Goal: Information Seeking & Learning: Learn about a topic

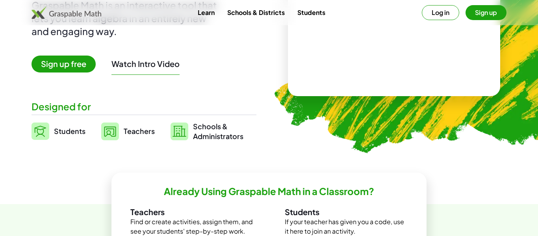
scroll to position [113, 0]
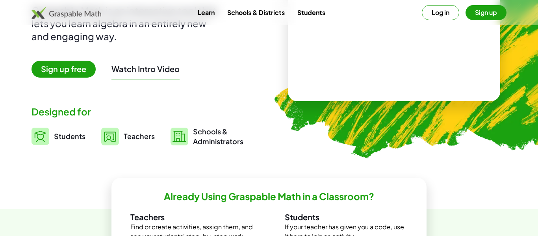
click at [313, 9] on link "Students" at bounding box center [311, 12] width 41 height 15
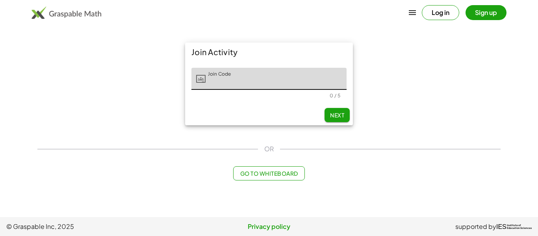
click at [412, 12] on icon "button" at bounding box center [411, 12] width 9 height 9
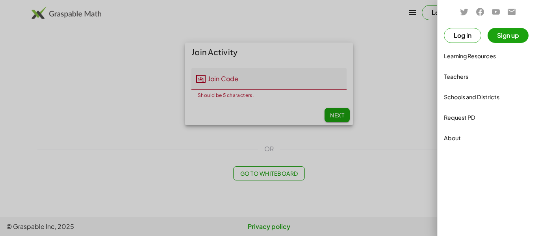
click at [428, 70] on div at bounding box center [269, 118] width 538 height 236
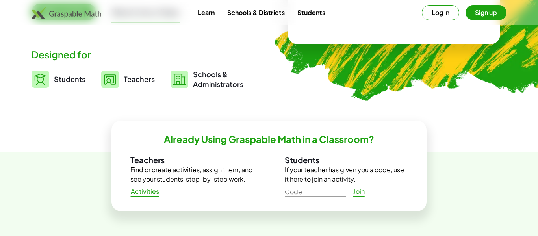
scroll to position [169, 0]
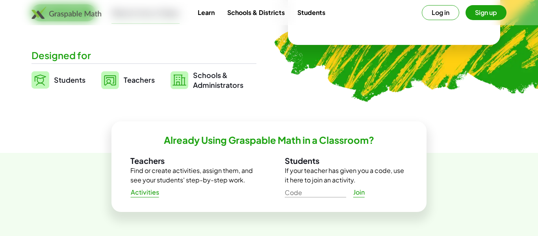
click at [64, 81] on span "Students" at bounding box center [69, 79] width 31 height 9
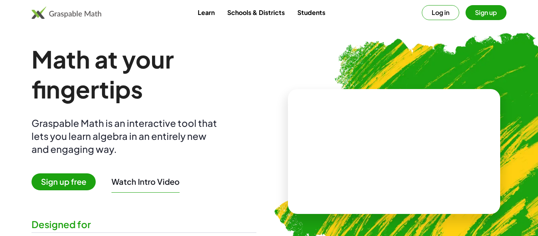
scroll to position [169, 0]
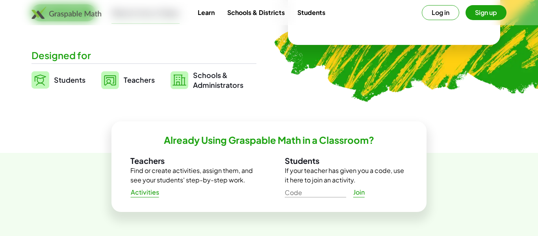
click at [212, 89] on span "Schools & Administrators" at bounding box center [218, 80] width 50 height 20
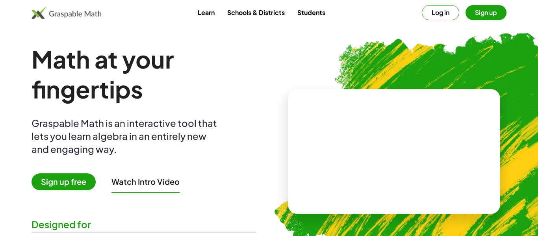
scroll to position [169, 0]
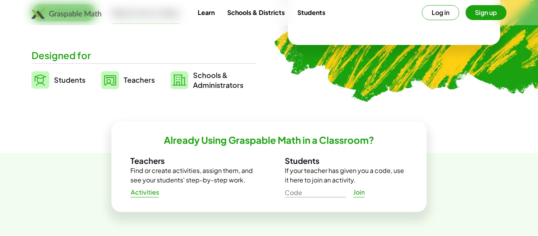
click at [320, 13] on link "Students" at bounding box center [311, 12] width 41 height 15
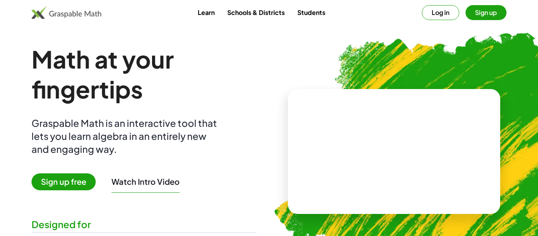
scroll to position [169, 0]
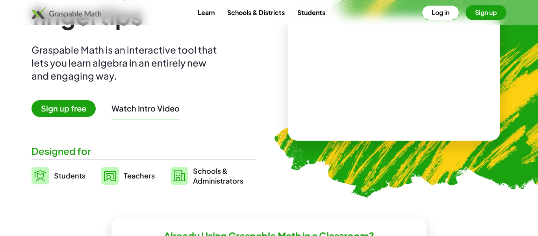
scroll to position [0, 0]
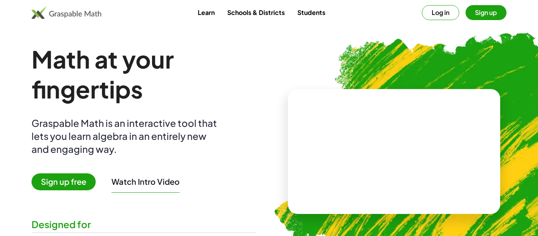
click at [438, 12] on button "Log in" at bounding box center [440, 12] width 37 height 15
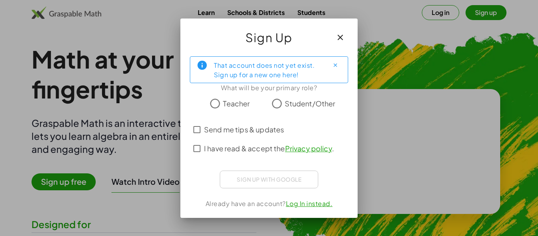
click at [270, 149] on span "I have read & accept the Privacy policy ." at bounding box center [269, 148] width 130 height 11
click at [267, 131] on span "Send me tips & updates" at bounding box center [244, 129] width 80 height 11
click at [245, 129] on span "Send me tips & updates" at bounding box center [244, 129] width 80 height 11
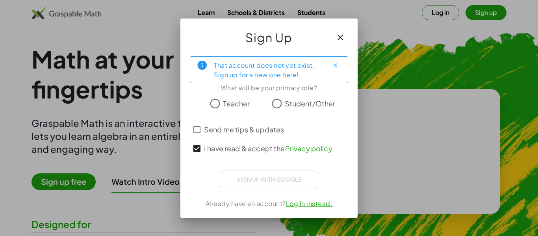
click at [245, 146] on span "I have read & accept the Privacy policy ." at bounding box center [269, 148] width 130 height 11
click at [216, 131] on span "Send me tips & updates" at bounding box center [244, 129] width 80 height 11
click at [215, 143] on span "I have read & accept the Privacy policy ." at bounding box center [269, 148] width 130 height 11
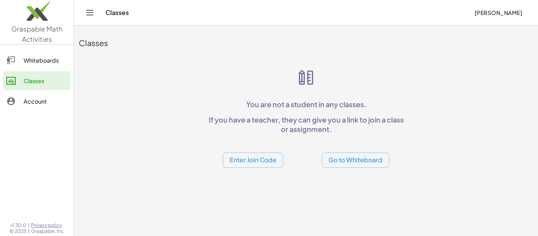
click at [43, 56] on div "Whiteboards" at bounding box center [46, 59] width 44 height 9
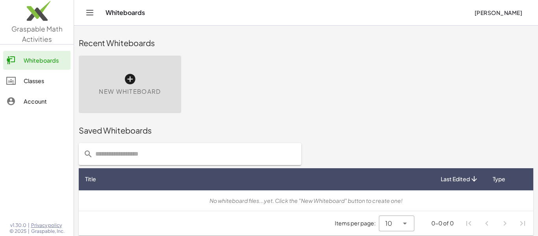
click at [47, 78] on div "Classes" at bounding box center [46, 80] width 44 height 9
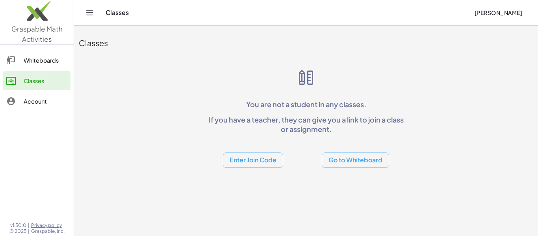
click at [331, 161] on button "Go to Whiteboard" at bounding box center [355, 159] width 67 height 15
click at [257, 159] on button "Enter Join Code" at bounding box center [253, 159] width 60 height 15
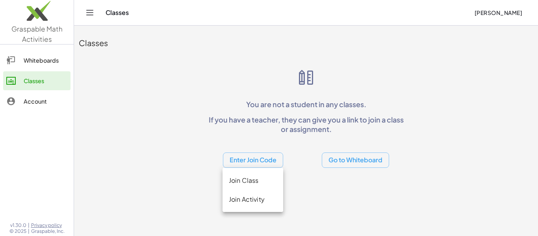
click at [242, 190] on div "Join Class" at bounding box center [252, 199] width 61 height 19
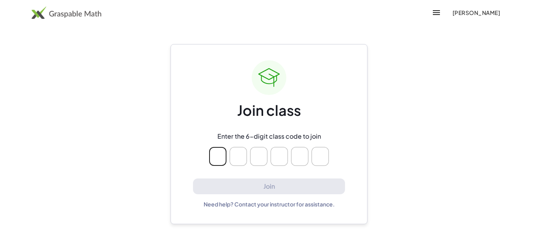
type input "*"
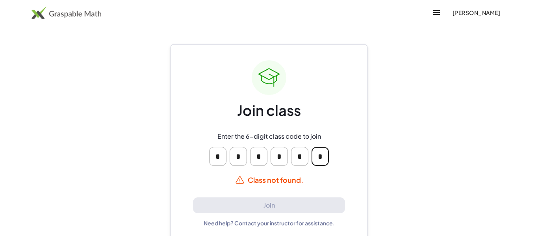
type input "*"
click at [261, 159] on input "*" at bounding box center [258, 156] width 17 height 19
type input "*"
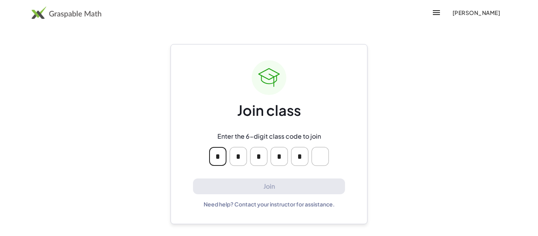
click at [300, 158] on input "*" at bounding box center [299, 156] width 17 height 19
type input "*"
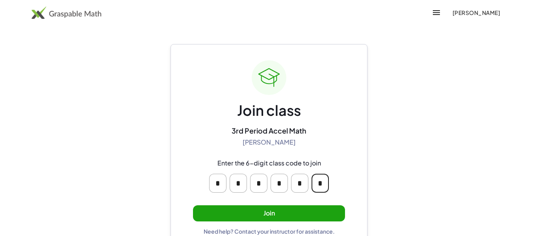
type input "*"
click at [276, 212] on button "Join" at bounding box center [269, 213] width 152 height 16
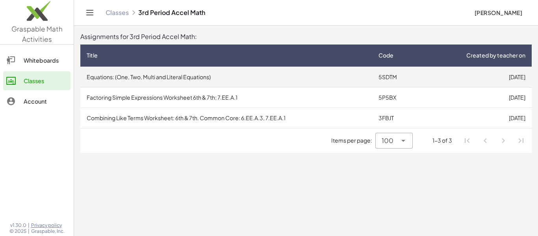
click at [218, 81] on td "Equations: (One, Two, Multi and Literal Equations)" at bounding box center [226, 77] width 292 height 20
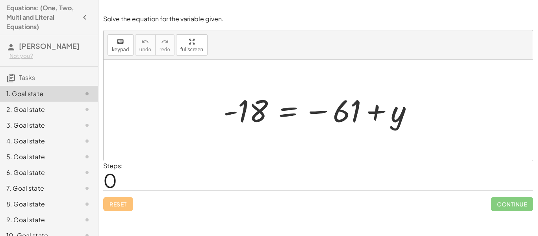
click at [287, 154] on div at bounding box center [318, 110] width 429 height 101
click at [276, 122] on div at bounding box center [320, 110] width 203 height 39
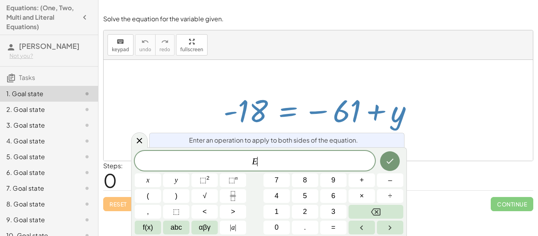
click at [257, 106] on div at bounding box center [320, 110] width 203 height 39
click at [322, 63] on div at bounding box center [318, 110] width 429 height 101
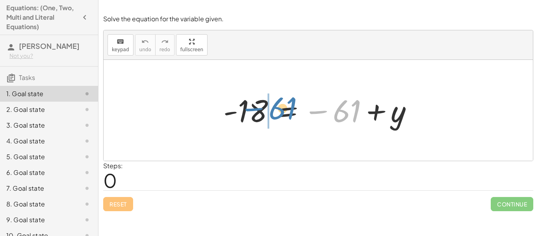
drag, startPoint x: 346, startPoint y: 110, endPoint x: 280, endPoint y: 107, distance: 66.6
click at [280, 107] on div at bounding box center [320, 110] width 203 height 39
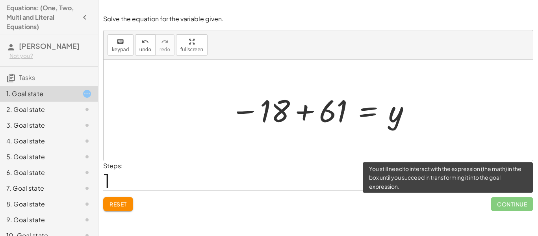
click at [505, 205] on span "Continue" at bounding box center [511, 204] width 43 height 14
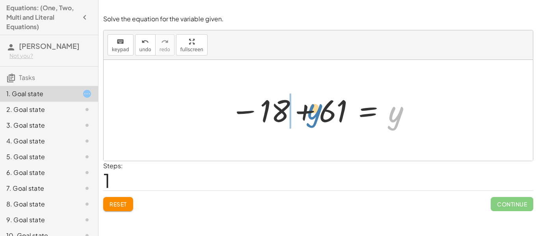
drag, startPoint x: 401, startPoint y: 120, endPoint x: 319, endPoint y: 117, distance: 81.9
click at [319, 117] on div at bounding box center [320, 110] width 189 height 39
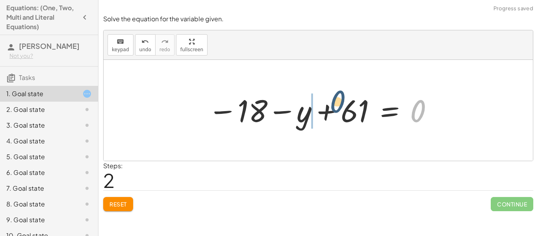
drag, startPoint x: 412, startPoint y: 112, endPoint x: 317, endPoint y: 104, distance: 95.2
click at [317, 104] on div at bounding box center [321, 110] width 234 height 39
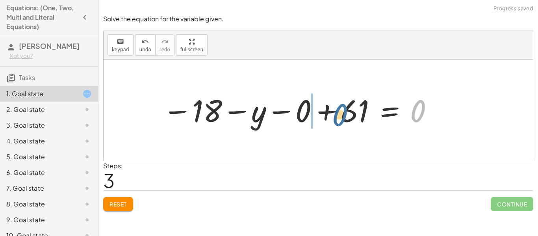
drag, startPoint x: 414, startPoint y: 112, endPoint x: 333, endPoint y: 116, distance: 80.8
click at [402, 113] on div at bounding box center [298, 110] width 279 height 39
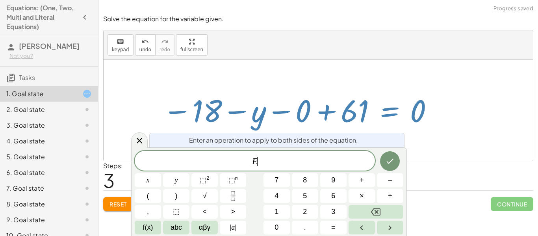
scroll to position [1, 0]
drag, startPoint x: 411, startPoint y: 114, endPoint x: 333, endPoint y: 122, distance: 78.4
click at [333, 122] on div at bounding box center [298, 110] width 279 height 39
click at [137, 146] on div at bounding box center [139, 139] width 17 height 15
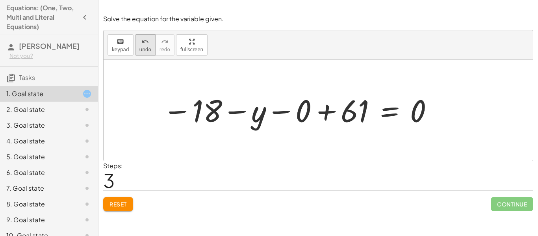
click at [142, 48] on span "undo" at bounding box center [145, 50] width 12 height 6
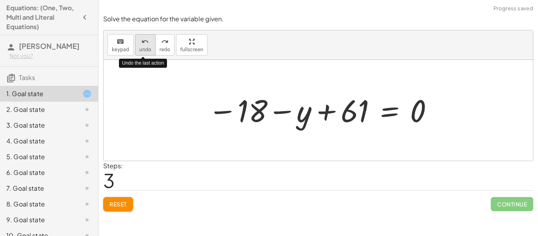
click at [142, 48] on span "undo" at bounding box center [145, 50] width 12 height 6
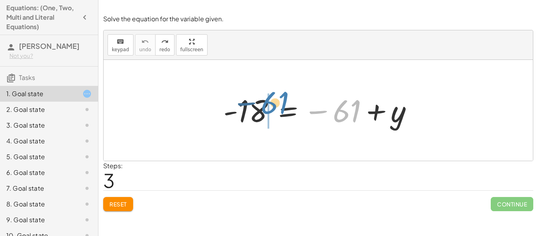
drag, startPoint x: 338, startPoint y: 109, endPoint x: 265, endPoint y: 100, distance: 74.1
click at [265, 100] on div at bounding box center [320, 110] width 203 height 39
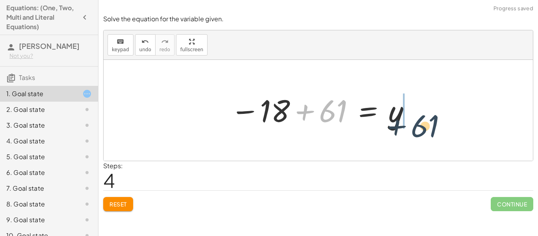
drag, startPoint x: 327, startPoint y: 116, endPoint x: 420, endPoint y: 130, distance: 94.0
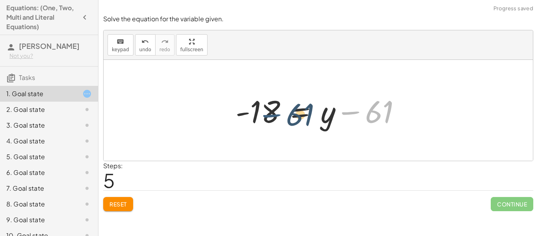
drag, startPoint x: 362, startPoint y: 117, endPoint x: 283, endPoint y: 120, distance: 79.5
click at [283, 120] on div at bounding box center [320, 110] width 179 height 41
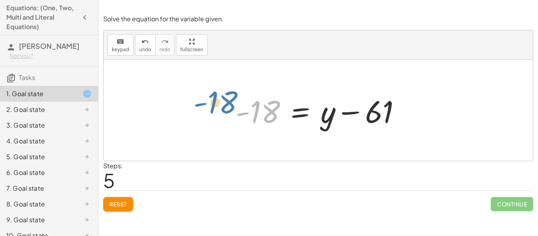
drag, startPoint x: 264, startPoint y: 114, endPoint x: 220, endPoint y: 104, distance: 45.9
click at [220, 104] on div "- 18 = − 61 + y − 18 + 61 = y - 18 - 18 = 61 y + −" at bounding box center [318, 110] width 429 height 101
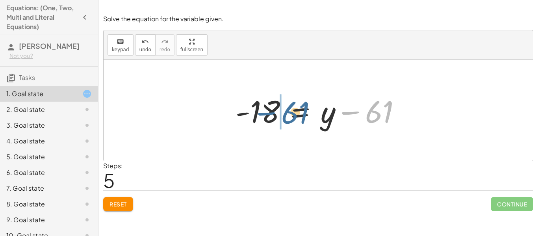
drag, startPoint x: 364, startPoint y: 113, endPoint x: 279, endPoint y: 113, distance: 85.0
click at [279, 113] on div at bounding box center [320, 110] width 179 height 41
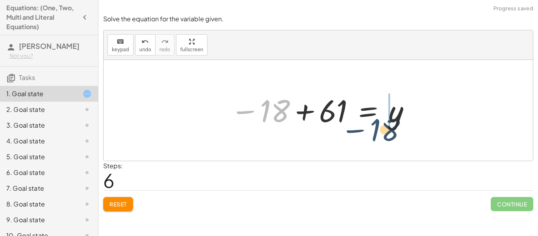
drag, startPoint x: 276, startPoint y: 117, endPoint x: 396, endPoint y: 135, distance: 122.2
click at [396, 135] on div "- 18 = − 61 + y − 18 + 61 = y - 18 = + y − 61 − 18 − 18 = 61 y +" at bounding box center [318, 110] width 429 height 101
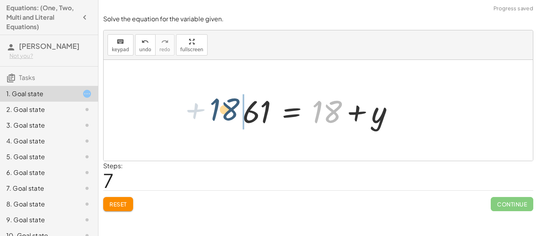
drag, startPoint x: 324, startPoint y: 107, endPoint x: 220, endPoint y: 105, distance: 103.9
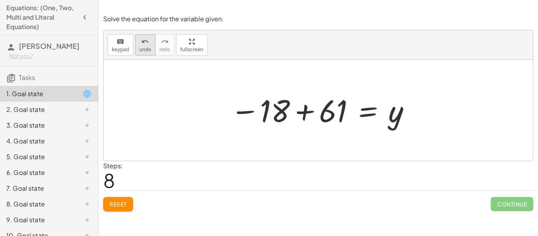
click at [148, 44] on div "undo" at bounding box center [145, 41] width 12 height 9
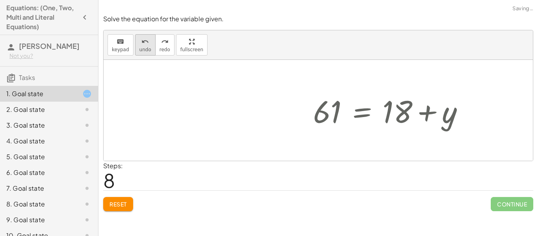
click at [148, 44] on div "undo" at bounding box center [145, 41] width 12 height 9
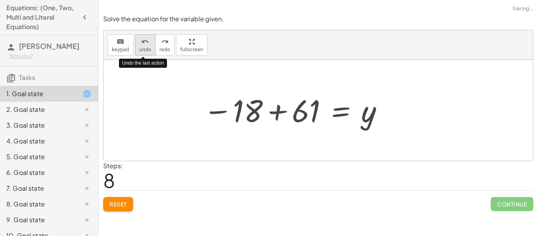
click at [149, 45] on button "undo undo" at bounding box center [145, 44] width 20 height 21
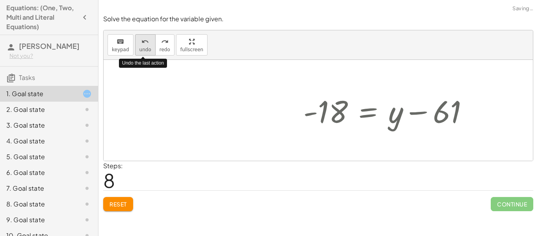
click at [149, 45] on button "undo undo" at bounding box center [145, 44] width 20 height 21
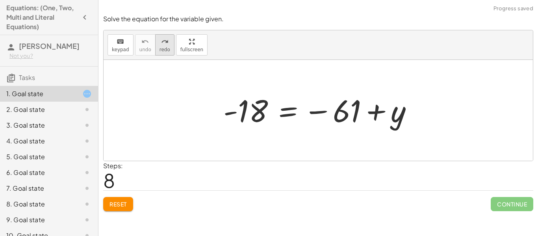
click at [160, 50] on span "redo" at bounding box center [164, 50] width 11 height 6
click at [109, 205] on span "Reset" at bounding box center [117, 203] width 17 height 7
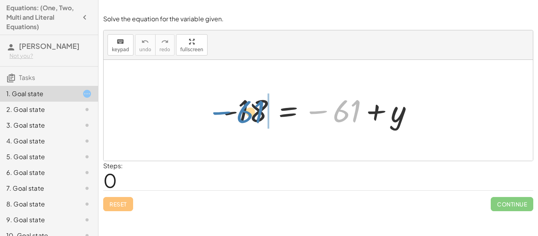
drag, startPoint x: 355, startPoint y: 111, endPoint x: 259, endPoint y: 112, distance: 96.0
click at [259, 112] on div at bounding box center [320, 110] width 203 height 39
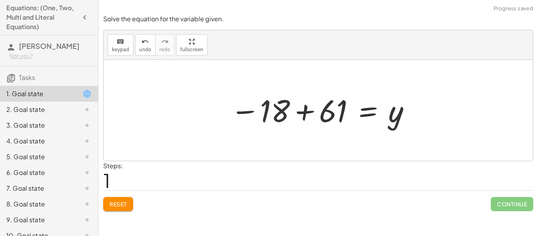
click at [279, 112] on div at bounding box center [320, 110] width 189 height 39
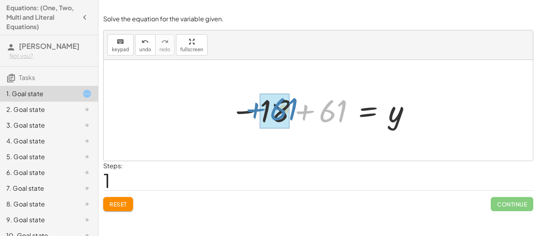
drag, startPoint x: 342, startPoint y: 109, endPoint x: 292, endPoint y: 107, distance: 49.6
click at [292, 107] on div at bounding box center [320, 110] width 189 height 39
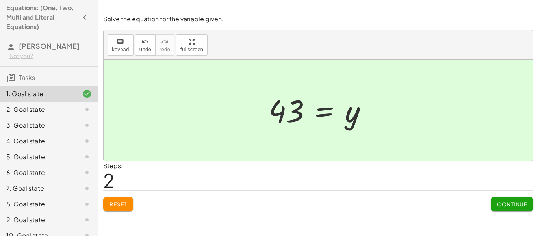
click at [519, 203] on span "Continue" at bounding box center [512, 203] width 30 height 7
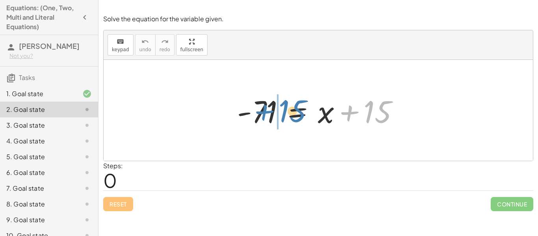
drag, startPoint x: 376, startPoint y: 109, endPoint x: 290, endPoint y: 107, distance: 85.4
click at [290, 107] on div at bounding box center [321, 110] width 176 height 41
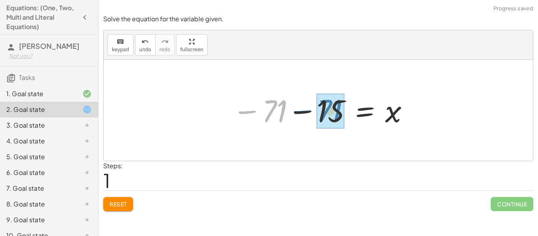
drag, startPoint x: 264, startPoint y: 105, endPoint x: 319, endPoint y: 105, distance: 55.1
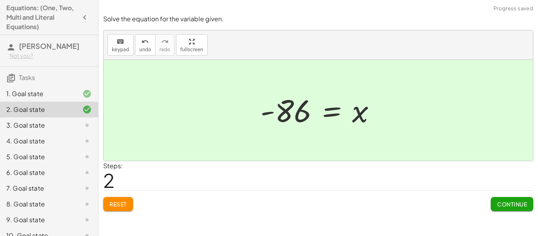
click at [523, 203] on span "Continue" at bounding box center [512, 203] width 30 height 7
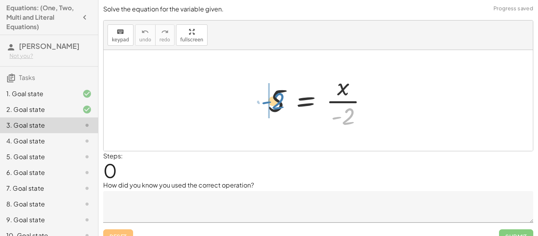
drag, startPoint x: 346, startPoint y: 120, endPoint x: 278, endPoint y: 104, distance: 69.6
click at [278, 104] on div at bounding box center [320, 100] width 113 height 61
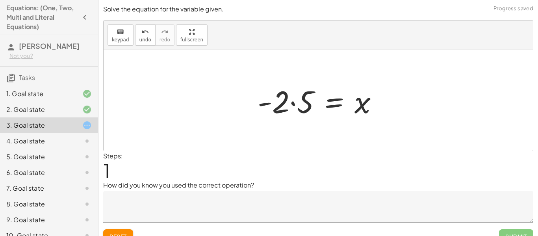
scroll to position [12, 0]
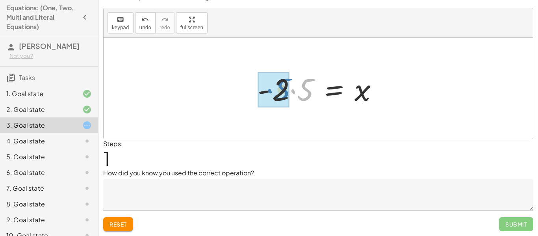
drag, startPoint x: 296, startPoint y: 88, endPoint x: 273, endPoint y: 87, distance: 23.2
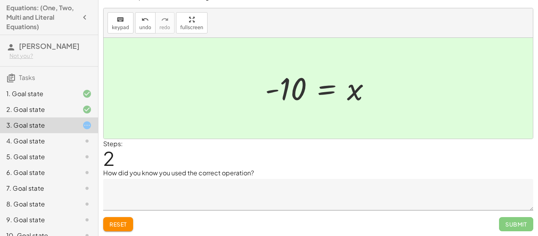
click at [316, 92] on div at bounding box center [321, 88] width 120 height 39
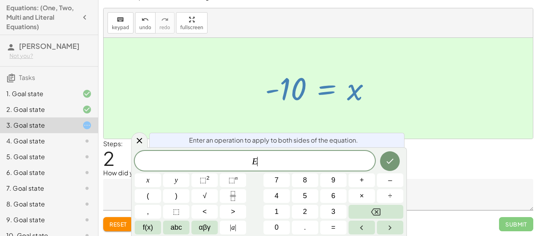
scroll to position [1, 0]
click at [309, 116] on div at bounding box center [318, 88] width 429 height 101
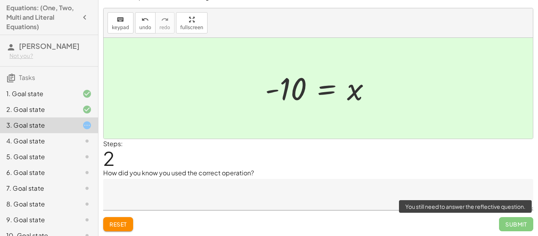
click at [518, 224] on span "Submit" at bounding box center [516, 224] width 34 height 14
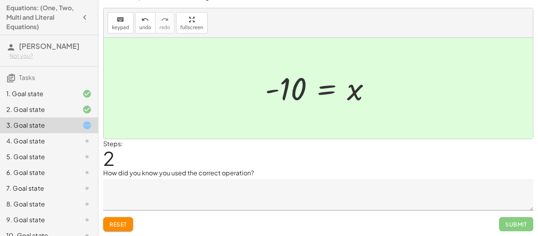
click at [396, 107] on div at bounding box center [318, 88] width 429 height 101
click at [151, 201] on textarea at bounding box center [318, 194] width 430 height 31
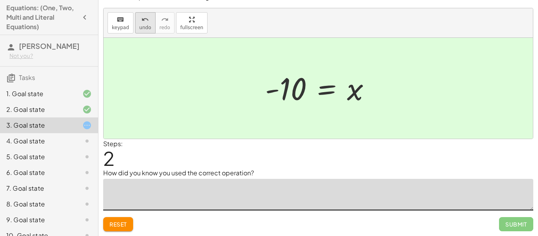
click at [150, 27] on button "undo undo" at bounding box center [145, 22] width 20 height 21
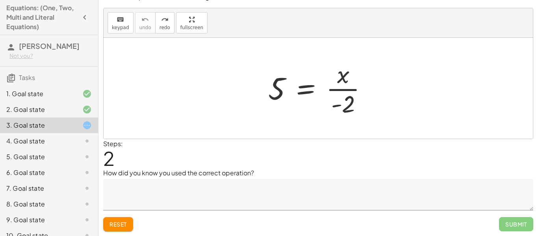
click at [47, 133] on div "2. Goal state" at bounding box center [49, 141] width 98 height 16
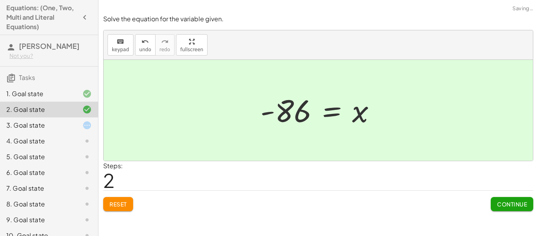
click at [52, 117] on div "1. Goal state" at bounding box center [49, 125] width 98 height 16
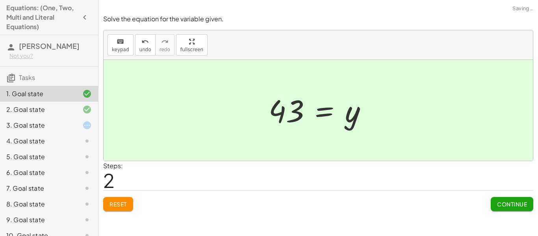
click at [44, 124] on div "3. Goal state" at bounding box center [37, 124] width 63 height 9
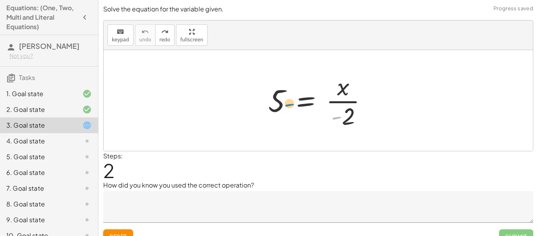
drag, startPoint x: 340, startPoint y: 118, endPoint x: 303, endPoint y: 105, distance: 38.7
click at [303, 105] on div at bounding box center [320, 100] width 113 height 61
drag, startPoint x: 349, startPoint y: 118, endPoint x: 291, endPoint y: 103, distance: 59.8
click at [291, 103] on div at bounding box center [320, 100] width 113 height 61
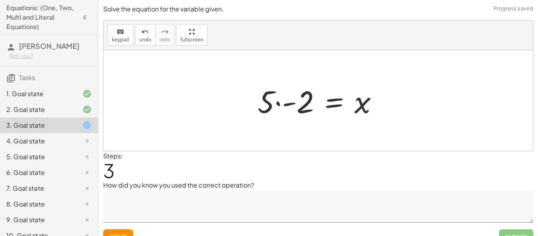
click at [281, 105] on div at bounding box center [320, 100] width 135 height 41
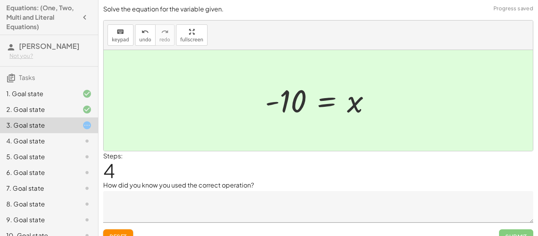
scroll to position [12, 0]
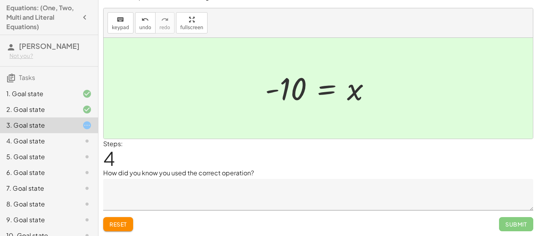
click at [260, 185] on textarea at bounding box center [318, 194] width 430 height 31
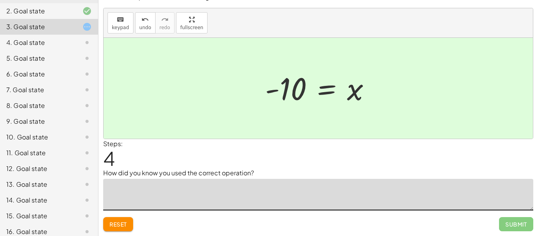
scroll to position [95, 0]
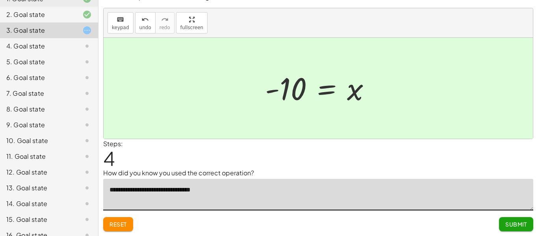
click at [500, 220] on button "Submit" at bounding box center [516, 224] width 34 height 14
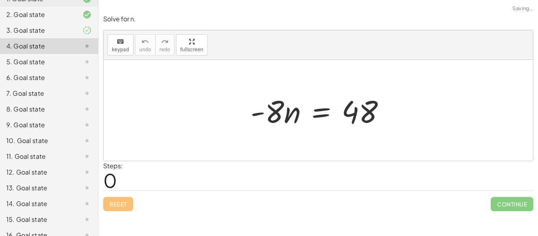
scroll to position [0, 0]
click at [90, 33] on icon at bounding box center [86, 30] width 9 height 9
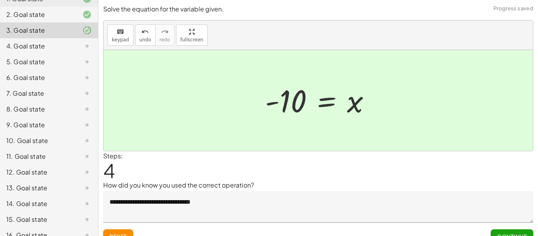
scroll to position [12, 0]
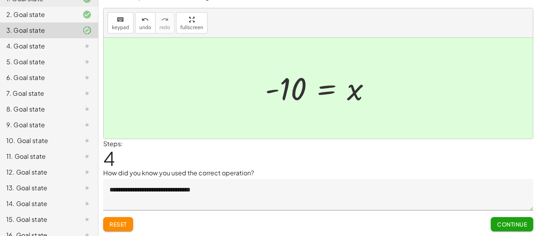
click at [114, 191] on textarea "**********" at bounding box center [318, 194] width 430 height 31
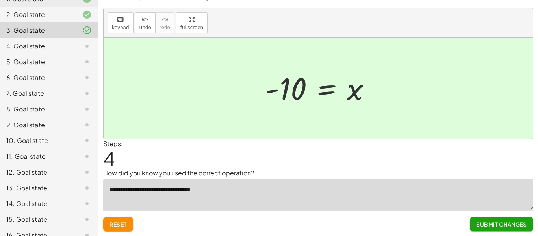
click at [226, 191] on textarea "**********" at bounding box center [318, 194] width 430 height 31
click at [174, 190] on textarea "**********" at bounding box center [318, 194] width 430 height 31
click at [181, 190] on textarea "**********" at bounding box center [318, 194] width 430 height 31
click at [229, 195] on textarea "**********" at bounding box center [318, 194] width 430 height 31
type textarea "**********"
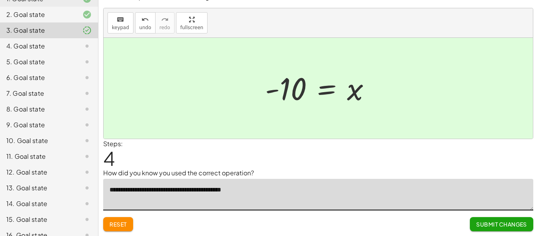
click at [514, 224] on span "Submit Changes" at bounding box center [501, 223] width 51 height 7
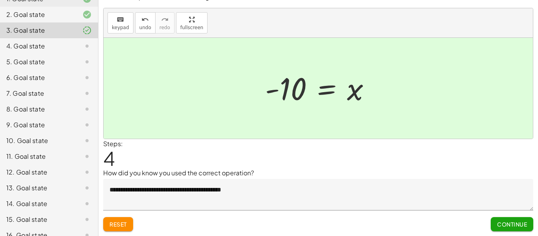
click at [504, 224] on span "Continue" at bounding box center [512, 223] width 30 height 7
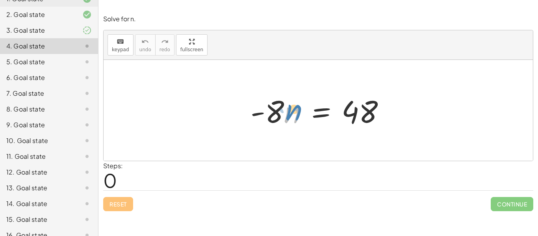
drag, startPoint x: 294, startPoint y: 118, endPoint x: 289, endPoint y: 113, distance: 7.0
click at [289, 113] on div at bounding box center [320, 110] width 149 height 41
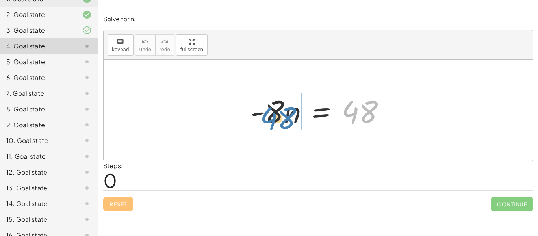
drag, startPoint x: 355, startPoint y: 118, endPoint x: 273, endPoint y: 124, distance: 82.1
click at [273, 124] on div at bounding box center [320, 110] width 149 height 41
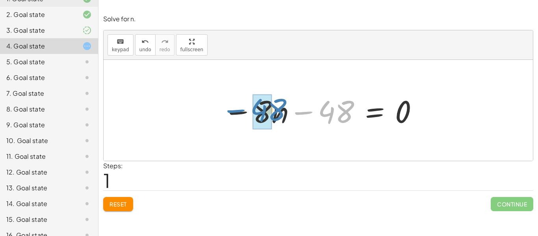
drag, startPoint x: 331, startPoint y: 103, endPoint x: 263, endPoint y: 100, distance: 67.8
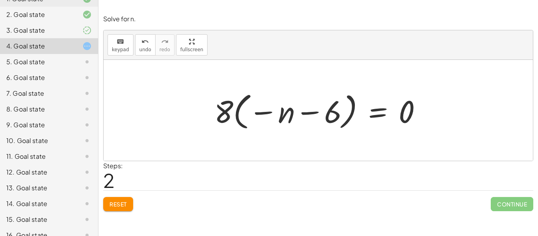
click at [117, 205] on span "Reset" at bounding box center [117, 203] width 17 height 7
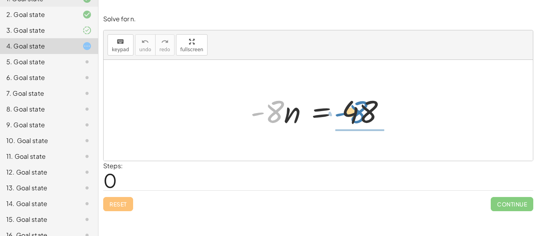
drag, startPoint x: 272, startPoint y: 113, endPoint x: 355, endPoint y: 114, distance: 82.7
click at [355, 114] on div at bounding box center [320, 110] width 149 height 41
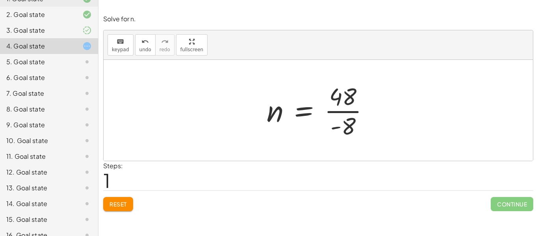
click at [287, 119] on div at bounding box center [321, 110] width 117 height 61
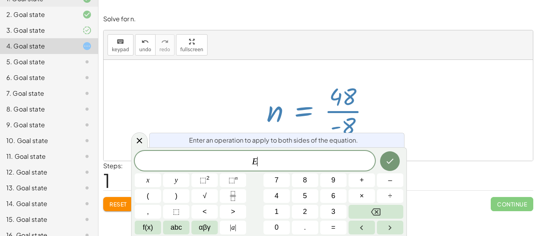
scroll to position [2, 0]
click at [263, 109] on div at bounding box center [321, 110] width 117 height 61
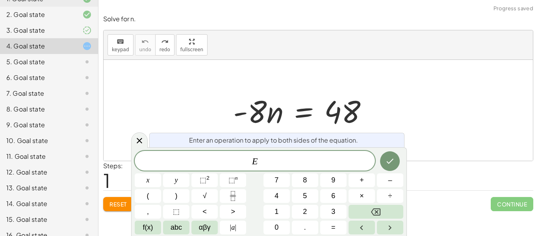
click at [161, 108] on div at bounding box center [318, 110] width 429 height 101
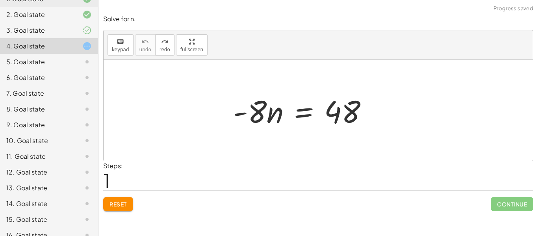
click at [123, 206] on span "Reset" at bounding box center [117, 203] width 17 height 7
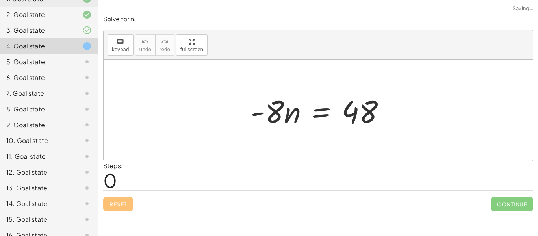
click at [123, 206] on div "Reset Continue" at bounding box center [318, 200] width 430 height 21
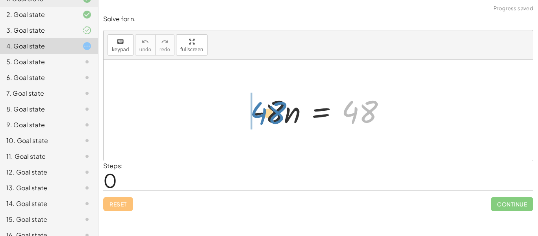
drag, startPoint x: 363, startPoint y: 120, endPoint x: 274, endPoint y: 119, distance: 89.7
click at [274, 119] on div at bounding box center [320, 110] width 149 height 41
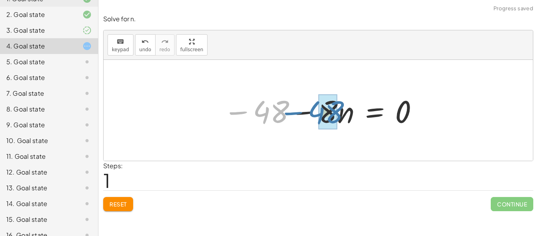
drag, startPoint x: 275, startPoint y: 113, endPoint x: 330, endPoint y: 114, distance: 55.1
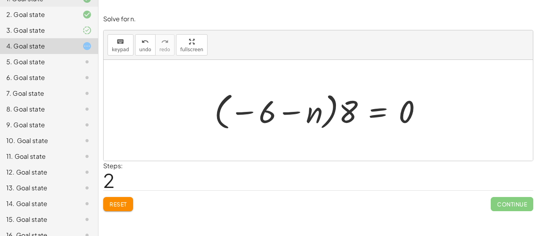
click at [104, 206] on button "Reset" at bounding box center [118, 204] width 30 height 14
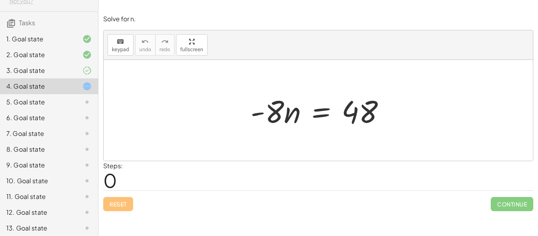
scroll to position [51, 0]
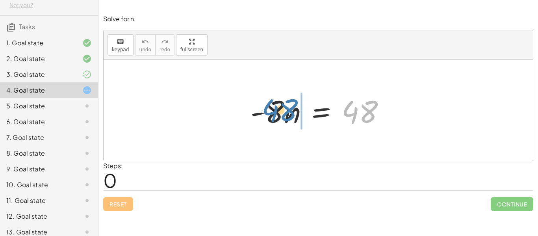
drag, startPoint x: 360, startPoint y: 109, endPoint x: 279, endPoint y: 109, distance: 80.3
click at [279, 109] on div at bounding box center [320, 110] width 149 height 41
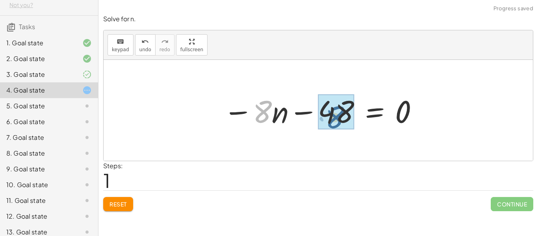
drag, startPoint x: 261, startPoint y: 110, endPoint x: 334, endPoint y: 115, distance: 73.4
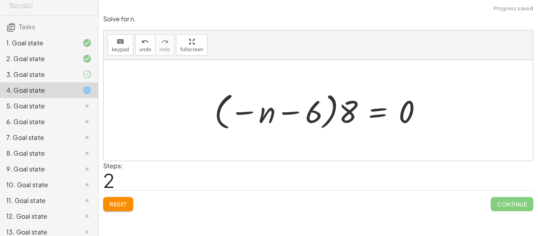
click at [361, 176] on div "Steps: 2" at bounding box center [318, 175] width 430 height 29
click at [109, 202] on span "Reset" at bounding box center [117, 203] width 17 height 7
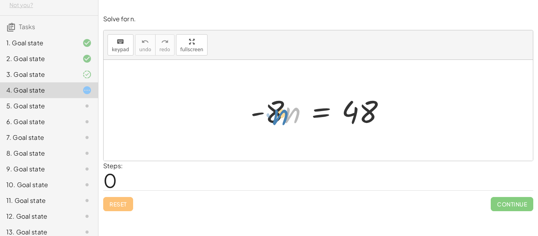
drag, startPoint x: 292, startPoint y: 114, endPoint x: 274, endPoint y: 112, distance: 18.2
click at [274, 112] on div at bounding box center [320, 110] width 149 height 41
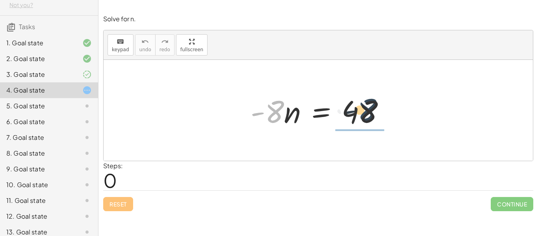
drag, startPoint x: 273, startPoint y: 120, endPoint x: 368, endPoint y: 118, distance: 94.9
click at [368, 118] on div at bounding box center [320, 110] width 149 height 41
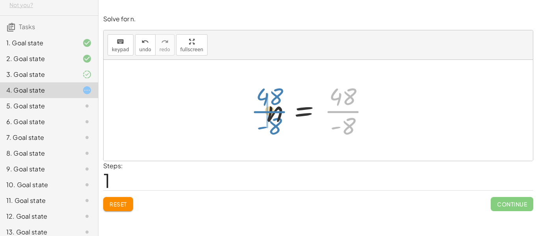
drag, startPoint x: 335, startPoint y: 112, endPoint x: 261, endPoint y: 112, distance: 74.4
click at [261, 112] on div "· - 8 · n = 48 · 48 · - 8 · - 8 n = 48 ·" at bounding box center [318, 110] width 127 height 65
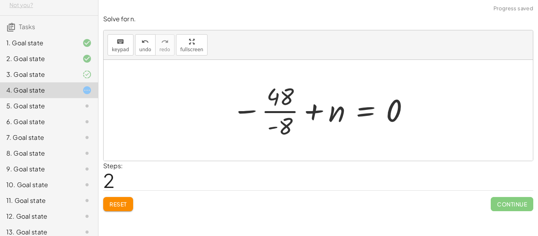
click at [116, 202] on span "Reset" at bounding box center [117, 203] width 17 height 7
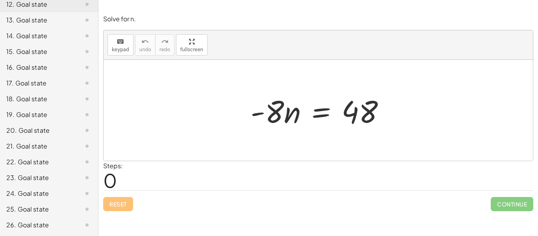
scroll to position [0, 0]
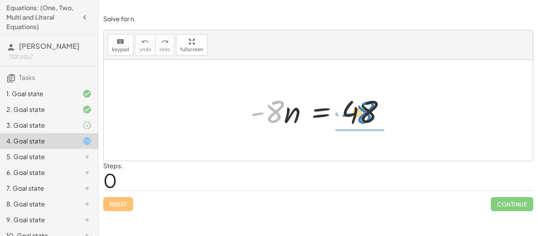
drag, startPoint x: 270, startPoint y: 113, endPoint x: 359, endPoint y: 114, distance: 89.7
click at [359, 114] on div at bounding box center [320, 110] width 149 height 41
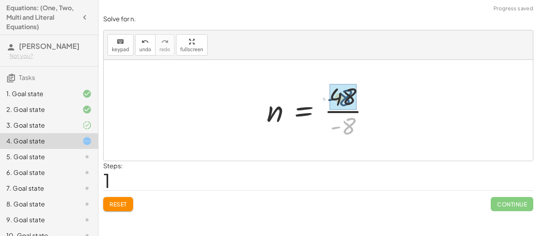
drag, startPoint x: 342, startPoint y: 128, endPoint x: 339, endPoint y: 99, distance: 28.6
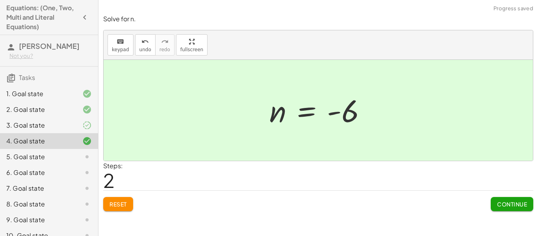
click at [516, 205] on span "Continue" at bounding box center [512, 203] width 30 height 7
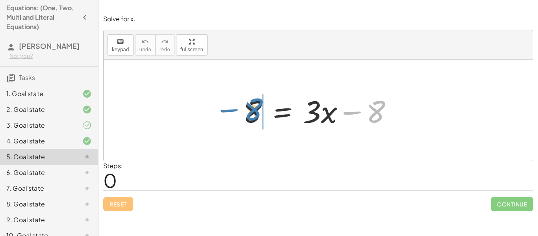
drag, startPoint x: 374, startPoint y: 111, endPoint x: 251, endPoint y: 109, distance: 123.6
click at [251, 109] on div at bounding box center [321, 110] width 164 height 41
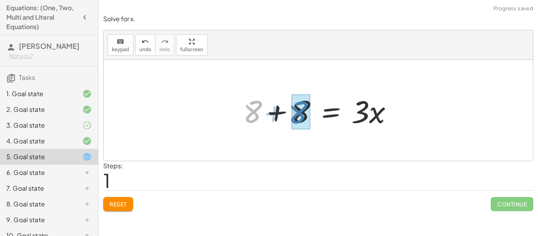
drag, startPoint x: 246, startPoint y: 111, endPoint x: 292, endPoint y: 112, distance: 45.3
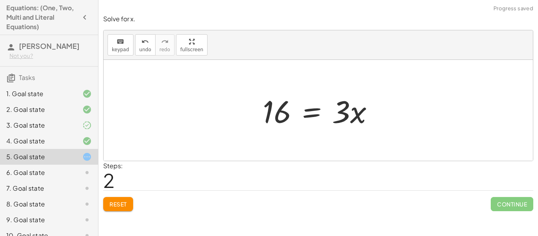
click at [124, 202] on span "Reset" at bounding box center [117, 203] width 17 height 7
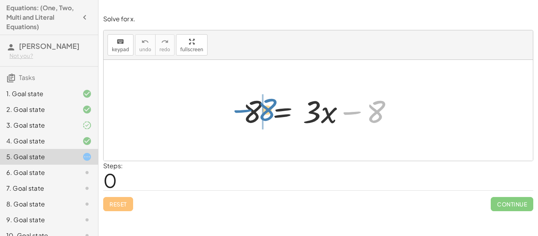
drag, startPoint x: 383, startPoint y: 103, endPoint x: 274, endPoint y: 101, distance: 109.8
click at [274, 101] on div at bounding box center [321, 110] width 164 height 41
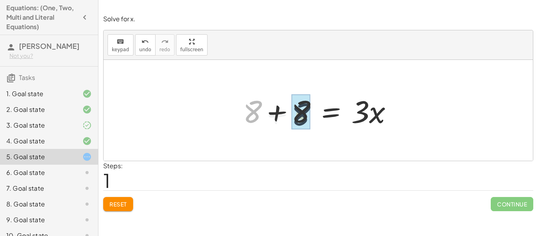
drag, startPoint x: 257, startPoint y: 109, endPoint x: 307, endPoint y: 113, distance: 49.3
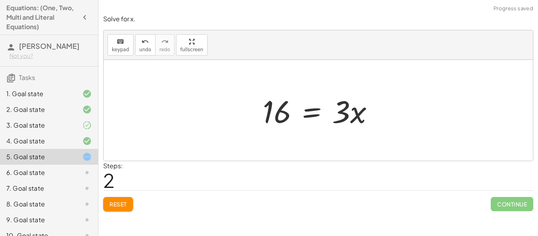
click at [105, 203] on button "Reset" at bounding box center [118, 204] width 30 height 14
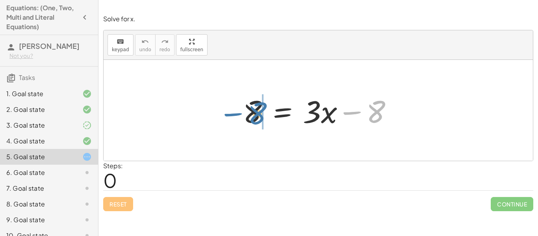
drag, startPoint x: 371, startPoint y: 117, endPoint x: 251, endPoint y: 120, distance: 120.1
click at [251, 120] on div at bounding box center [321, 110] width 164 height 41
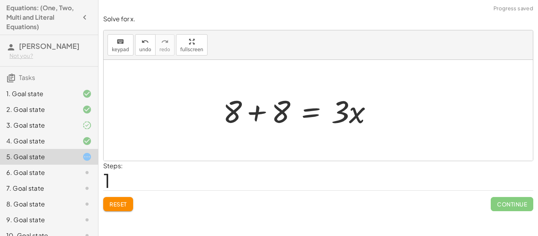
click at [250, 117] on div at bounding box center [301, 110] width 164 height 41
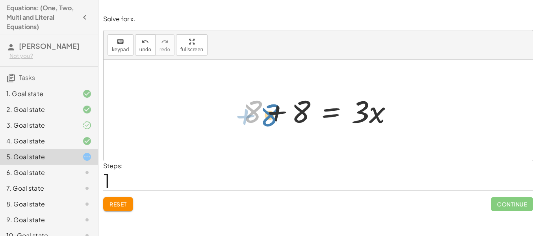
drag, startPoint x: 250, startPoint y: 117, endPoint x: 257, endPoint y: 118, distance: 7.3
click at [257, 118] on div at bounding box center [321, 110] width 164 height 41
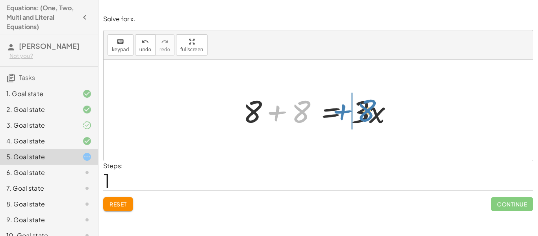
drag, startPoint x: 300, startPoint y: 118, endPoint x: 364, endPoint y: 117, distance: 64.6
click at [364, 117] on div at bounding box center [321, 110] width 164 height 41
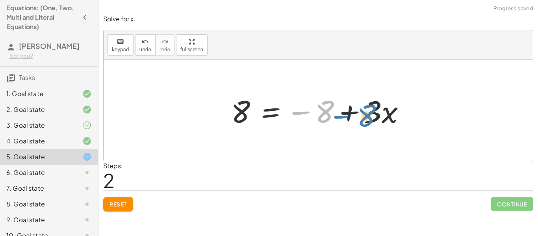
drag, startPoint x: 330, startPoint y: 111, endPoint x: 374, endPoint y: 115, distance: 43.5
click at [374, 115] on div at bounding box center [321, 110] width 188 height 41
drag, startPoint x: 330, startPoint y: 116, endPoint x: 243, endPoint y: 115, distance: 87.0
click at [243, 115] on div at bounding box center [321, 110] width 188 height 41
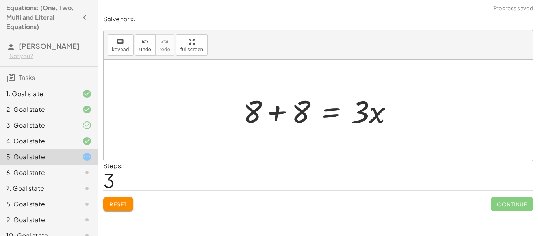
click at [189, 112] on div at bounding box center [318, 110] width 429 height 101
drag, startPoint x: 255, startPoint y: 108, endPoint x: 298, endPoint y: 114, distance: 43.7
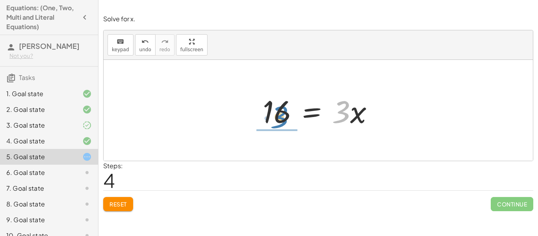
drag, startPoint x: 346, startPoint y: 111, endPoint x: 283, endPoint y: 115, distance: 63.4
click at [283, 115] on div at bounding box center [321, 110] width 125 height 41
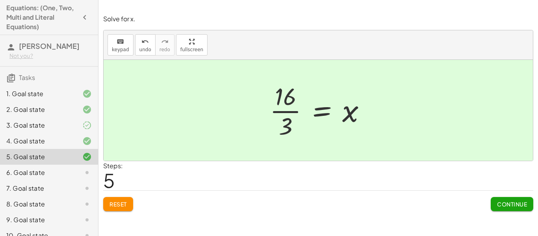
click at [513, 205] on span "Continue" at bounding box center [512, 203] width 30 height 7
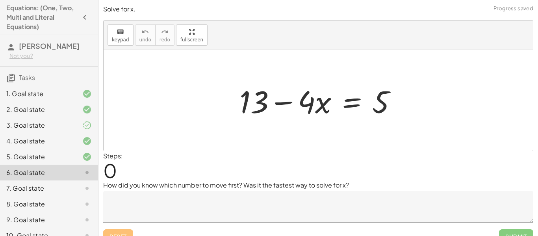
scroll to position [12, 0]
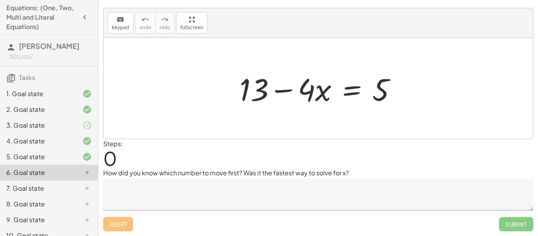
click at [59, 124] on div "3. Goal state" at bounding box center [37, 124] width 63 height 9
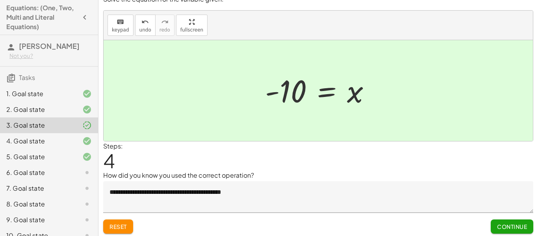
scroll to position [8, 0]
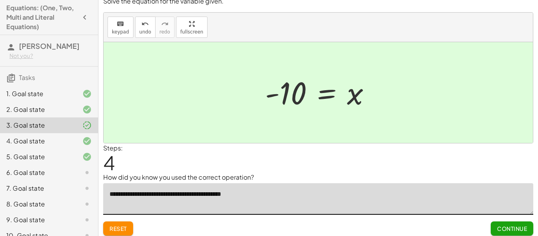
drag, startPoint x: 292, startPoint y: 196, endPoint x: 86, endPoint y: 207, distance: 206.9
click at [86, 207] on main "Equations: (One, Two, Multi and Literal Equations) [PERSON_NAME] Not you? Tasks…" at bounding box center [269, 116] width 538 height 248
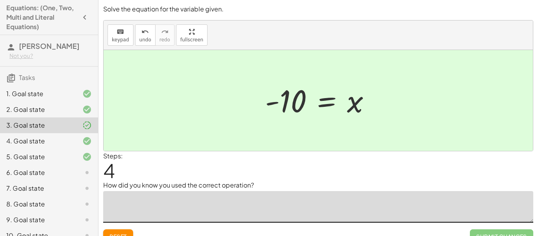
scroll to position [12, 0]
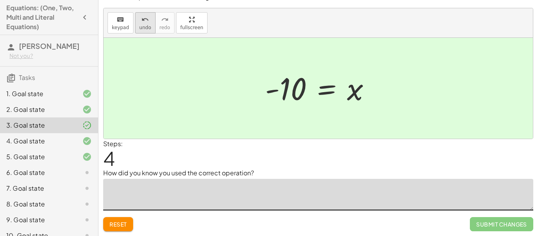
click at [146, 31] on button "undo undo" at bounding box center [145, 22] width 20 height 21
click at [248, 180] on textarea at bounding box center [318, 194] width 430 height 31
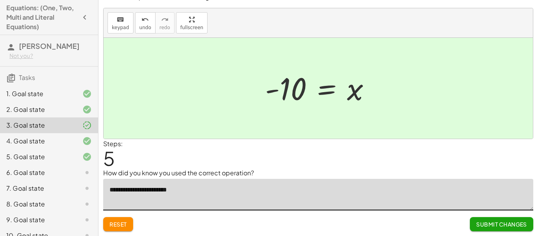
type textarea "**********"
click at [502, 222] on span "Submit Changes" at bounding box center [501, 223] width 51 height 7
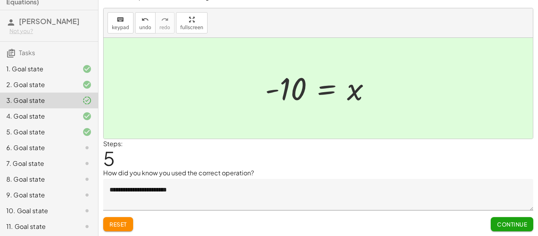
scroll to position [39, 0]
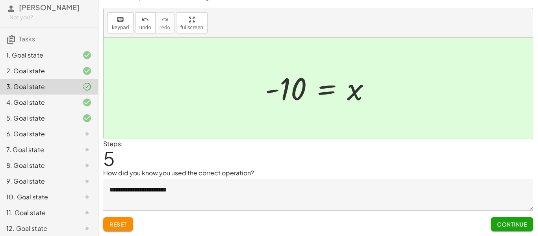
click at [40, 136] on div "6. Goal state" at bounding box center [37, 133] width 63 height 9
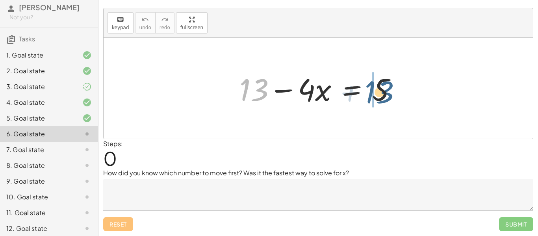
drag, startPoint x: 247, startPoint y: 88, endPoint x: 372, endPoint y: 90, distance: 125.2
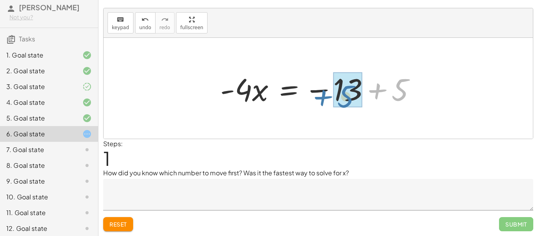
drag, startPoint x: 403, startPoint y: 91, endPoint x: 349, endPoint y: 97, distance: 54.3
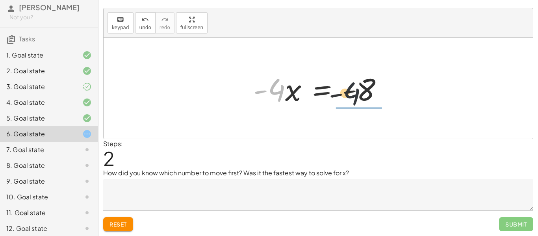
drag, startPoint x: 280, startPoint y: 89, endPoint x: 369, endPoint y: 93, distance: 89.4
click at [369, 93] on div at bounding box center [321, 88] width 144 height 41
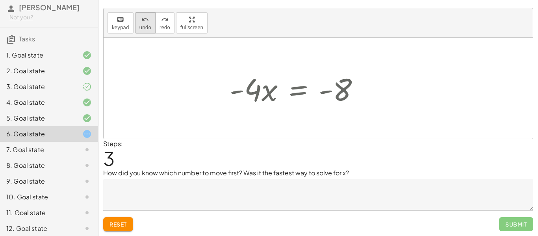
click at [139, 25] on span "undo" at bounding box center [145, 28] width 12 height 6
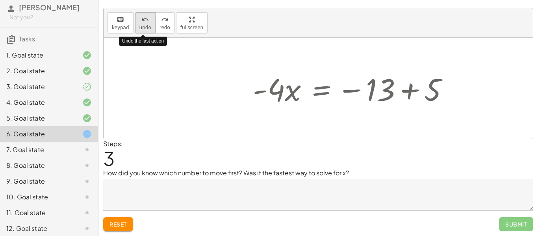
click at [139, 25] on span "undo" at bounding box center [145, 28] width 12 height 6
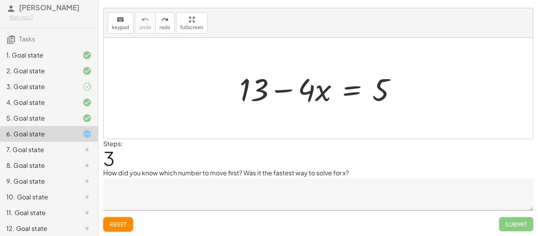
click at [120, 223] on span "Reset" at bounding box center [117, 223] width 17 height 7
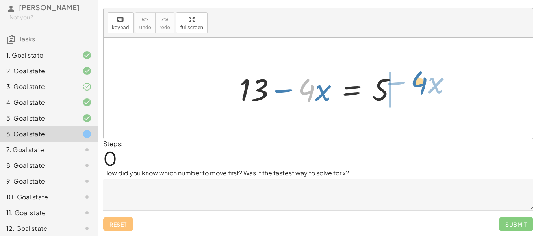
drag, startPoint x: 307, startPoint y: 96, endPoint x: 423, endPoint y: 86, distance: 117.0
click at [423, 86] on div "· 4 − · x + 13 − · 4 · x = 5" at bounding box center [318, 88] width 429 height 101
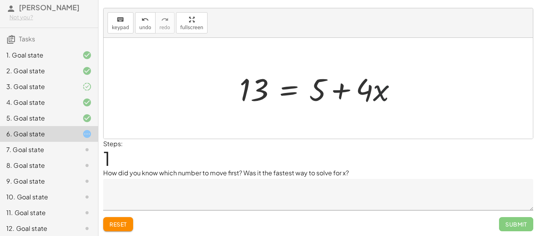
click at [377, 86] on div at bounding box center [320, 88] width 171 height 41
drag, startPoint x: 322, startPoint y: 87, endPoint x: 265, endPoint y: 89, distance: 57.5
click at [265, 89] on div at bounding box center [320, 88] width 171 height 41
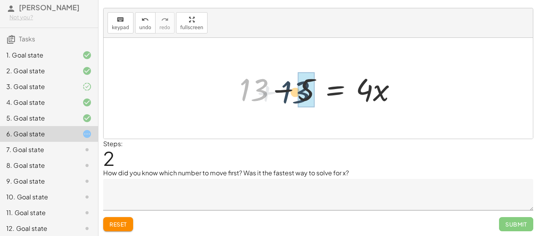
drag, startPoint x: 253, startPoint y: 85, endPoint x: 300, endPoint y: 86, distance: 47.2
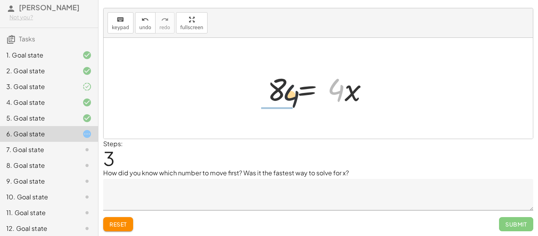
drag, startPoint x: 338, startPoint y: 89, endPoint x: 268, endPoint y: 94, distance: 71.1
click at [268, 94] on div at bounding box center [320, 88] width 115 height 41
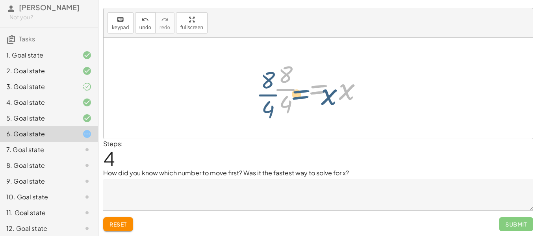
drag, startPoint x: 335, startPoint y: 92, endPoint x: 340, endPoint y: 90, distance: 5.5
click at [340, 90] on div at bounding box center [320, 88] width 103 height 61
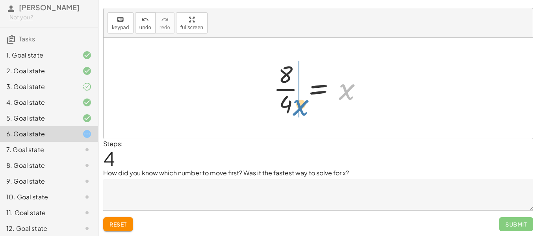
drag, startPoint x: 348, startPoint y: 91, endPoint x: 296, endPoint y: 108, distance: 54.9
click at [296, 108] on div at bounding box center [320, 88] width 103 height 61
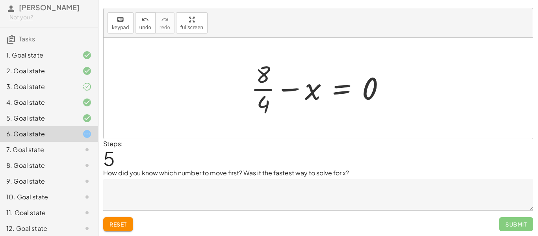
click at [114, 228] on button "Reset" at bounding box center [118, 224] width 30 height 14
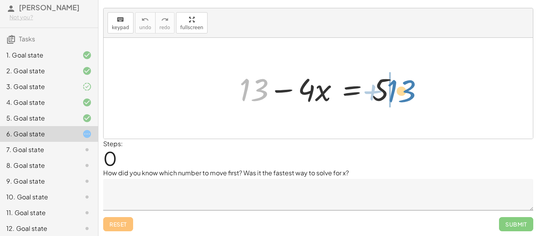
drag, startPoint x: 255, startPoint y: 91, endPoint x: 402, endPoint y: 92, distance: 146.4
click at [402, 92] on div at bounding box center [320, 88] width 171 height 41
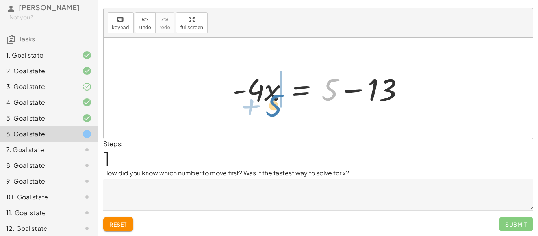
drag, startPoint x: 332, startPoint y: 89, endPoint x: 278, endPoint y: 102, distance: 55.6
click at [278, 102] on div at bounding box center [321, 88] width 186 height 41
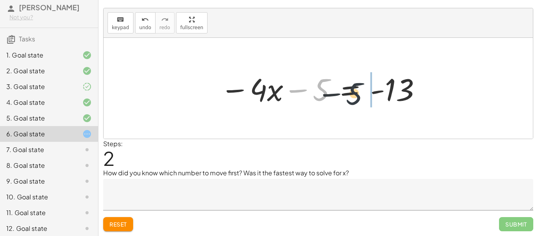
drag, startPoint x: 322, startPoint y: 92, endPoint x: 361, endPoint y: 96, distance: 39.9
click at [361, 96] on div at bounding box center [321, 88] width 210 height 41
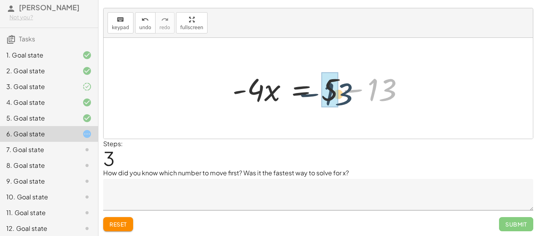
drag, startPoint x: 390, startPoint y: 94, endPoint x: 342, endPoint y: 98, distance: 48.9
click at [342, 98] on div at bounding box center [321, 88] width 186 height 41
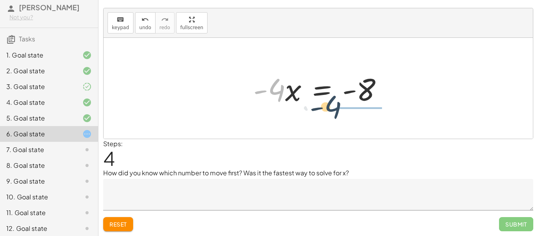
drag, startPoint x: 272, startPoint y: 96, endPoint x: 361, endPoint y: 116, distance: 91.1
click at [361, 116] on div "+ 13 − · 4 · x = 5 · - 4 · x = + 5 − 13 − · 4 · x − 5 = - 13 · - 4 · x = + 5 − …" at bounding box center [318, 88] width 429 height 101
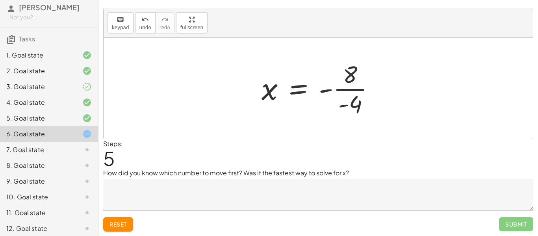
click at [116, 225] on span "Reset" at bounding box center [117, 223] width 17 height 7
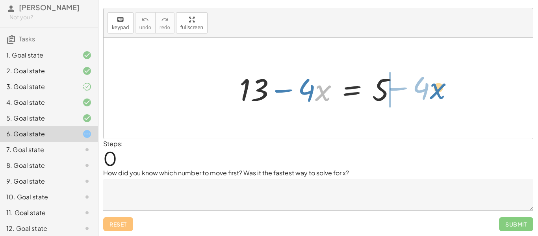
drag, startPoint x: 318, startPoint y: 85, endPoint x: 432, endPoint y: 83, distance: 113.4
click at [432, 83] on div "· x − · 4 + 13 − · 4 · x = 5" at bounding box center [318, 88] width 429 height 101
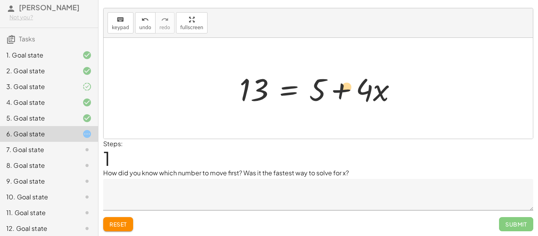
drag, startPoint x: 375, startPoint y: 91, endPoint x: 372, endPoint y: 86, distance: 6.0
click at [372, 86] on div at bounding box center [320, 88] width 171 height 41
drag, startPoint x: 319, startPoint y: 92, endPoint x: 268, endPoint y: 98, distance: 51.6
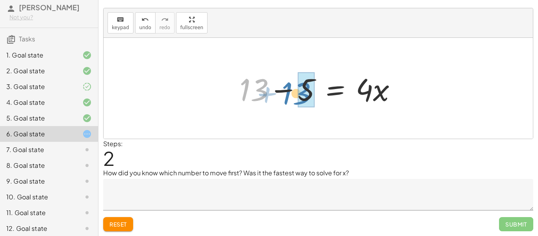
drag, startPoint x: 267, startPoint y: 93, endPoint x: 308, endPoint y: 95, distance: 41.4
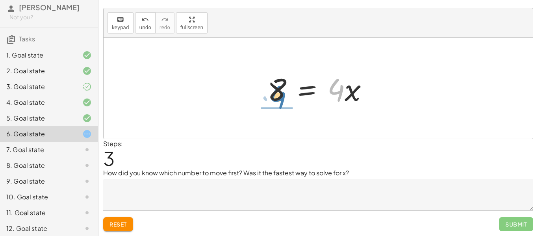
drag, startPoint x: 329, startPoint y: 100, endPoint x: 272, endPoint y: 111, distance: 57.7
click at [272, 111] on div "+ 13 − · 4 · x = 5 13 = + 5 + · 4 · x + 13 − 5 = · 4 · x · 4 · 4 · x = 8" at bounding box center [318, 88] width 429 height 101
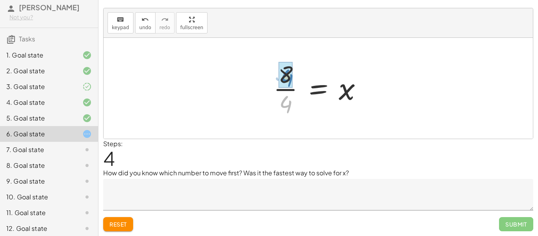
drag, startPoint x: 288, startPoint y: 102, endPoint x: 289, endPoint y: 76, distance: 26.8
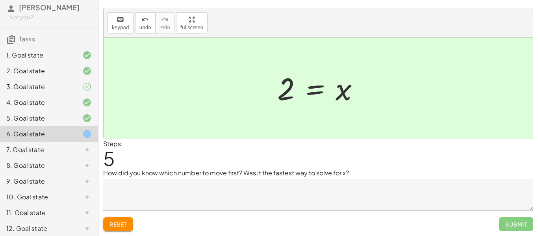
click at [137, 209] on textarea at bounding box center [318, 194] width 430 height 31
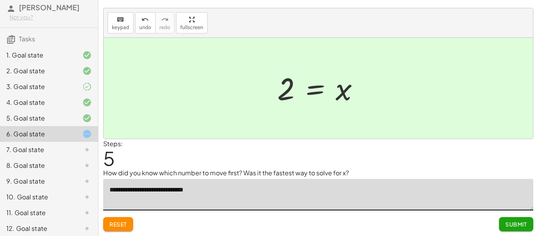
click at [173, 190] on textarea "**********" at bounding box center [318, 194] width 430 height 31
click at [171, 190] on textarea "**********" at bounding box center [318, 194] width 430 height 31
click at [208, 190] on textarea "**********" at bounding box center [318, 194] width 430 height 31
click at [202, 190] on textarea "**********" at bounding box center [318, 194] width 430 height 31
click at [238, 189] on textarea "**********" at bounding box center [318, 194] width 430 height 31
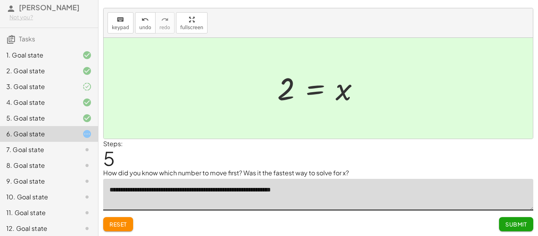
click at [264, 188] on textarea "**********" at bounding box center [318, 194] width 430 height 31
click at [261, 189] on textarea "**********" at bounding box center [318, 194] width 430 height 31
click at [270, 191] on textarea "**********" at bounding box center [318, 194] width 430 height 31
click at [331, 189] on textarea "**********" at bounding box center [318, 194] width 430 height 31
type textarea "**********"
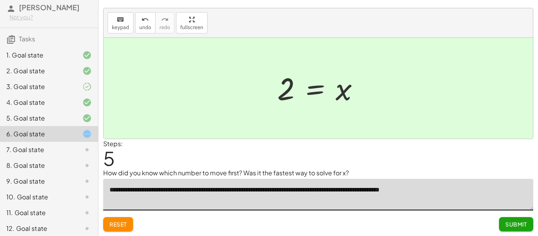
click at [519, 223] on span "Submit" at bounding box center [516, 223] width 22 height 7
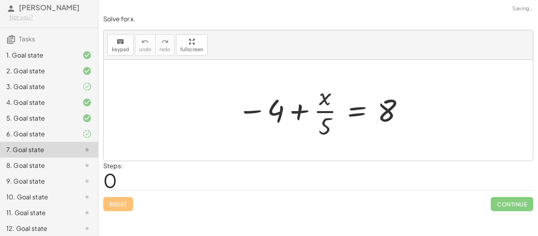
scroll to position [0, 0]
drag, startPoint x: 319, startPoint y: 103, endPoint x: 318, endPoint y: 107, distance: 4.2
click at [318, 107] on div at bounding box center [320, 110] width 175 height 61
drag, startPoint x: 281, startPoint y: 115, endPoint x: 416, endPoint y: 122, distance: 134.8
click at [416, 122] on div "− 4 − 4 + · x · 5 = 8" at bounding box center [318, 110] width 429 height 101
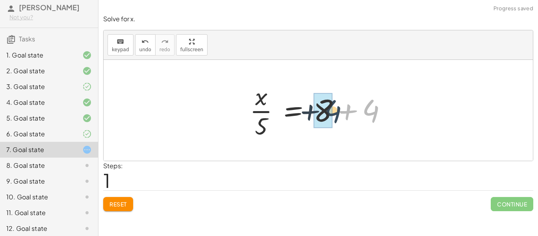
drag, startPoint x: 375, startPoint y: 109, endPoint x: 337, endPoint y: 109, distance: 38.6
click at [337, 109] on div at bounding box center [321, 110] width 151 height 61
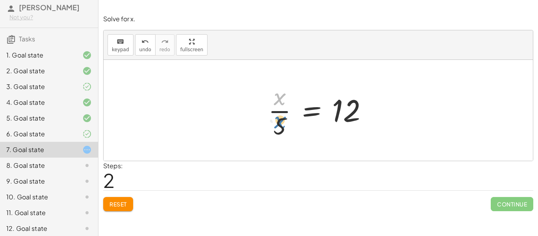
drag, startPoint x: 282, startPoint y: 95, endPoint x: 283, endPoint y: 123, distance: 27.9
click at [283, 123] on div at bounding box center [321, 110] width 114 height 61
drag, startPoint x: 282, startPoint y: 95, endPoint x: 282, endPoint y: 131, distance: 35.8
click at [282, 131] on div at bounding box center [321, 110] width 114 height 61
drag, startPoint x: 282, startPoint y: 131, endPoint x: 281, endPoint y: 108, distance: 22.8
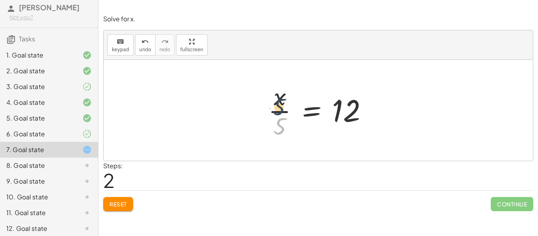
click at [281, 108] on div at bounding box center [321, 110] width 114 height 61
drag, startPoint x: 280, startPoint y: 125, endPoint x: 286, endPoint y: 126, distance: 6.3
click at [286, 126] on div at bounding box center [321, 110] width 114 height 61
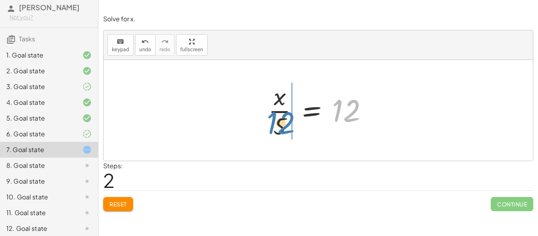
drag, startPoint x: 344, startPoint y: 115, endPoint x: 279, endPoint y: 128, distance: 66.9
click at [279, 128] on div at bounding box center [321, 110] width 114 height 61
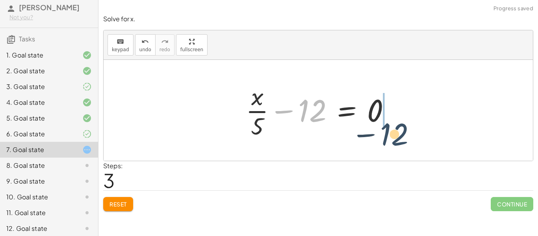
drag, startPoint x: 307, startPoint y: 108, endPoint x: 399, endPoint y: 132, distance: 94.4
click at [399, 132] on div at bounding box center [321, 110] width 159 height 61
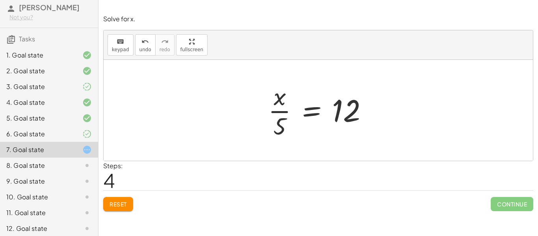
click at [399, 132] on div at bounding box center [318, 110] width 429 height 101
drag, startPoint x: 278, startPoint y: 125, endPoint x: 345, endPoint y: 112, distance: 68.2
click at [345, 112] on div at bounding box center [321, 110] width 114 height 61
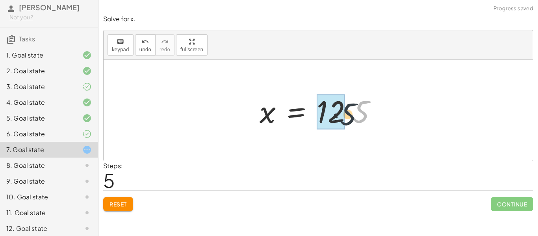
drag, startPoint x: 366, startPoint y: 113, endPoint x: 345, endPoint y: 117, distance: 21.1
click at [345, 117] on div at bounding box center [320, 110] width 131 height 41
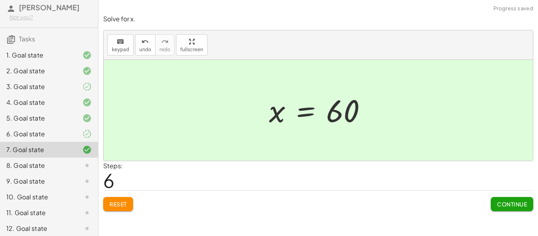
click at [505, 198] on button "Continue" at bounding box center [511, 204] width 43 height 14
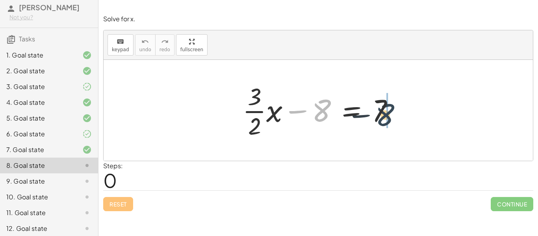
drag, startPoint x: 324, startPoint y: 113, endPoint x: 396, endPoint y: 117, distance: 71.7
click at [396, 117] on div at bounding box center [321, 110] width 165 height 61
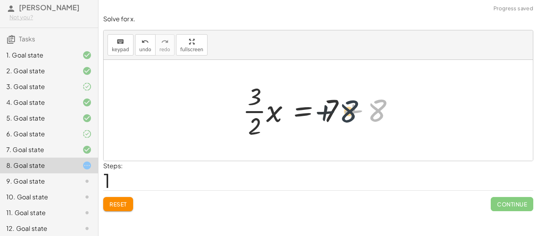
drag, startPoint x: 378, startPoint y: 111, endPoint x: 345, endPoint y: 112, distance: 33.1
click at [345, 112] on div at bounding box center [321, 110] width 165 height 61
drag, startPoint x: 373, startPoint y: 117, endPoint x: 329, endPoint y: 113, distance: 43.9
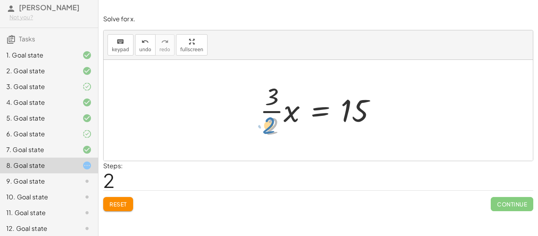
drag, startPoint x: 268, startPoint y: 129, endPoint x: 261, endPoint y: 128, distance: 7.1
click at [261, 128] on div at bounding box center [321, 110] width 130 height 61
drag, startPoint x: 267, startPoint y: 128, endPoint x: 353, endPoint y: 108, distance: 88.9
click at [353, 108] on div at bounding box center [321, 110] width 130 height 61
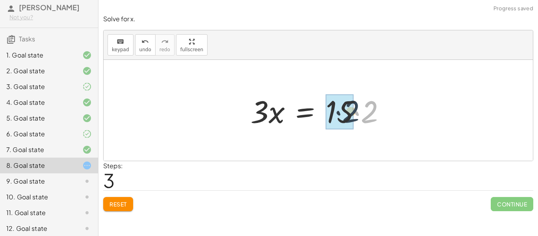
drag, startPoint x: 368, startPoint y: 115, endPoint x: 348, endPoint y: 113, distance: 19.7
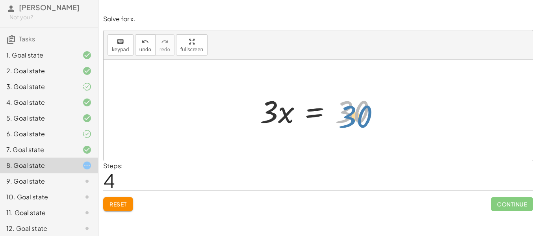
drag, startPoint x: 346, startPoint y: 117, endPoint x: 349, endPoint y: 121, distance: 5.0
click at [349, 121] on div at bounding box center [321, 110] width 130 height 41
click at [268, 111] on div at bounding box center [321, 110] width 130 height 41
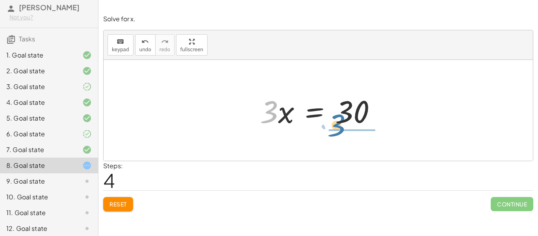
drag, startPoint x: 268, startPoint y: 111, endPoint x: 344, endPoint y: 120, distance: 75.7
click at [344, 120] on div at bounding box center [321, 110] width 130 height 41
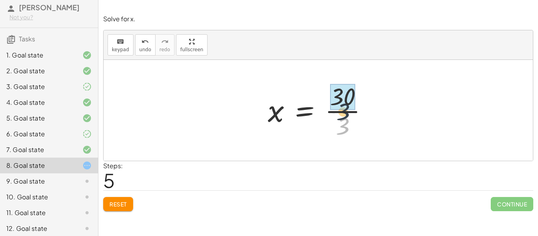
drag, startPoint x: 344, startPoint y: 126, endPoint x: 342, endPoint y: 102, distance: 24.5
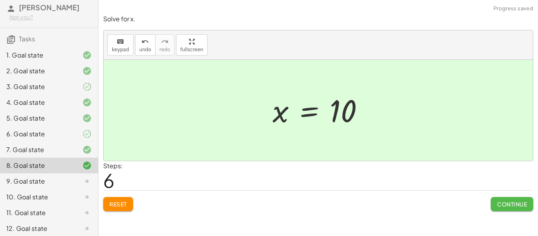
click at [512, 203] on span "Continue" at bounding box center [512, 203] width 30 height 7
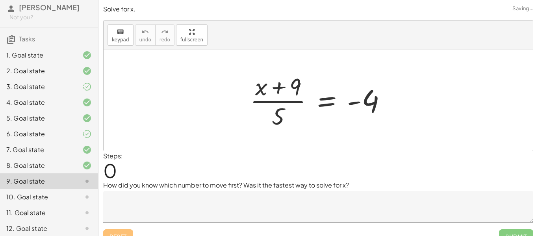
scroll to position [12, 0]
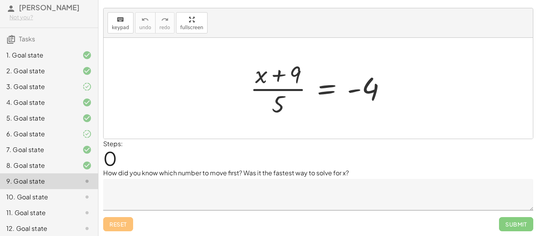
click at [338, 187] on textarea at bounding box center [318, 194] width 430 height 31
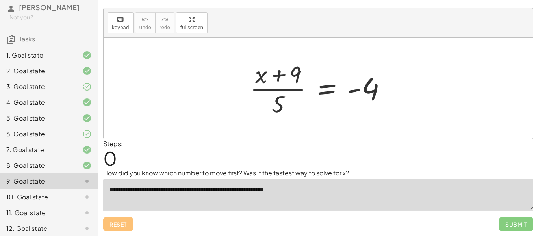
click at [267, 189] on textarea "**********" at bounding box center [318, 194] width 430 height 31
click at [309, 194] on textarea "**********" at bounding box center [318, 194] width 430 height 31
click at [320, 192] on textarea "**********" at bounding box center [318, 194] width 430 height 31
click at [314, 191] on textarea "**********" at bounding box center [318, 194] width 430 height 31
click at [344, 189] on textarea "**********" at bounding box center [318, 194] width 430 height 31
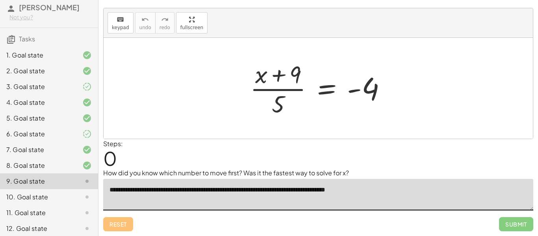
click at [357, 190] on textarea "**********" at bounding box center [318, 194] width 430 height 31
click at [358, 189] on textarea "**********" at bounding box center [318, 194] width 430 height 31
click at [359, 189] on textarea "**********" at bounding box center [318, 194] width 430 height 31
click at [381, 191] on textarea "**********" at bounding box center [318, 194] width 430 height 31
click at [359, 190] on textarea "**********" at bounding box center [318, 194] width 430 height 31
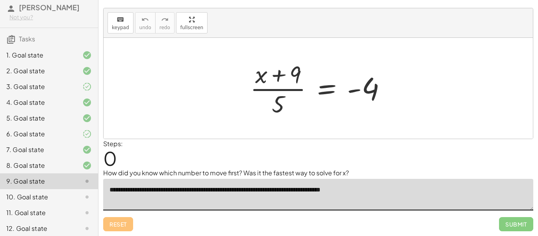
click at [380, 193] on textarea "**********" at bounding box center [318, 194] width 430 height 31
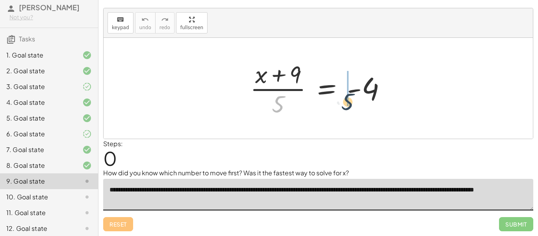
drag, startPoint x: 279, startPoint y: 102, endPoint x: 364, endPoint y: 98, distance: 85.1
click at [364, 98] on div at bounding box center [321, 88] width 150 height 61
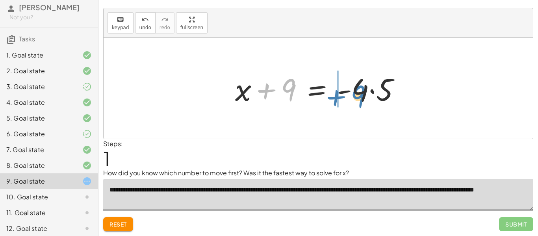
drag, startPoint x: 286, startPoint y: 90, endPoint x: 356, endPoint y: 96, distance: 70.3
click at [356, 96] on div at bounding box center [320, 88] width 179 height 41
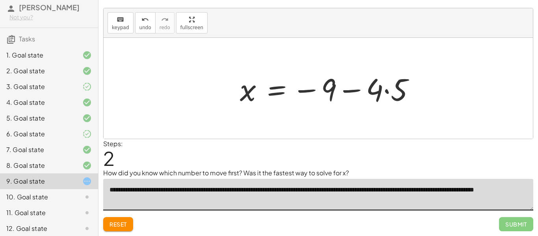
click at [359, 92] on div at bounding box center [330, 88] width 189 height 41
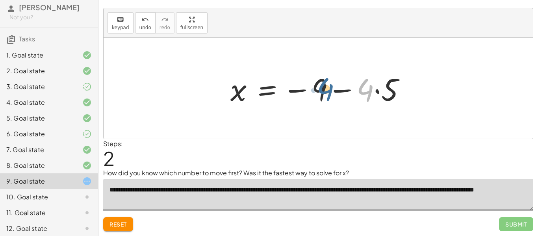
drag, startPoint x: 367, startPoint y: 92, endPoint x: 324, endPoint y: 90, distance: 43.4
click at [324, 90] on div at bounding box center [320, 88] width 189 height 41
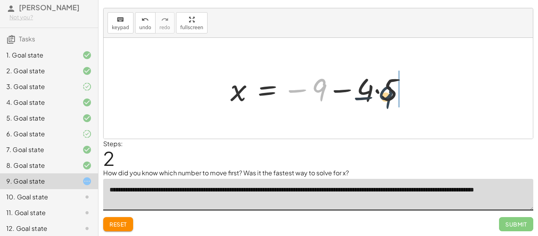
drag, startPoint x: 315, startPoint y: 89, endPoint x: 383, endPoint y: 95, distance: 68.8
click at [383, 95] on div at bounding box center [320, 88] width 189 height 41
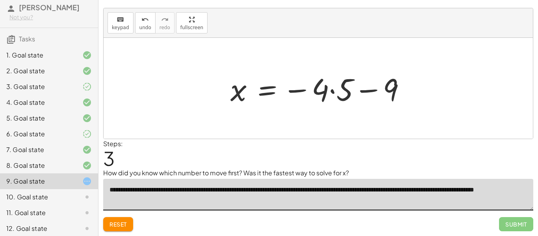
type textarea "**********"
click at [118, 229] on button "Reset" at bounding box center [118, 224] width 30 height 14
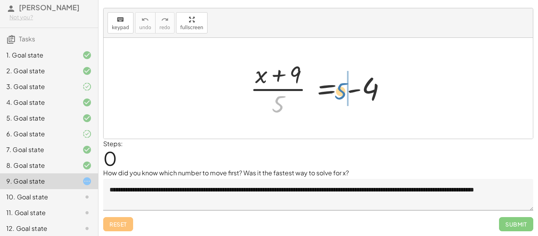
drag, startPoint x: 275, startPoint y: 101, endPoint x: 337, endPoint y: 88, distance: 63.9
click at [337, 88] on div at bounding box center [321, 88] width 150 height 61
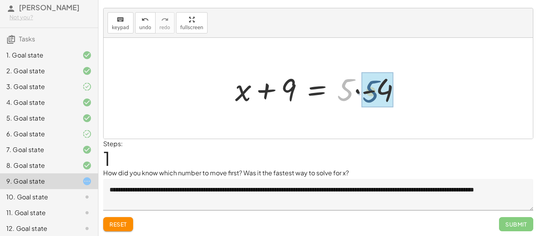
drag, startPoint x: 345, startPoint y: 93, endPoint x: 370, endPoint y: 94, distance: 25.6
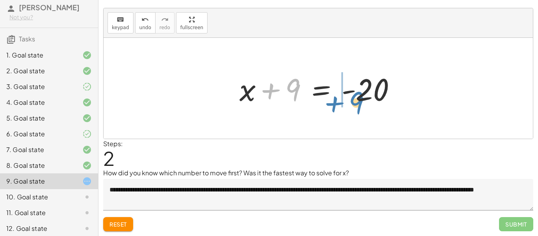
drag, startPoint x: 292, startPoint y: 90, endPoint x: 357, endPoint y: 98, distance: 65.1
click at [357, 98] on div at bounding box center [320, 88] width 171 height 41
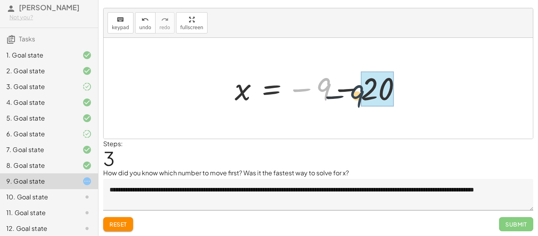
drag, startPoint x: 327, startPoint y: 92, endPoint x: 370, endPoint y: 101, distance: 43.8
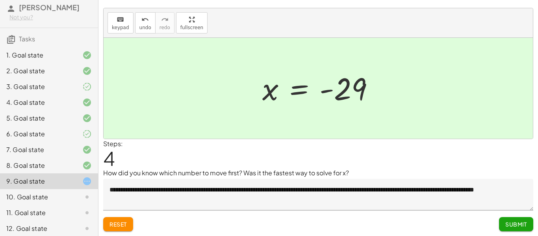
click at [0, 0] on div "**********" at bounding box center [0, 0] width 0 height 0
click at [520, 225] on span "Submit" at bounding box center [516, 223] width 22 height 7
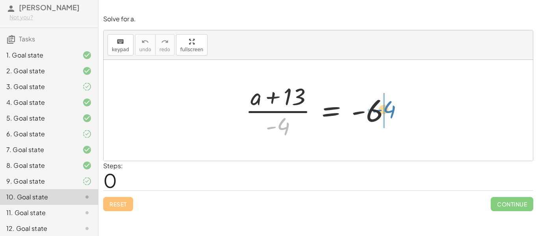
drag, startPoint x: 287, startPoint y: 127, endPoint x: 389, endPoint y: 111, distance: 103.7
click at [389, 111] on div at bounding box center [320, 110] width 159 height 61
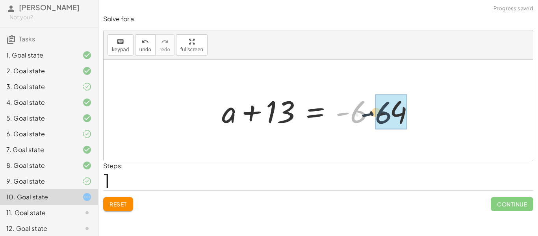
drag, startPoint x: 354, startPoint y: 115, endPoint x: 384, endPoint y: 115, distance: 29.9
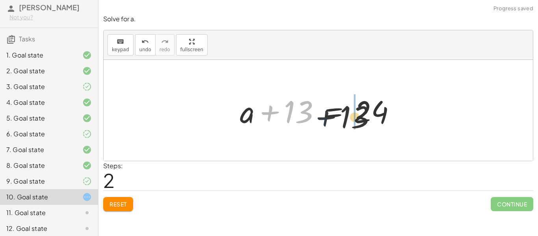
drag, startPoint x: 270, startPoint y: 112, endPoint x: 336, endPoint y: 118, distance: 65.6
click at [336, 118] on div at bounding box center [321, 110] width 170 height 41
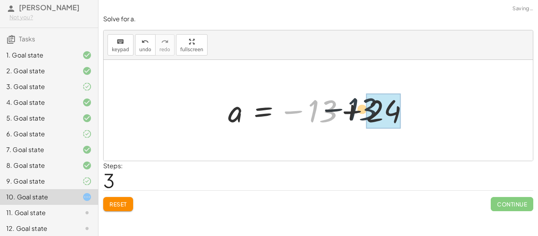
drag, startPoint x: 329, startPoint y: 111, endPoint x: 371, endPoint y: 108, distance: 41.5
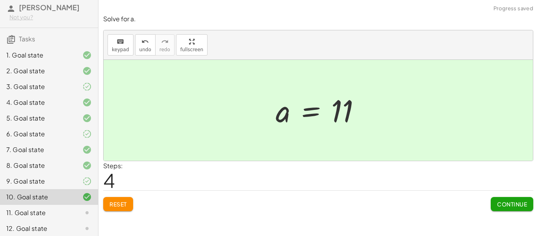
click at [503, 198] on button "Continue" at bounding box center [511, 204] width 43 height 14
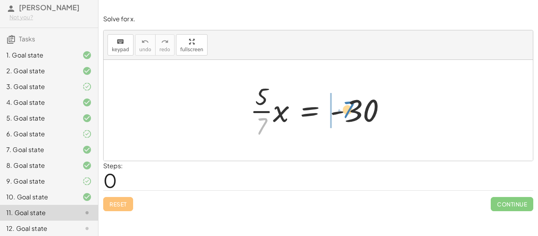
drag, startPoint x: 264, startPoint y: 122, endPoint x: 354, endPoint y: 105, distance: 91.6
click at [354, 105] on div at bounding box center [321, 110] width 150 height 61
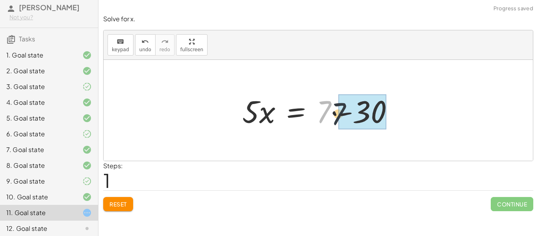
drag, startPoint x: 326, startPoint y: 116, endPoint x: 379, endPoint y: 122, distance: 53.1
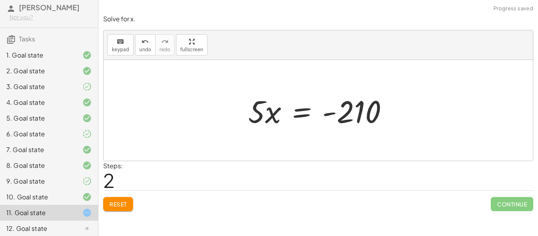
click at [112, 210] on button "Reset" at bounding box center [118, 204] width 30 height 14
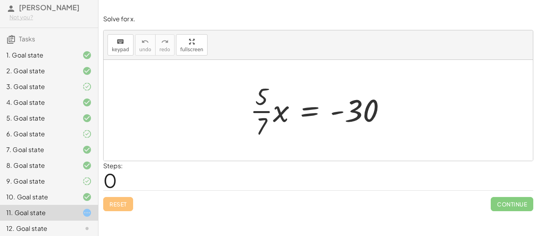
click at [259, 115] on div at bounding box center [321, 110] width 150 height 61
drag, startPoint x: 259, startPoint y: 116, endPoint x: 336, endPoint y: 122, distance: 77.0
click at [336, 122] on div at bounding box center [321, 110] width 150 height 61
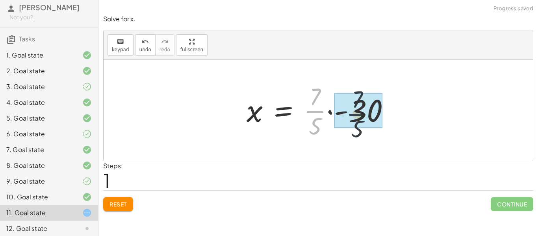
drag, startPoint x: 305, startPoint y: 113, endPoint x: 348, endPoint y: 116, distance: 43.8
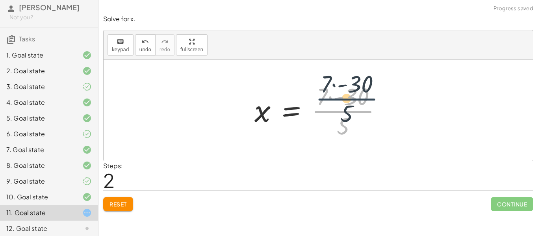
drag, startPoint x: 341, startPoint y: 112, endPoint x: 345, endPoint y: 100, distance: 13.2
click at [345, 100] on div at bounding box center [321, 110] width 142 height 61
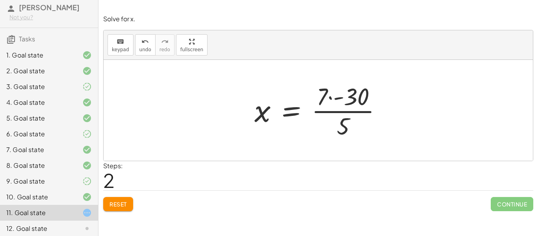
click at [111, 203] on span "Reset" at bounding box center [117, 203] width 17 height 7
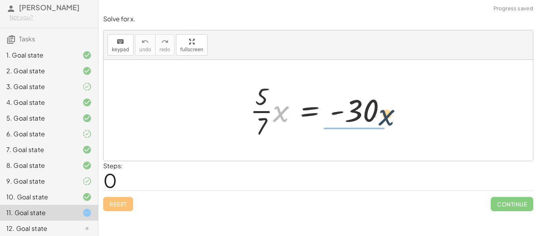
drag, startPoint x: 283, startPoint y: 113, endPoint x: 393, endPoint y: 117, distance: 109.5
click at [393, 117] on div at bounding box center [321, 110] width 150 height 61
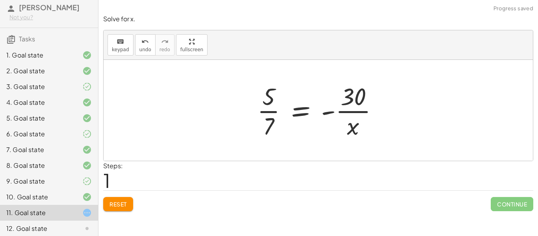
click at [129, 199] on button "Reset" at bounding box center [118, 204] width 30 height 14
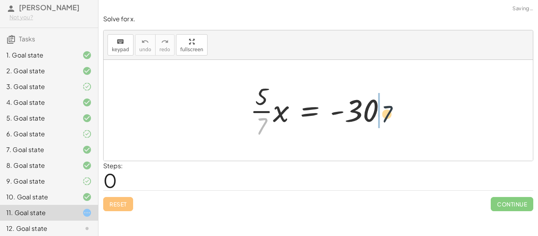
drag, startPoint x: 259, startPoint y: 120, endPoint x: 383, endPoint y: 109, distance: 124.4
click at [383, 109] on div at bounding box center [321, 110] width 150 height 61
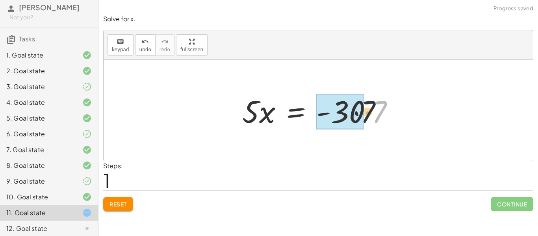
drag, startPoint x: 375, startPoint y: 113, endPoint x: 350, endPoint y: 111, distance: 25.2
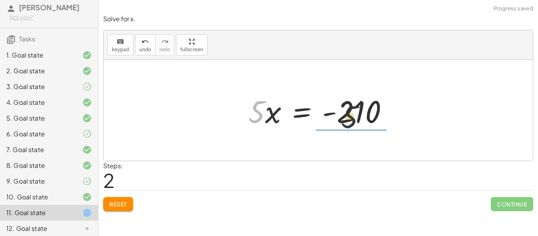
drag, startPoint x: 259, startPoint y: 109, endPoint x: 363, endPoint y: 115, distance: 104.1
click at [363, 115] on div at bounding box center [321, 110] width 154 height 41
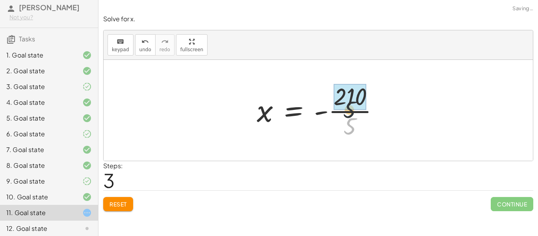
drag, startPoint x: 350, startPoint y: 120, endPoint x: 350, endPoint y: 92, distance: 27.9
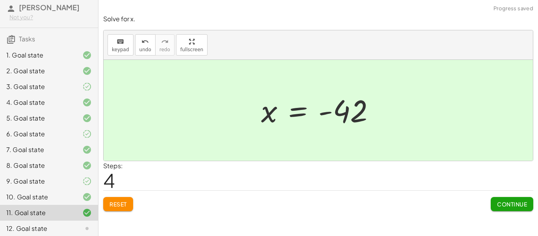
click at [514, 202] on span "Continue" at bounding box center [512, 203] width 30 height 7
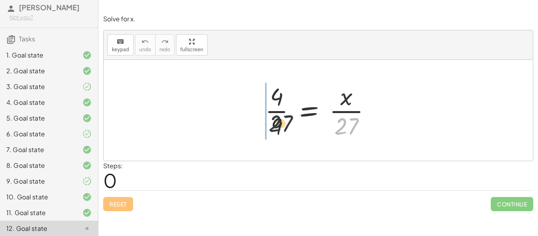
drag, startPoint x: 344, startPoint y: 121, endPoint x: 266, endPoint y: 117, distance: 77.6
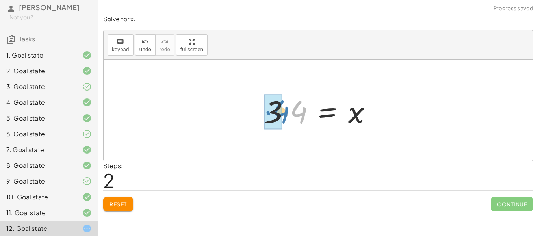
drag, startPoint x: 284, startPoint y: 113, endPoint x: 264, endPoint y: 113, distance: 20.5
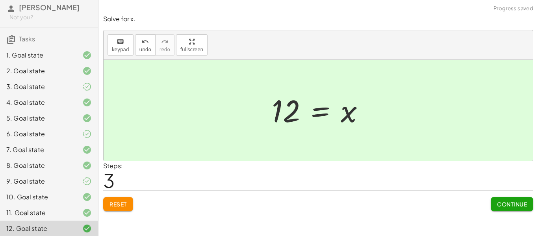
click at [509, 201] on span "Continue" at bounding box center [512, 203] width 30 height 7
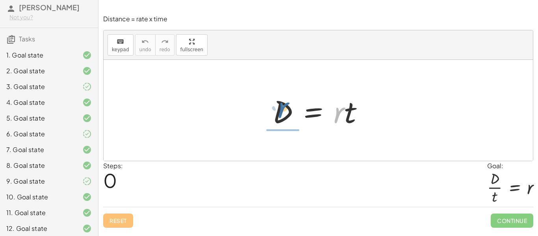
drag, startPoint x: 334, startPoint y: 115, endPoint x: 277, endPoint y: 109, distance: 56.9
click at [277, 109] on div at bounding box center [320, 110] width 105 height 41
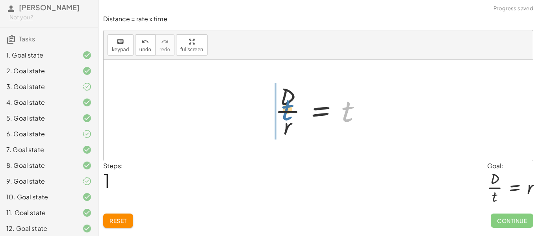
drag, startPoint x: 342, startPoint y: 111, endPoint x: 281, endPoint y: 109, distance: 61.4
click at [281, 109] on div at bounding box center [321, 110] width 100 height 61
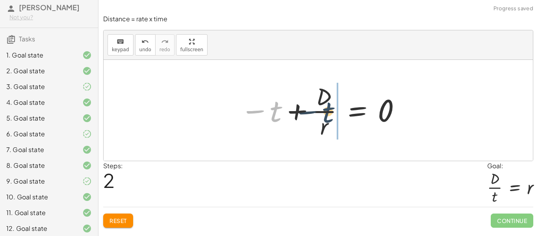
drag, startPoint x: 275, startPoint y: 116, endPoint x: 333, endPoint y: 117, distance: 58.3
click at [333, 117] on div at bounding box center [320, 110] width 169 height 61
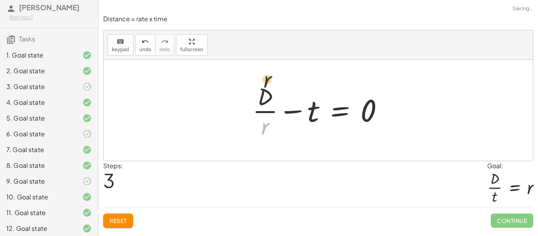
drag, startPoint x: 265, startPoint y: 125, endPoint x: 267, endPoint y: 75, distance: 50.0
click at [120, 226] on button "Reset" at bounding box center [118, 220] width 30 height 14
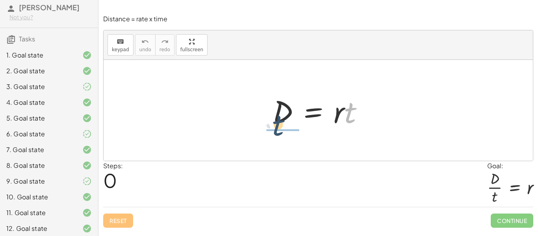
drag, startPoint x: 345, startPoint y: 119, endPoint x: 269, endPoint y: 132, distance: 77.1
click at [269, 132] on div "· t D = · r · t" at bounding box center [318, 110] width 429 height 101
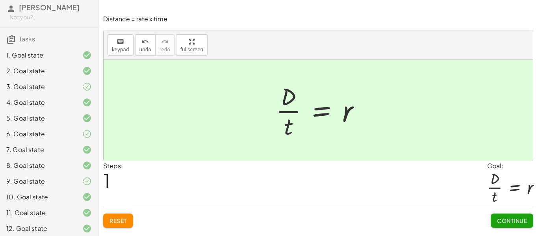
click at [498, 51] on div "keyboard keypad undo [PERSON_NAME] redo fullscreen" at bounding box center [318, 45] width 429 height 30
click at [505, 219] on span "Continue" at bounding box center [512, 220] width 30 height 7
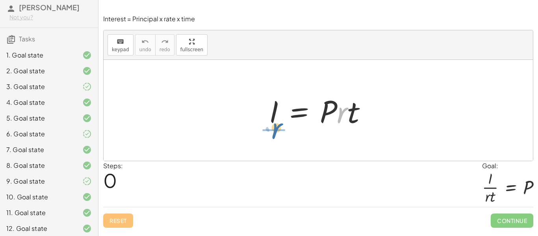
drag, startPoint x: 341, startPoint y: 116, endPoint x: 274, endPoint y: 132, distance: 69.6
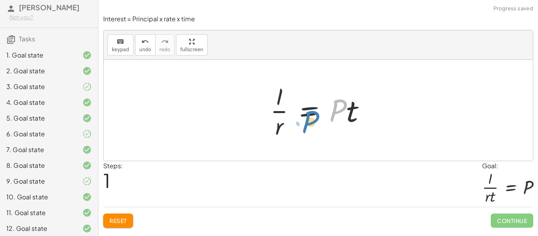
drag, startPoint x: 340, startPoint y: 118, endPoint x: 349, endPoint y: 125, distance: 11.1
click at [349, 125] on div at bounding box center [321, 110] width 110 height 61
drag, startPoint x: 349, startPoint y: 118, endPoint x: 283, endPoint y: 130, distance: 66.9
click at [283, 130] on div at bounding box center [321, 110] width 110 height 61
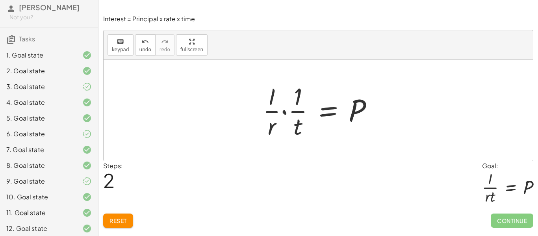
click at [116, 222] on span "Reset" at bounding box center [117, 220] width 17 height 7
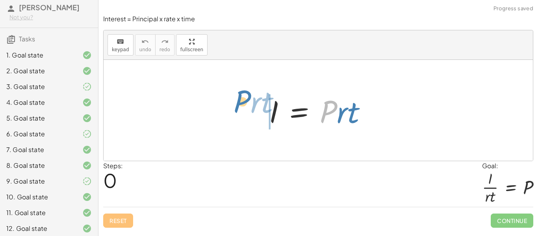
drag, startPoint x: 326, startPoint y: 114, endPoint x: 239, endPoint y: 104, distance: 88.3
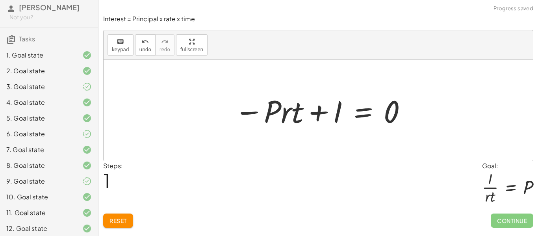
click at [107, 220] on button "Reset" at bounding box center [118, 220] width 30 height 14
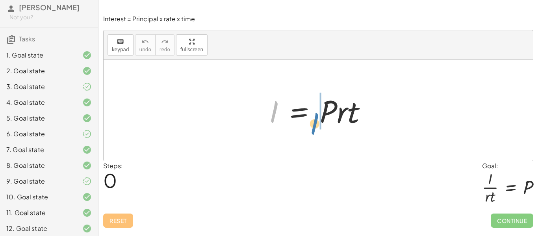
drag, startPoint x: 270, startPoint y: 116, endPoint x: 310, endPoint y: 128, distance: 42.2
click at [310, 128] on div at bounding box center [321, 110] width 112 height 41
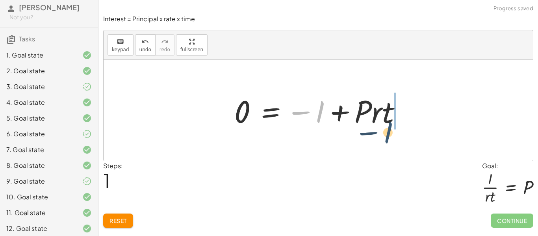
drag, startPoint x: 316, startPoint y: 113, endPoint x: 386, endPoint y: 132, distance: 72.4
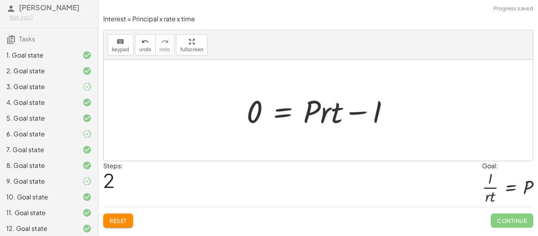
click at [111, 220] on span "Reset" at bounding box center [117, 220] width 17 height 7
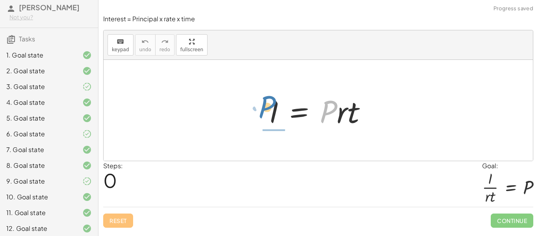
drag, startPoint x: 326, startPoint y: 115, endPoint x: 259, endPoint y: 111, distance: 67.0
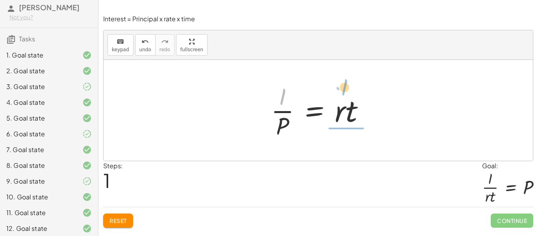
drag, startPoint x: 280, startPoint y: 94, endPoint x: 342, endPoint y: 85, distance: 62.1
click at [342, 85] on div at bounding box center [321, 110] width 108 height 61
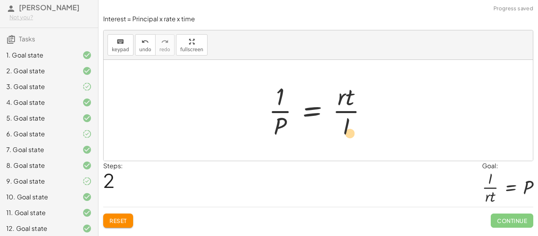
drag, startPoint x: 345, startPoint y: 97, endPoint x: 351, endPoint y: 137, distance: 40.2
click at [351, 137] on div at bounding box center [320, 110] width 113 height 61
click at [120, 216] on button "Reset" at bounding box center [118, 220] width 30 height 14
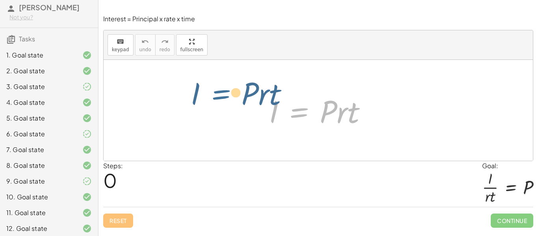
drag, startPoint x: 318, startPoint y: 111, endPoint x: 236, endPoint y: 91, distance: 83.8
click at [236, 91] on div "I = · P · r · t I = · P · r · t" at bounding box center [318, 110] width 429 height 101
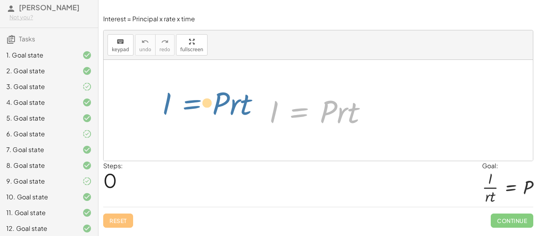
drag, startPoint x: 318, startPoint y: 117, endPoint x: 301, endPoint y: 119, distance: 17.8
click at [301, 119] on div at bounding box center [321, 110] width 112 height 41
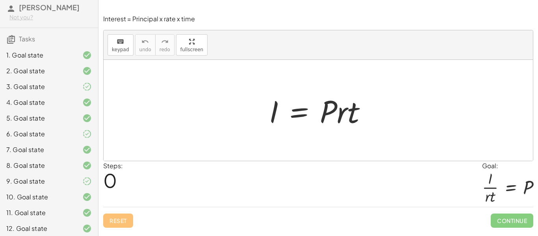
click at [323, 120] on div at bounding box center [321, 110] width 112 height 41
drag, startPoint x: 323, startPoint y: 120, endPoint x: 237, endPoint y: 114, distance: 86.8
click at [237, 114] on div "· P · r · t I = · P · r · t" at bounding box center [318, 110] width 429 height 101
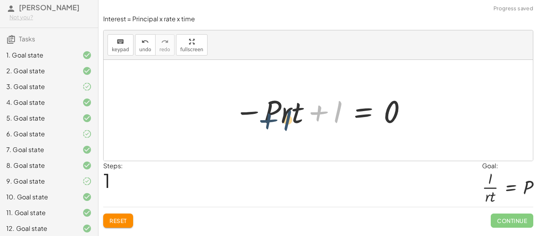
drag, startPoint x: 334, startPoint y: 117, endPoint x: 283, endPoint y: 125, distance: 51.4
click at [283, 125] on div at bounding box center [320, 110] width 181 height 41
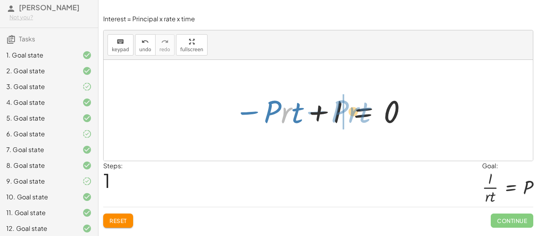
drag, startPoint x: 283, startPoint y: 116, endPoint x: 350, endPoint y: 115, distance: 67.3
click at [350, 115] on div at bounding box center [320, 110] width 181 height 41
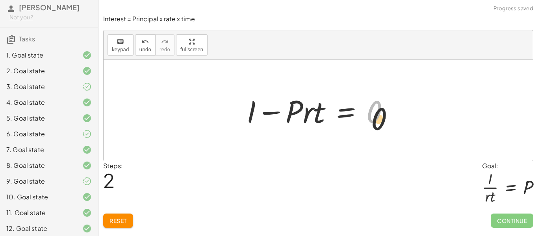
drag, startPoint x: 375, startPoint y: 117, endPoint x: 388, endPoint y: 142, distance: 27.8
click at [388, 142] on div "I = · P · r · t − · P · r · t + I = 0 0 I = · P · r · t − + 0" at bounding box center [318, 110] width 429 height 101
click at [122, 222] on span "Reset" at bounding box center [117, 220] width 17 height 7
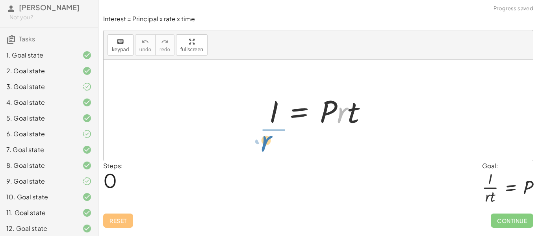
drag, startPoint x: 345, startPoint y: 115, endPoint x: 265, endPoint y: 147, distance: 86.0
click at [265, 147] on div "· r I = · P · r · t" at bounding box center [318, 110] width 429 height 101
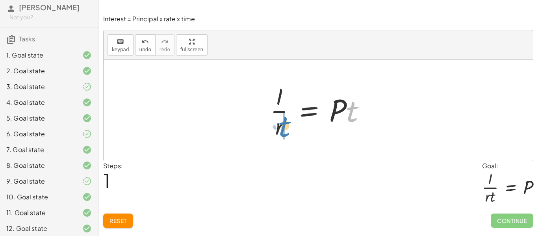
drag, startPoint x: 351, startPoint y: 110, endPoint x: 283, endPoint y: 126, distance: 69.4
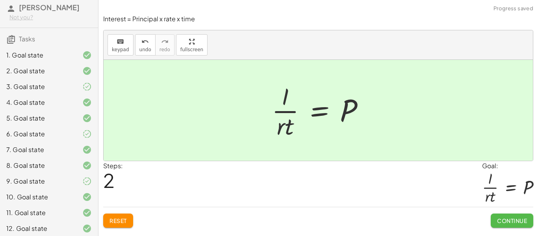
click at [522, 218] on span "Continue" at bounding box center [512, 220] width 30 height 7
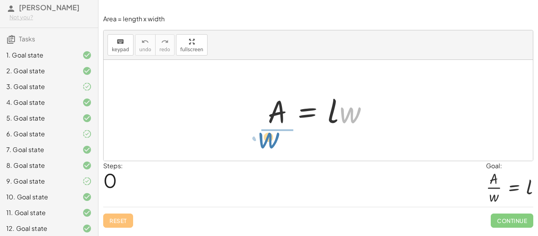
drag, startPoint x: 349, startPoint y: 111, endPoint x: 269, endPoint y: 136, distance: 83.9
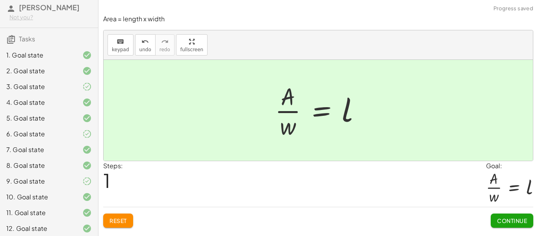
click at [518, 224] on span "Continue" at bounding box center [512, 220] width 30 height 7
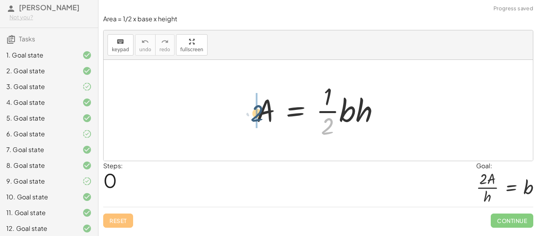
drag, startPoint x: 330, startPoint y: 122, endPoint x: 253, endPoint y: 105, distance: 79.4
click at [253, 105] on div at bounding box center [321, 110] width 138 height 61
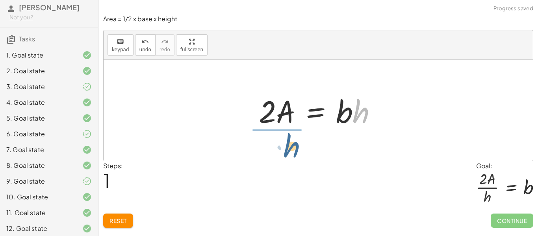
drag, startPoint x: 355, startPoint y: 111, endPoint x: 274, endPoint y: 141, distance: 86.2
click at [274, 141] on div "A = · · 1 · 2 · b · h · 2 · A = · 1 · b · h · h A = · 2 · b · h ·" at bounding box center [318, 110] width 429 height 101
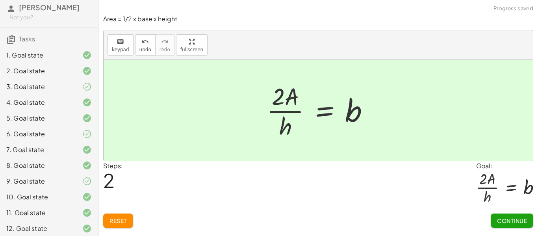
click at [510, 219] on span "Continue" at bounding box center [512, 220] width 30 height 7
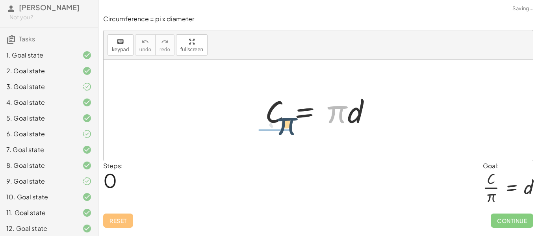
drag, startPoint x: 335, startPoint y: 116, endPoint x: 274, endPoint y: 132, distance: 63.1
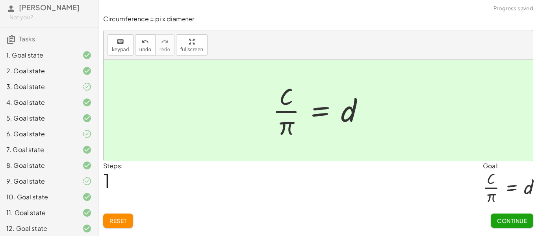
click at [505, 225] on button "Continue" at bounding box center [511, 220] width 43 height 14
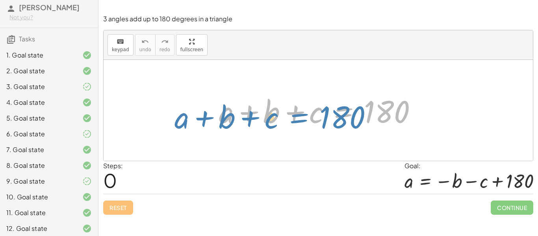
drag, startPoint x: 343, startPoint y: 107, endPoint x: 313, endPoint y: 113, distance: 30.1
click at [313, 113] on div at bounding box center [321, 110] width 212 height 41
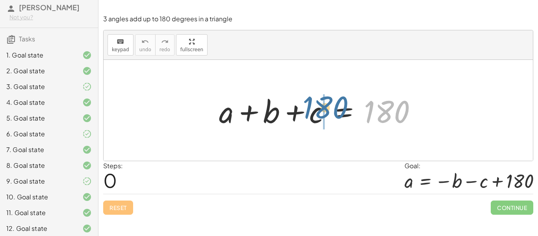
drag, startPoint x: 391, startPoint y: 114, endPoint x: 326, endPoint y: 109, distance: 64.7
click at [326, 109] on div at bounding box center [321, 110] width 212 height 41
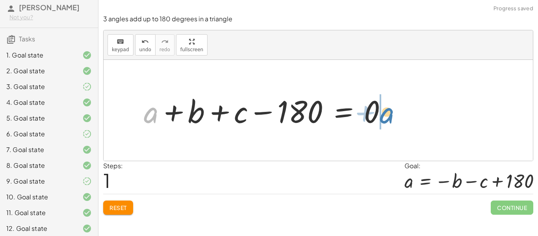
drag, startPoint x: 152, startPoint y: 116, endPoint x: 383, endPoint y: 115, distance: 230.3
click at [383, 115] on div at bounding box center [268, 110] width 257 height 41
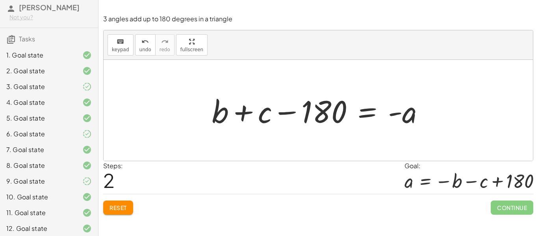
click at [115, 209] on span "Reset" at bounding box center [117, 207] width 17 height 7
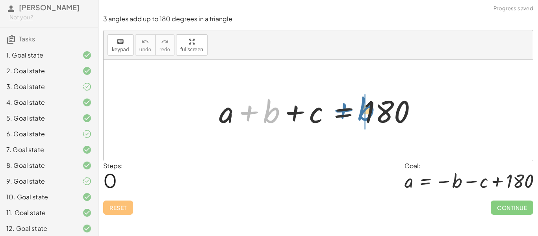
drag, startPoint x: 270, startPoint y: 110, endPoint x: 362, endPoint y: 108, distance: 92.5
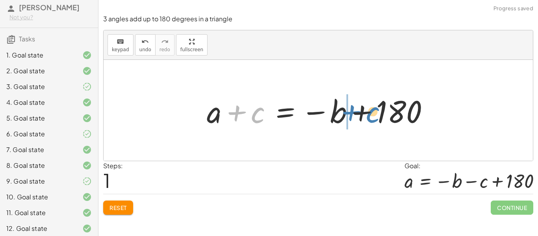
drag, startPoint x: 261, startPoint y: 112, endPoint x: 375, endPoint y: 112, distance: 114.1
click at [375, 112] on div at bounding box center [321, 110] width 236 height 41
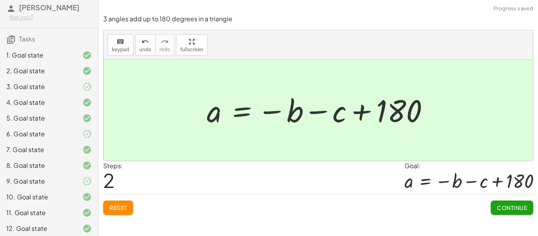
click at [492, 203] on button "Continue" at bounding box center [511, 207] width 43 height 14
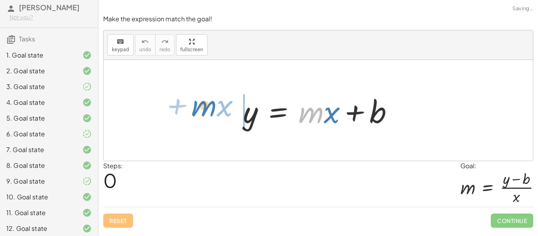
drag, startPoint x: 311, startPoint y: 110, endPoint x: 202, endPoint y: 103, distance: 108.5
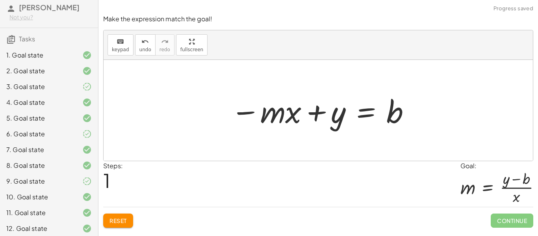
click at [129, 218] on button "Reset" at bounding box center [118, 220] width 30 height 14
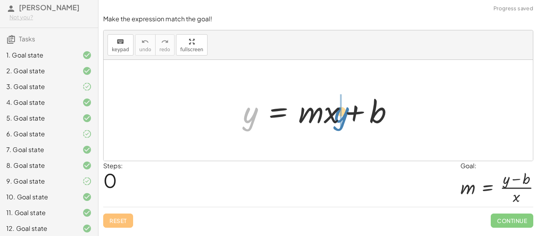
drag, startPoint x: 247, startPoint y: 121, endPoint x: 339, endPoint y: 121, distance: 92.1
click at [339, 121] on div at bounding box center [321, 110] width 165 height 41
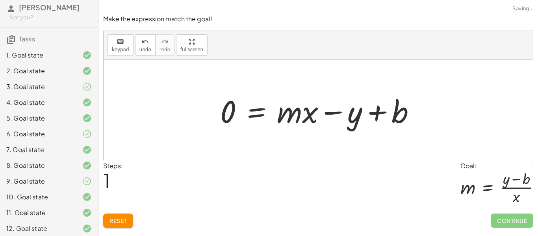
click at [307, 115] on div at bounding box center [320, 110] width 209 height 41
drag, startPoint x: 293, startPoint y: 114, endPoint x: 231, endPoint y: 112, distance: 62.2
click at [231, 112] on div at bounding box center [320, 110] width 209 height 41
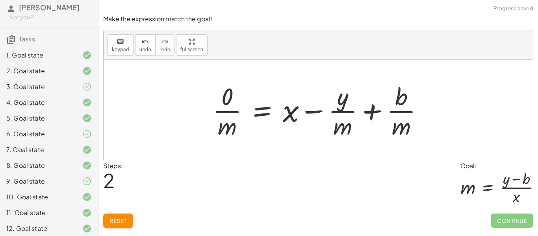
click at [123, 217] on span "Reset" at bounding box center [117, 220] width 17 height 7
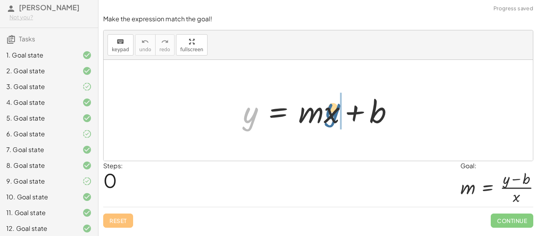
drag, startPoint x: 247, startPoint y: 116, endPoint x: 344, endPoint y: 111, distance: 96.9
click at [344, 111] on div at bounding box center [321, 110] width 165 height 41
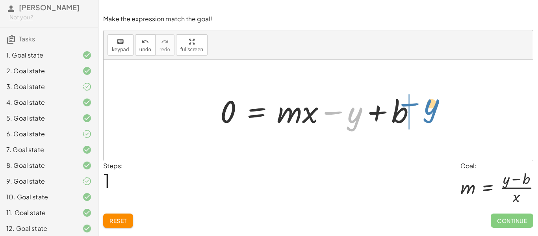
drag, startPoint x: 349, startPoint y: 116, endPoint x: 421, endPoint y: 109, distance: 71.9
click at [421, 109] on div at bounding box center [320, 110] width 209 height 41
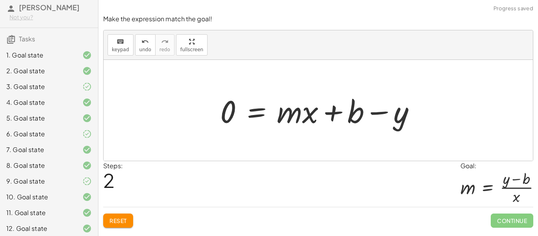
click at [116, 225] on button "Reset" at bounding box center [118, 220] width 30 height 14
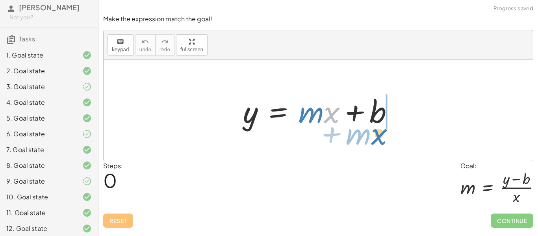
drag, startPoint x: 324, startPoint y: 118, endPoint x: 372, endPoint y: 142, distance: 53.0
click at [372, 142] on div "· x + · m y = + · m · x + b" at bounding box center [318, 110] width 429 height 101
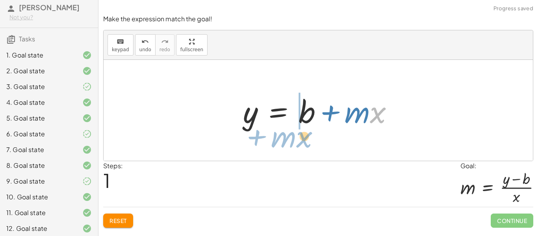
drag, startPoint x: 377, startPoint y: 111, endPoint x: 303, endPoint y: 136, distance: 77.5
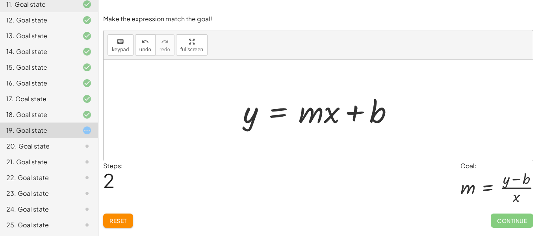
scroll to position [263, 0]
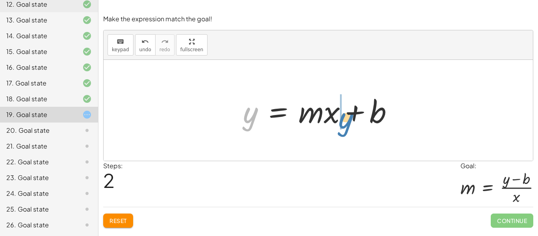
drag, startPoint x: 246, startPoint y: 123, endPoint x: 343, endPoint y: 128, distance: 96.5
click at [343, 128] on div at bounding box center [321, 110] width 165 height 41
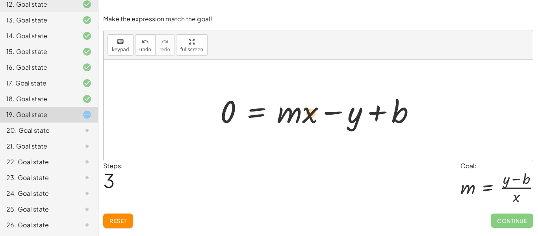
click at [309, 113] on div at bounding box center [320, 110] width 209 height 41
drag, startPoint x: 296, startPoint y: 113, endPoint x: 237, endPoint y: 108, distance: 60.0
click at [237, 108] on div at bounding box center [320, 110] width 209 height 41
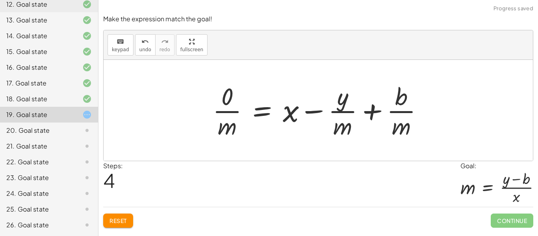
click at [0, 0] on div "Make the expression match the goal! keyboard keypad undo undo redo redo fullscr…" at bounding box center [0, 0] width 0 height 0
drag, startPoint x: 235, startPoint y: 131, endPoint x: 236, endPoint y: 101, distance: 30.3
click at [236, 101] on div at bounding box center [321, 110] width 225 height 61
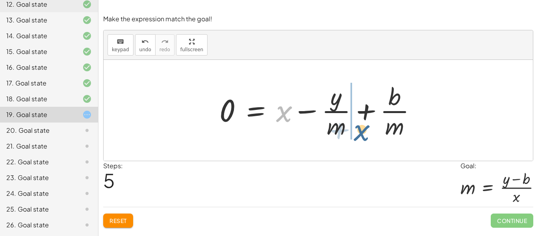
drag, startPoint x: 280, startPoint y: 115, endPoint x: 361, endPoint y: 135, distance: 83.1
click at [361, 135] on div at bounding box center [320, 110] width 211 height 61
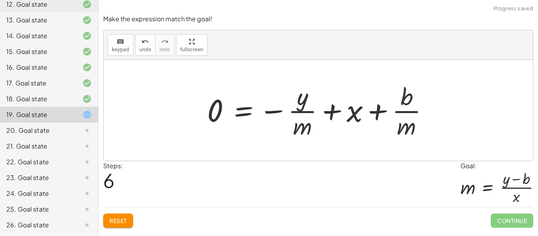
click at [125, 221] on span "Reset" at bounding box center [117, 220] width 17 height 7
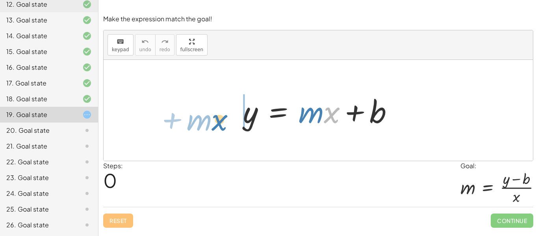
drag, startPoint x: 328, startPoint y: 118, endPoint x: 216, endPoint y: 125, distance: 112.4
click at [216, 125] on div "· x + · m y = + · m · x + b" at bounding box center [318, 110] width 429 height 101
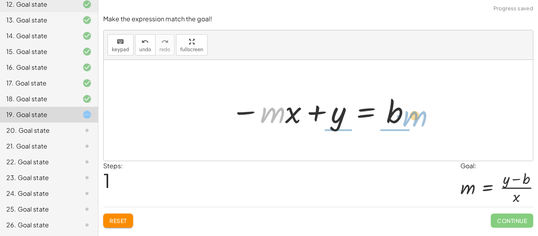
drag, startPoint x: 280, startPoint y: 117, endPoint x: 424, endPoint y: 121, distance: 143.7
click at [424, 121] on div "y = + · m · x + b · m − · x y = · m · x b − +" at bounding box center [318, 110] width 429 height 101
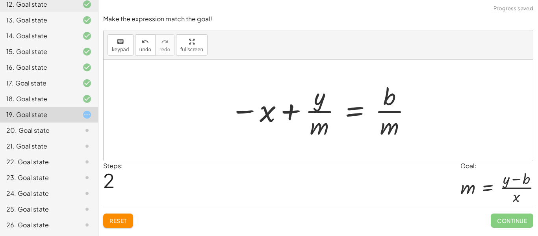
click at [126, 221] on span "Reset" at bounding box center [117, 220] width 17 height 7
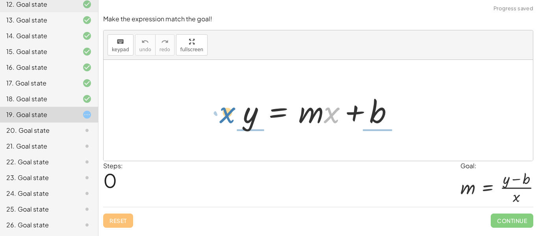
drag, startPoint x: 337, startPoint y: 113, endPoint x: 233, endPoint y: 113, distance: 103.9
click at [233, 113] on div "· x + · m y = + · m · x + b" at bounding box center [318, 110] width 174 height 44
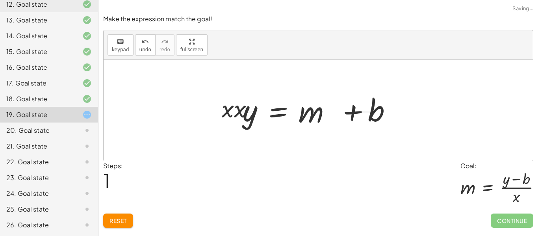
click at [233, 113] on div at bounding box center [312, 110] width 162 height 61
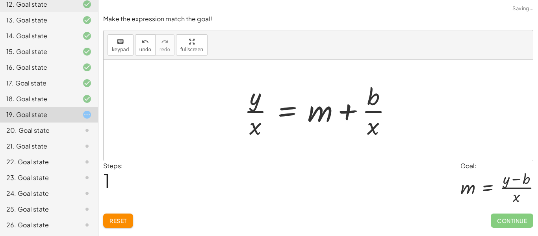
click at [117, 219] on span "Reset" at bounding box center [117, 220] width 17 height 7
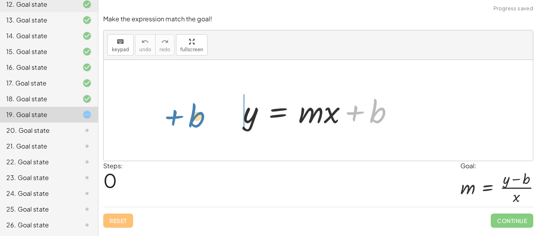
drag, startPoint x: 368, startPoint y: 116, endPoint x: 191, endPoint y: 121, distance: 176.8
click at [191, 121] on div "+ b y = + · m · x + b" at bounding box center [318, 110] width 429 height 101
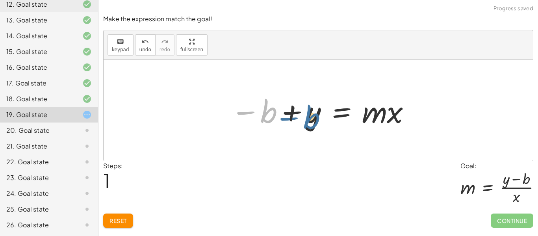
drag, startPoint x: 264, startPoint y: 117, endPoint x: 308, endPoint y: 123, distance: 44.1
click at [308, 123] on div at bounding box center [321, 110] width 189 height 41
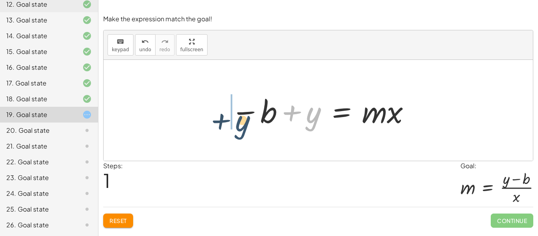
drag, startPoint x: 307, startPoint y: 115, endPoint x: 236, endPoint y: 124, distance: 71.8
click at [236, 124] on div at bounding box center [321, 110] width 189 height 41
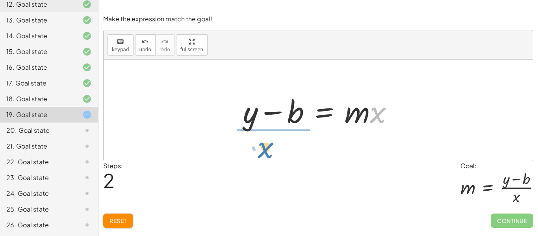
drag, startPoint x: 381, startPoint y: 116, endPoint x: 268, endPoint y: 151, distance: 117.6
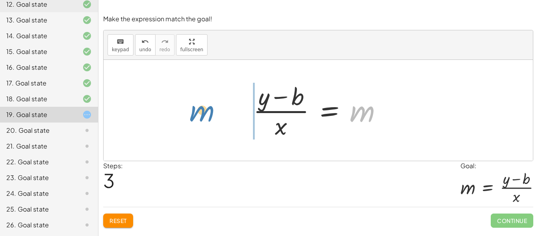
drag, startPoint x: 354, startPoint y: 122, endPoint x: 194, endPoint y: 123, distance: 159.4
click at [194, 123] on div "y = + · m · x + b − b + y = · m · x + y − b = · m · x m y = m · x b − + · ( )" at bounding box center [318, 110] width 429 height 101
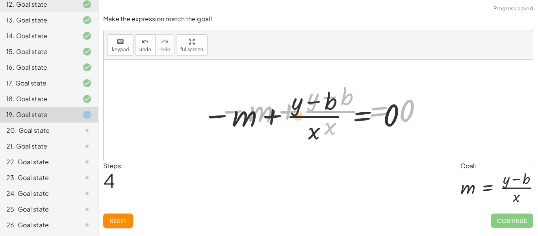
drag, startPoint x: 374, startPoint y: 108, endPoint x: 243, endPoint y: 146, distance: 136.4
click at [243, 146] on div "y = + · m · x + b − b + y = · m · x + y − b = · m · x · ( + y − b ) · x = m − m…" at bounding box center [318, 110] width 429 height 101
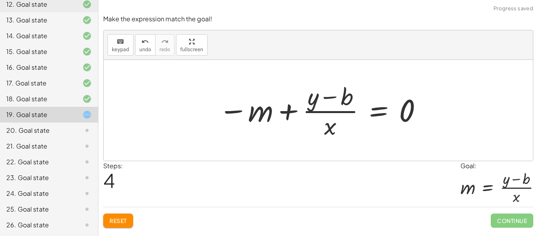
click at [123, 223] on span "Reset" at bounding box center [117, 220] width 17 height 7
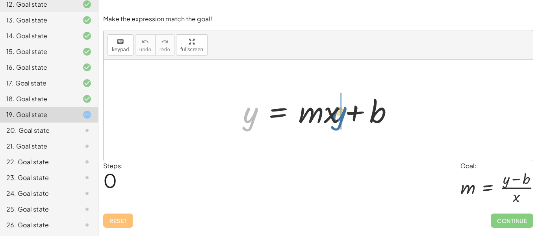
drag, startPoint x: 246, startPoint y: 122, endPoint x: 336, endPoint y: 121, distance: 89.7
click at [336, 121] on div at bounding box center [321, 110] width 165 height 41
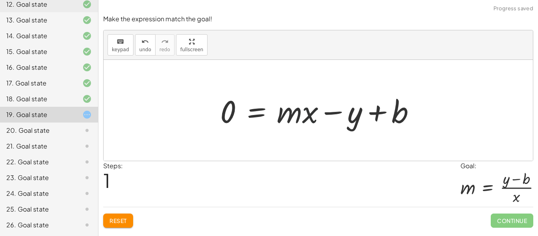
click at [316, 114] on div at bounding box center [320, 110] width 209 height 41
drag, startPoint x: 300, startPoint y: 113, endPoint x: 239, endPoint y: 111, distance: 61.1
click at [239, 111] on div at bounding box center [320, 110] width 209 height 41
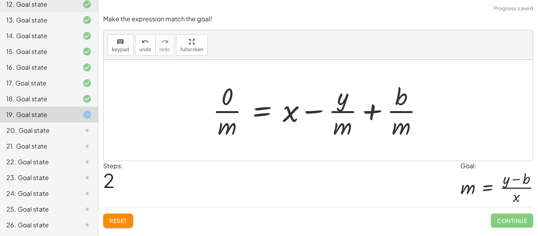
click at [130, 223] on button "Reset" at bounding box center [118, 220] width 30 height 14
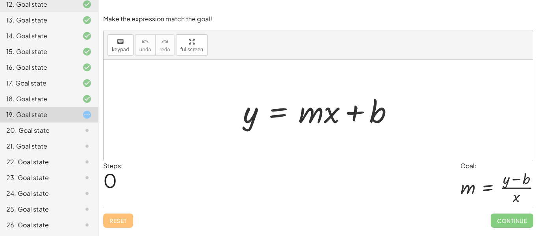
click at [376, 116] on div at bounding box center [321, 110] width 165 height 41
click at [266, 114] on div at bounding box center [321, 110] width 165 height 41
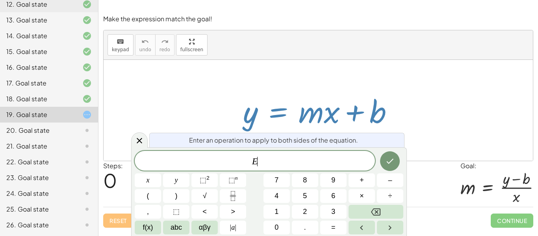
scroll to position [2, 0]
drag, startPoint x: 374, startPoint y: 111, endPoint x: 268, endPoint y: 115, distance: 106.4
click at [268, 115] on div at bounding box center [321, 110] width 165 height 41
click at [464, 90] on div at bounding box center [318, 110] width 429 height 101
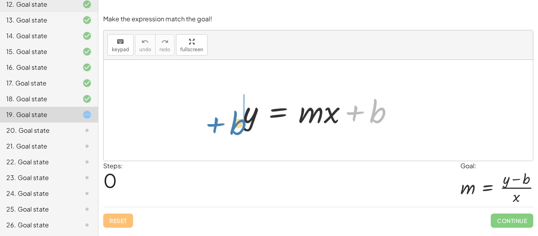
drag, startPoint x: 377, startPoint y: 120, endPoint x: 237, endPoint y: 130, distance: 141.3
click at [237, 130] on div "+ b y = + · m · x + b" at bounding box center [318, 110] width 174 height 44
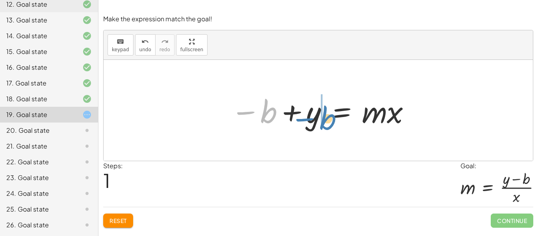
drag, startPoint x: 264, startPoint y: 114, endPoint x: 323, endPoint y: 120, distance: 59.7
click at [323, 120] on div at bounding box center [321, 110] width 189 height 41
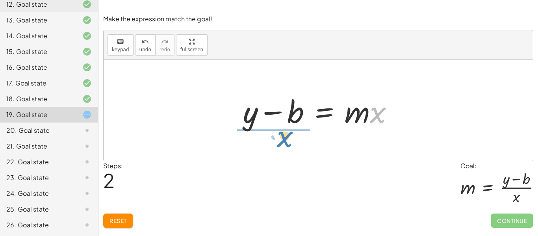
drag, startPoint x: 378, startPoint y: 115, endPoint x: 285, endPoint y: 139, distance: 95.9
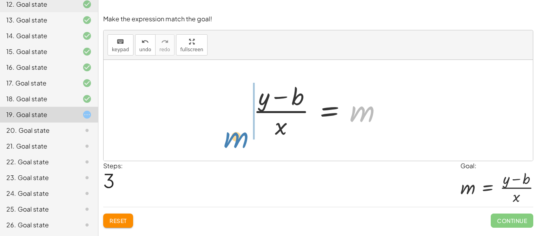
drag, startPoint x: 360, startPoint y: 117, endPoint x: 232, endPoint y: 137, distance: 129.1
click at [232, 137] on div "y = + · m · x + b − b + y = · m · x + y − b = · m · x m y = m · x b − + · ( )" at bounding box center [318, 110] width 429 height 101
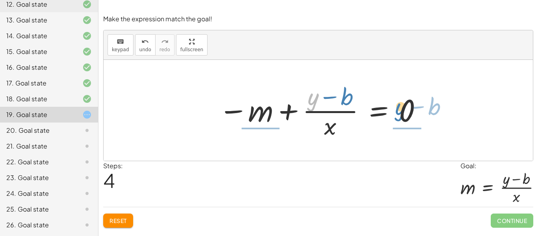
drag, startPoint x: 312, startPoint y: 103, endPoint x: 399, endPoint y: 113, distance: 87.9
click at [399, 113] on div at bounding box center [321, 110] width 213 height 61
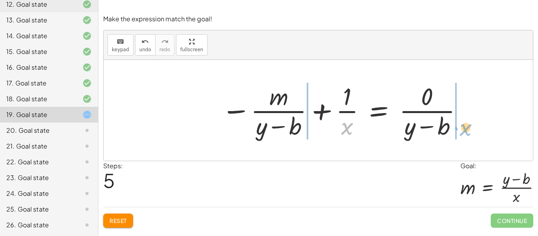
drag, startPoint x: 340, startPoint y: 126, endPoint x: 456, endPoint y: 128, distance: 115.3
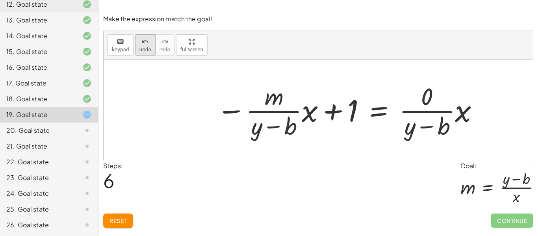
click at [149, 47] on button "undo undo" at bounding box center [145, 44] width 20 height 21
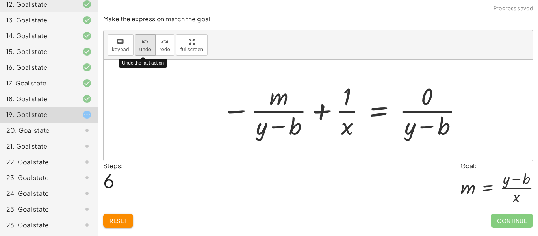
click at [149, 47] on button "undo undo" at bounding box center [145, 44] width 20 height 21
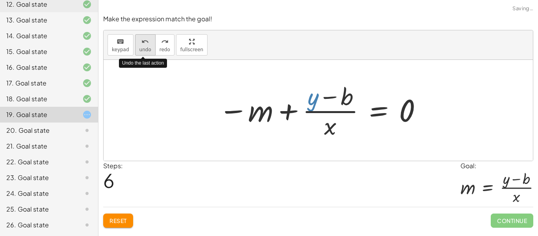
click at [150, 49] on button "undo undo" at bounding box center [145, 44] width 20 height 21
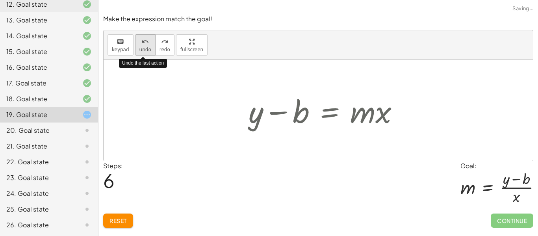
click at [150, 49] on button "undo undo" at bounding box center [145, 44] width 20 height 21
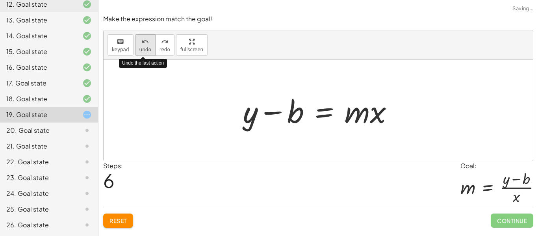
click at [150, 49] on button "undo undo" at bounding box center [145, 44] width 20 height 21
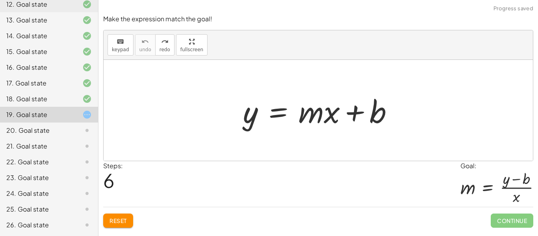
click at [117, 218] on span "Reset" at bounding box center [117, 220] width 17 height 7
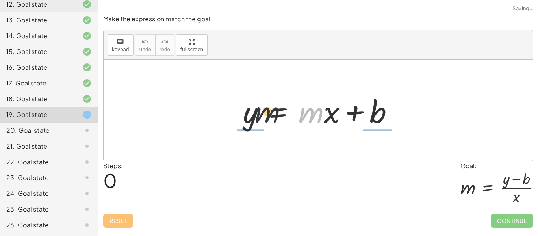
drag, startPoint x: 309, startPoint y: 122, endPoint x: 180, endPoint y: 123, distance: 129.1
click at [180, 123] on div "· m y = + · m · x + b" at bounding box center [318, 110] width 429 height 101
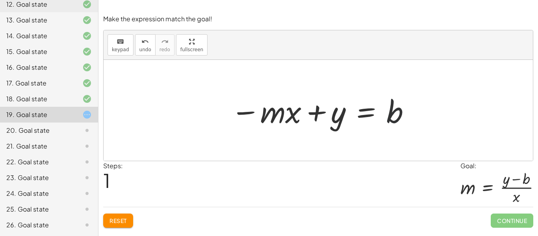
click at [388, 113] on div at bounding box center [321, 110] width 189 height 41
click at [349, 110] on div at bounding box center [321, 110] width 189 height 41
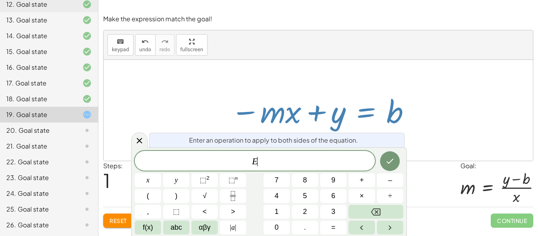
scroll to position [2, 0]
click at [349, 110] on div at bounding box center [321, 110] width 189 height 41
click at [344, 85] on div at bounding box center [318, 110] width 429 height 101
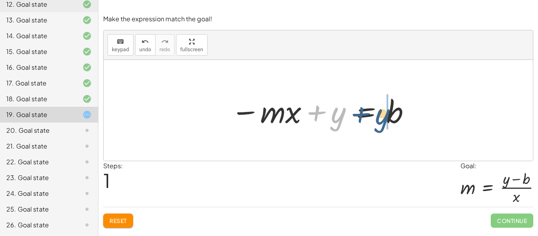
drag, startPoint x: 338, startPoint y: 124, endPoint x: 384, endPoint y: 126, distance: 45.7
click at [384, 126] on div at bounding box center [321, 110] width 189 height 41
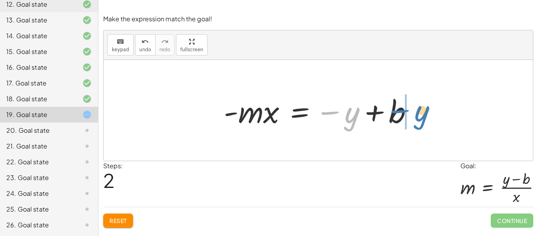
drag, startPoint x: 345, startPoint y: 126, endPoint x: 416, endPoint y: 124, distance: 71.3
click at [416, 124] on div at bounding box center [321, 110] width 203 height 41
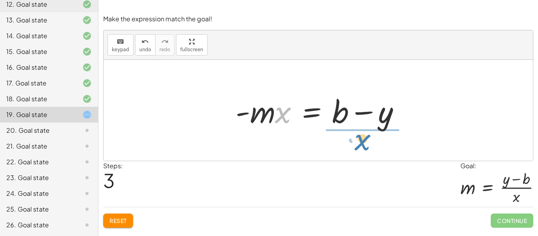
drag, startPoint x: 281, startPoint y: 117, endPoint x: 362, endPoint y: 144, distance: 85.8
click at [362, 144] on div "y = + · m · x + b − · m · x + y = b · - m · x = − y + b · x y = · m · x b - − +" at bounding box center [318, 110] width 429 height 101
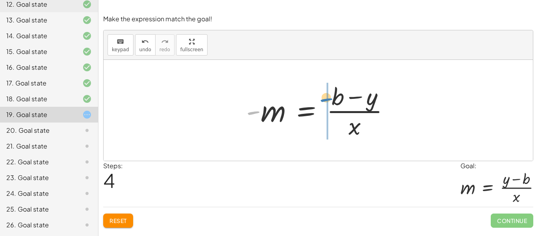
drag, startPoint x: 255, startPoint y: 111, endPoint x: 330, endPoint y: 98, distance: 75.9
click at [330, 98] on div at bounding box center [321, 110] width 158 height 61
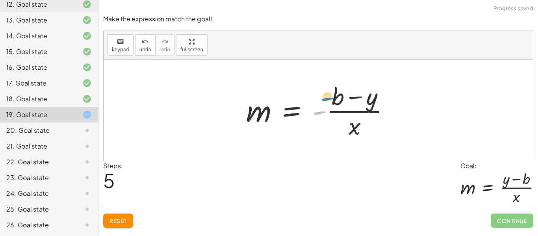
drag, startPoint x: 319, startPoint y: 110, endPoint x: 327, endPoint y: 96, distance: 16.1
click at [327, 96] on div at bounding box center [321, 110] width 158 height 61
drag, startPoint x: 318, startPoint y: 111, endPoint x: 331, endPoint y: 94, distance: 21.1
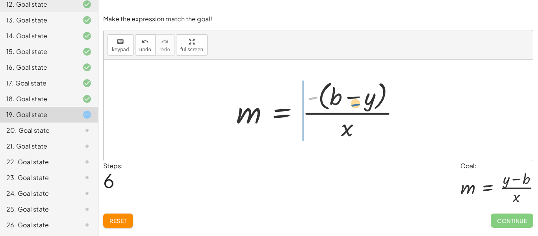
drag, startPoint x: 313, startPoint y: 99, endPoint x: 358, endPoint y: 105, distance: 45.8
click at [358, 105] on div at bounding box center [321, 110] width 178 height 64
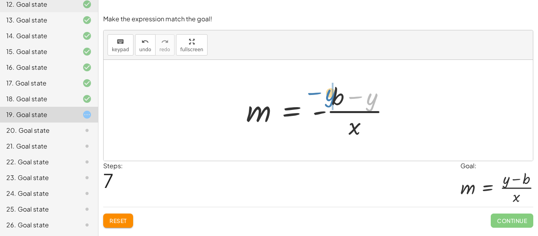
drag, startPoint x: 367, startPoint y: 105, endPoint x: 326, endPoint y: 101, distance: 41.1
click at [326, 101] on div at bounding box center [321, 110] width 158 height 61
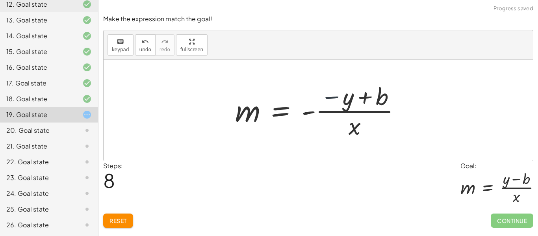
drag, startPoint x: 333, startPoint y: 97, endPoint x: 330, endPoint y: 104, distance: 7.8
click at [330, 104] on div at bounding box center [321, 110] width 180 height 61
drag, startPoint x: 306, startPoint y: 113, endPoint x: 332, endPoint y: 98, distance: 30.3
click at [332, 98] on div at bounding box center [321, 110] width 180 height 61
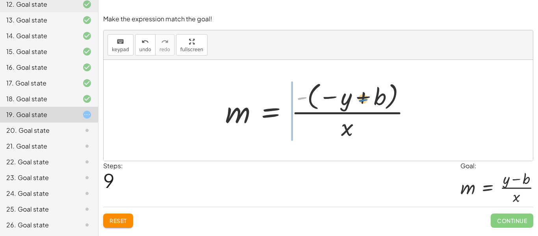
drag, startPoint x: 299, startPoint y: 99, endPoint x: 361, endPoint y: 101, distance: 61.8
click at [361, 101] on div at bounding box center [321, 110] width 200 height 63
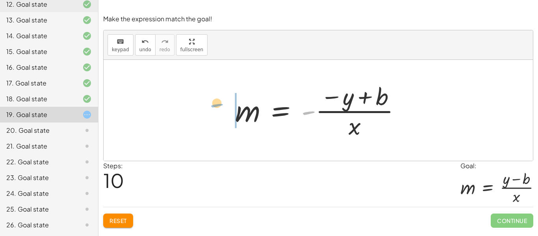
drag, startPoint x: 305, startPoint y: 113, endPoint x: 218, endPoint y: 109, distance: 87.8
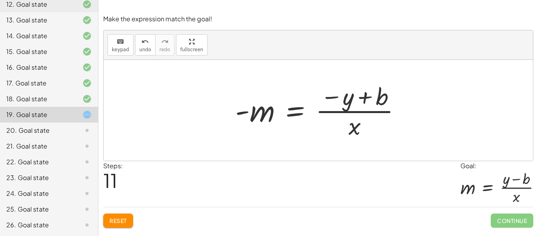
click at [288, 111] on div at bounding box center [321, 110] width 180 height 61
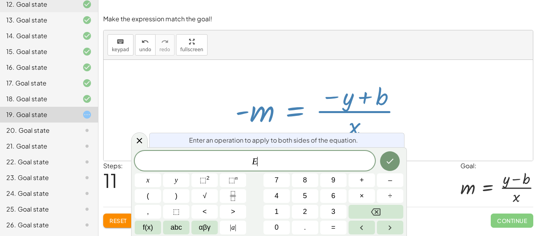
scroll to position [3, 0]
click at [288, 111] on div at bounding box center [321, 110] width 180 height 61
click at [243, 111] on div at bounding box center [321, 110] width 180 height 61
click at [317, 111] on div at bounding box center [321, 110] width 180 height 61
click at [481, 87] on div at bounding box center [318, 110] width 429 height 101
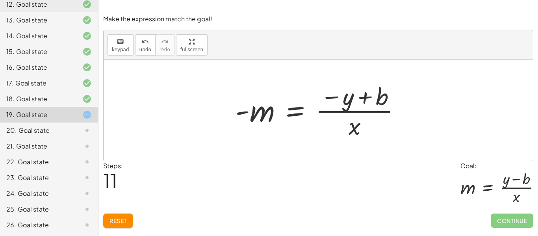
click at [112, 224] on button "Reset" at bounding box center [118, 220] width 30 height 14
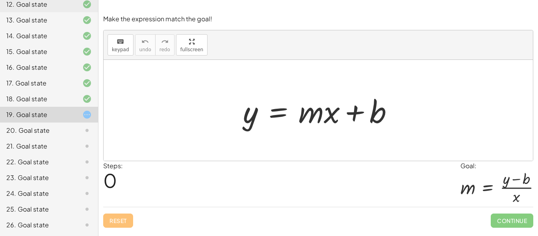
drag, startPoint x: 238, startPoint y: 123, endPoint x: 312, endPoint y: 122, distance: 74.0
click at [312, 122] on div "y = + · m · x + b" at bounding box center [318, 110] width 174 height 44
drag, startPoint x: 244, startPoint y: 121, endPoint x: 348, endPoint y: 125, distance: 104.8
click at [348, 125] on div at bounding box center [321, 110] width 165 height 41
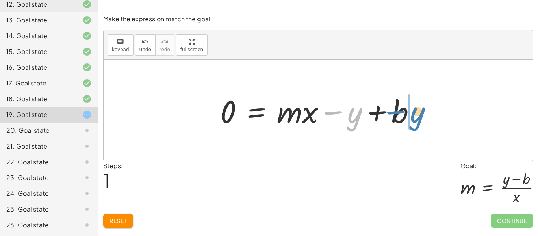
drag, startPoint x: 323, startPoint y: 113, endPoint x: 391, endPoint y: 113, distance: 68.1
click at [391, 113] on div at bounding box center [320, 110] width 209 height 41
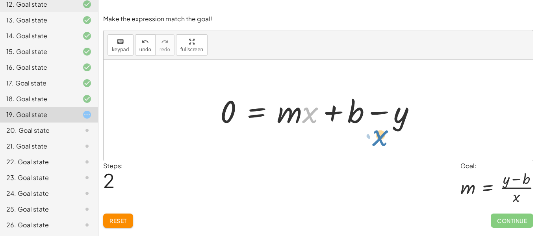
drag, startPoint x: 309, startPoint y: 113, endPoint x: 380, endPoint y: 136, distance: 74.1
drag, startPoint x: 310, startPoint y: 115, endPoint x: 318, endPoint y: 111, distance: 9.5
click at [318, 111] on div at bounding box center [320, 110] width 209 height 41
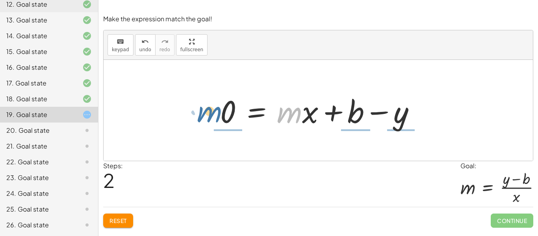
drag, startPoint x: 291, startPoint y: 116, endPoint x: 212, endPoint y: 115, distance: 79.1
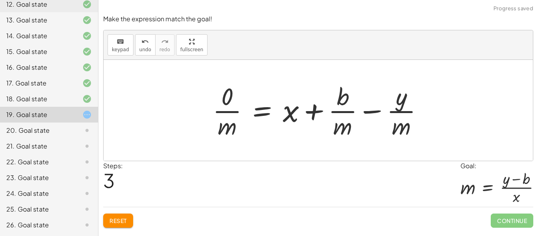
click at [130, 212] on div "Reset Continue" at bounding box center [318, 217] width 430 height 21
click at [122, 217] on span "Reset" at bounding box center [117, 220] width 17 height 7
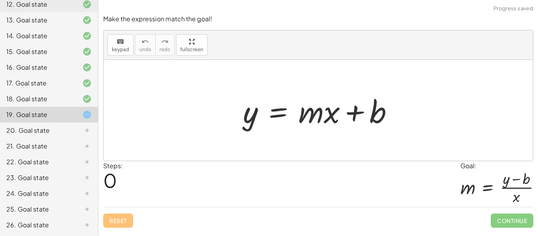
click at [79, 154] on div "20. Goal state" at bounding box center [49, 162] width 98 height 16
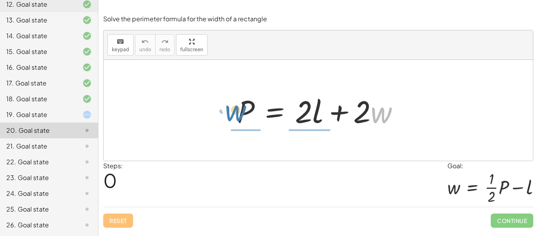
drag, startPoint x: 386, startPoint y: 119, endPoint x: 239, endPoint y: 117, distance: 147.6
click at [239, 117] on div at bounding box center [321, 110] width 176 height 41
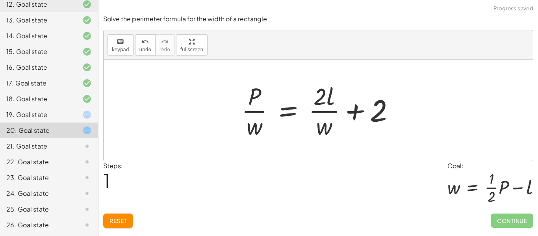
click at [124, 224] on button "Reset" at bounding box center [118, 220] width 30 height 14
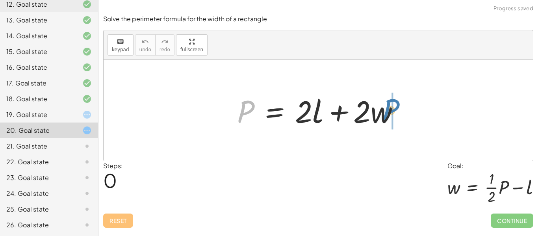
drag, startPoint x: 247, startPoint y: 107, endPoint x: 394, endPoint y: 106, distance: 146.4
click at [394, 106] on div at bounding box center [321, 110] width 176 height 41
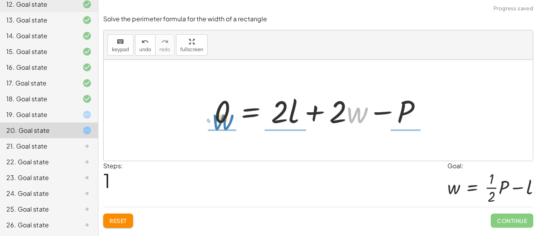
drag, startPoint x: 361, startPoint y: 118, endPoint x: 226, endPoint y: 125, distance: 134.4
click at [226, 125] on div at bounding box center [320, 110] width 221 height 41
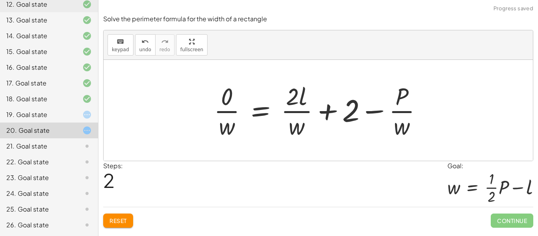
click at [119, 218] on span "Reset" at bounding box center [117, 220] width 17 height 7
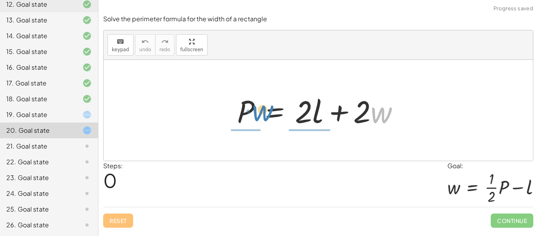
drag, startPoint x: 382, startPoint y: 112, endPoint x: 263, endPoint y: 110, distance: 119.3
click at [263, 110] on div at bounding box center [321, 110] width 176 height 41
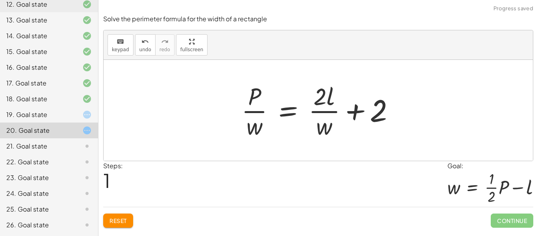
click at [132, 220] on button "Reset" at bounding box center [118, 220] width 30 height 14
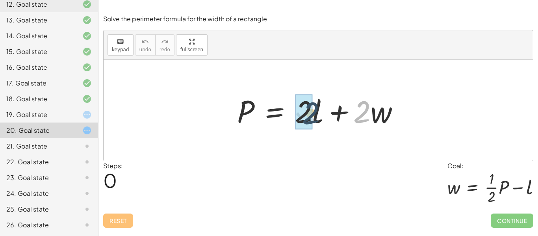
drag, startPoint x: 360, startPoint y: 117, endPoint x: 307, endPoint y: 118, distance: 52.7
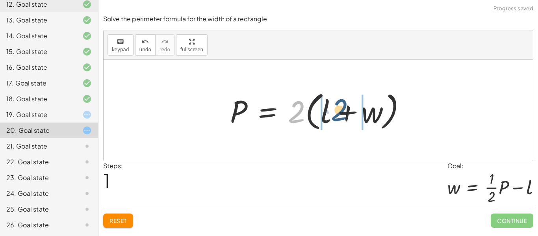
drag, startPoint x: 299, startPoint y: 115, endPoint x: 337, endPoint y: 111, distance: 38.3
click at [337, 111] on div at bounding box center [321, 110] width 190 height 45
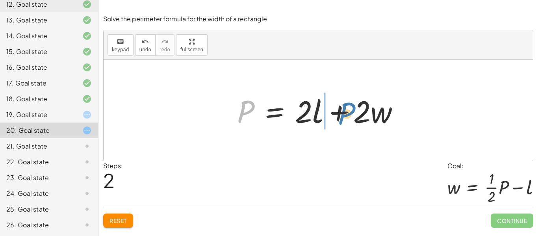
drag, startPoint x: 249, startPoint y: 109, endPoint x: 345, endPoint y: 109, distance: 95.6
click at [345, 109] on div at bounding box center [321, 110] width 176 height 41
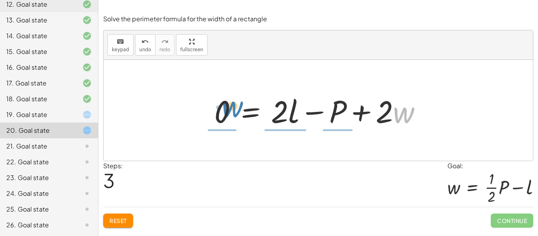
drag, startPoint x: 400, startPoint y: 115, endPoint x: 229, endPoint y: 109, distance: 171.3
click at [229, 109] on div at bounding box center [320, 110] width 221 height 41
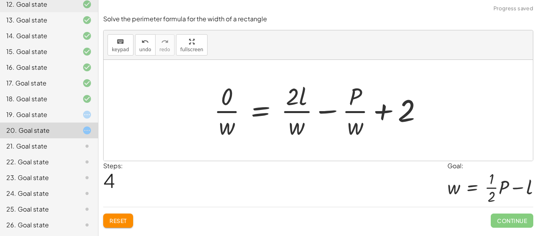
click at [123, 218] on span "Reset" at bounding box center [117, 220] width 17 height 7
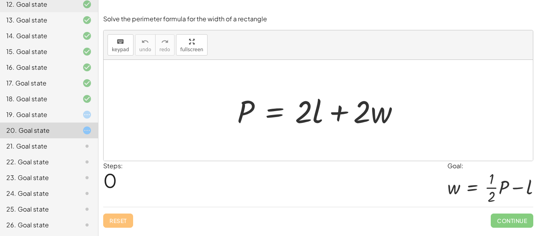
click at [83, 138] on div "19. Goal state" at bounding box center [49, 146] width 98 height 16
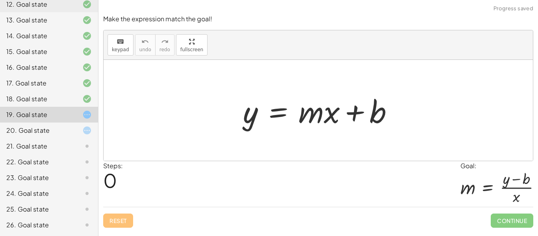
click at [48, 217] on div "26. Goal state" at bounding box center [49, 225] width 98 height 16
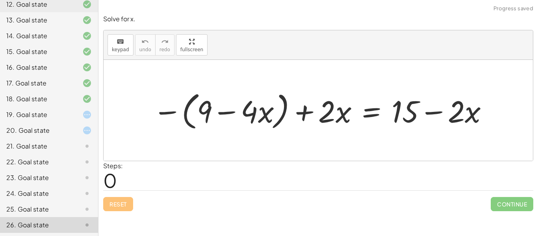
click at [88, 144] on icon at bounding box center [86, 145] width 9 height 9
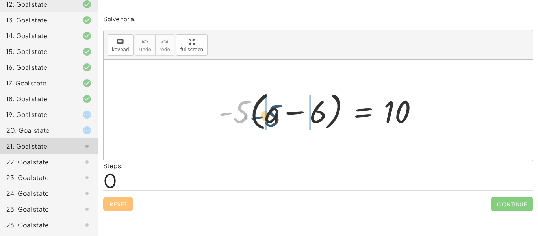
drag, startPoint x: 246, startPoint y: 104, endPoint x: 277, endPoint y: 107, distance: 32.0
click at [277, 107] on div at bounding box center [321, 110] width 213 height 45
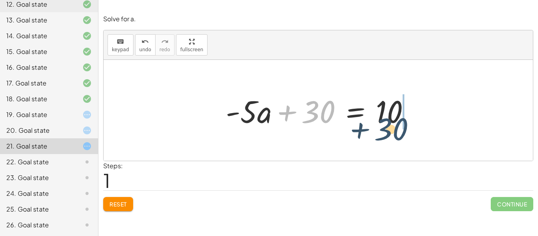
drag, startPoint x: 315, startPoint y: 109, endPoint x: 392, endPoint y: 124, distance: 79.0
click at [392, 124] on div at bounding box center [321, 110] width 198 height 41
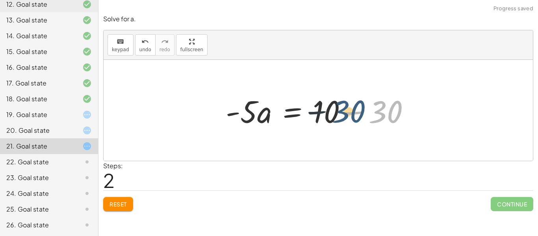
drag, startPoint x: 389, startPoint y: 113, endPoint x: 341, endPoint y: 113, distance: 48.0
click at [341, 113] on div at bounding box center [321, 110] width 198 height 41
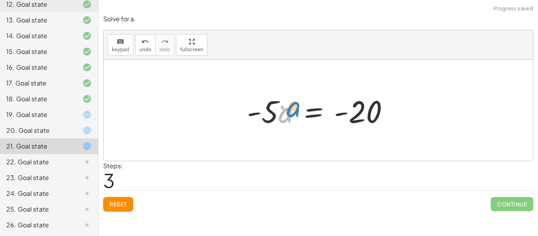
drag, startPoint x: 282, startPoint y: 112, endPoint x: 289, endPoint y: 105, distance: 9.7
click at [289, 105] on div at bounding box center [321, 110] width 156 height 41
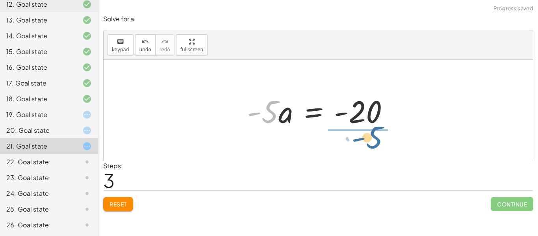
drag, startPoint x: 266, startPoint y: 114, endPoint x: 371, endPoint y: 137, distance: 107.3
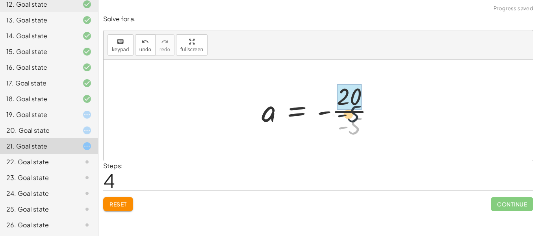
drag, startPoint x: 352, startPoint y: 128, endPoint x: 350, endPoint y: 106, distance: 21.7
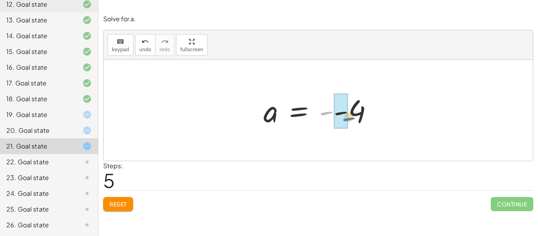
drag, startPoint x: 324, startPoint y: 108, endPoint x: 346, endPoint y: 114, distance: 23.1
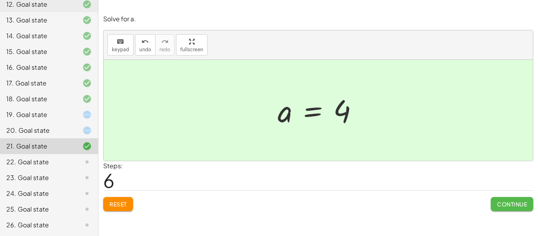
click at [512, 205] on span "Continue" at bounding box center [512, 203] width 30 height 7
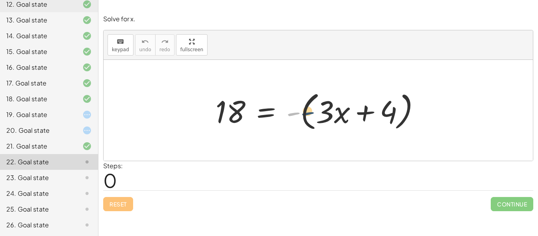
drag, startPoint x: 289, startPoint y: 116, endPoint x: 311, endPoint y: 115, distance: 22.4
click at [311, 115] on div at bounding box center [320, 110] width 219 height 45
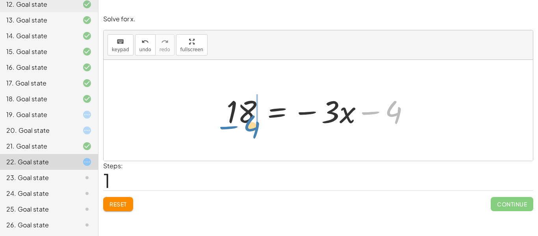
drag, startPoint x: 377, startPoint y: 114, endPoint x: 235, endPoint y: 128, distance: 143.2
click at [235, 128] on div at bounding box center [321, 110] width 198 height 41
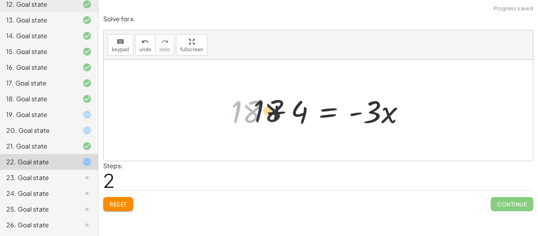
drag, startPoint x: 246, startPoint y: 114, endPoint x: 276, endPoint y: 115, distance: 30.3
click at [276, 115] on div at bounding box center [321, 110] width 188 height 41
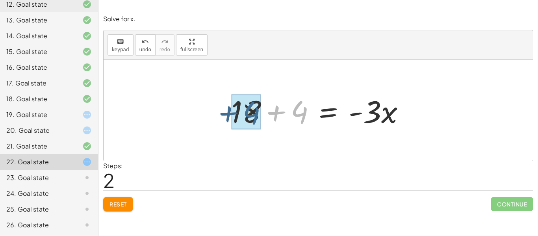
drag, startPoint x: 307, startPoint y: 121, endPoint x: 258, endPoint y: 122, distance: 49.2
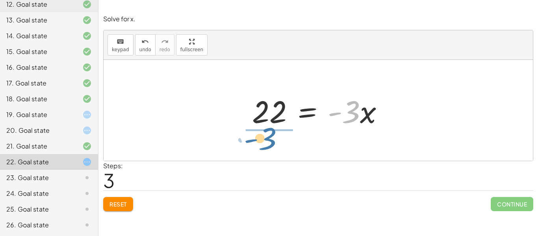
drag, startPoint x: 353, startPoint y: 115, endPoint x: 264, endPoint y: 138, distance: 91.9
click at [264, 138] on div "18 = - ( + · 3 · x + 4 ) 18 = − · 3 · x − 4 + 18 + 4 = · - 3 · x · - 3 = · 3 · …" at bounding box center [318, 110] width 429 height 101
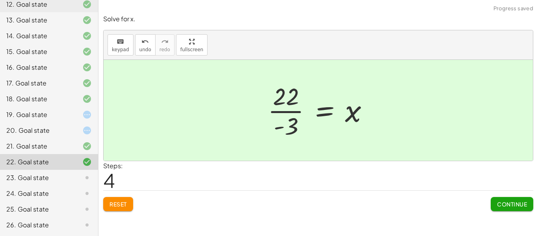
click at [523, 207] on span "Continue" at bounding box center [512, 203] width 30 height 7
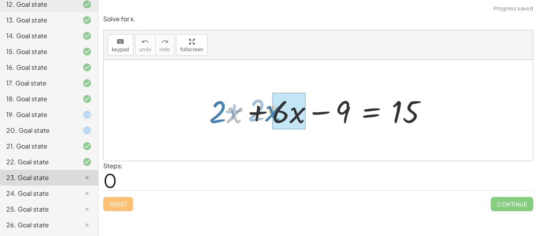
drag, startPoint x: 232, startPoint y: 115, endPoint x: 273, endPoint y: 113, distance: 41.0
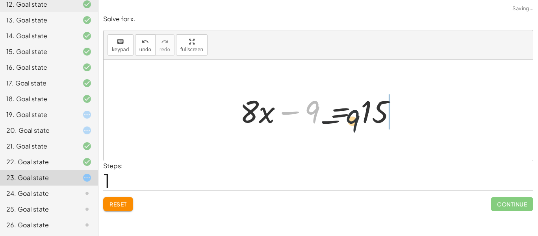
drag, startPoint x: 304, startPoint y: 113, endPoint x: 374, endPoint y: 123, distance: 70.4
click at [374, 123] on div at bounding box center [321, 110] width 170 height 41
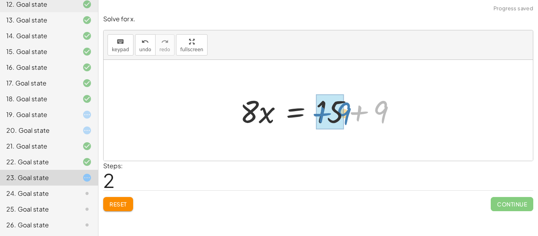
drag, startPoint x: 368, startPoint y: 114, endPoint x: 323, endPoint y: 115, distance: 44.9
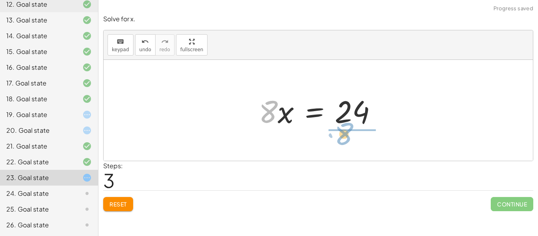
drag, startPoint x: 266, startPoint y: 111, endPoint x: 342, endPoint y: 133, distance: 79.7
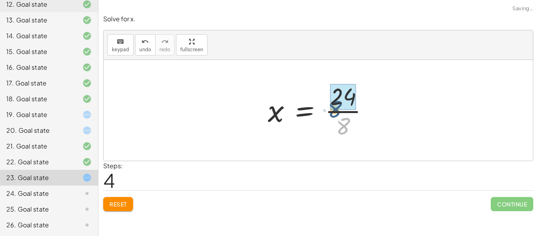
drag, startPoint x: 352, startPoint y: 130, endPoint x: 345, endPoint y: 111, distance: 20.3
click at [345, 111] on div at bounding box center [321, 110] width 115 height 61
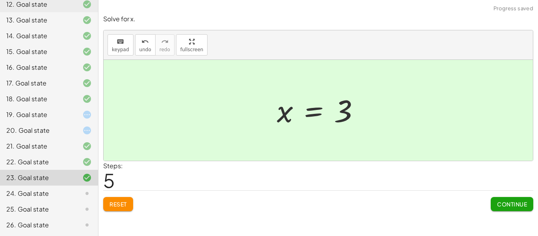
click at [509, 205] on span "Continue" at bounding box center [512, 203] width 30 height 7
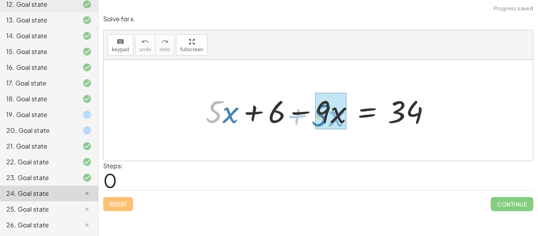
drag, startPoint x: 222, startPoint y: 112, endPoint x: 329, endPoint y: 115, distance: 106.7
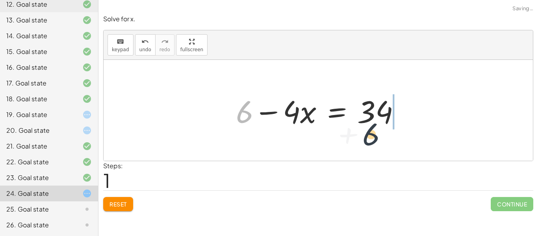
drag, startPoint x: 247, startPoint y: 111, endPoint x: 387, endPoint y: 132, distance: 141.2
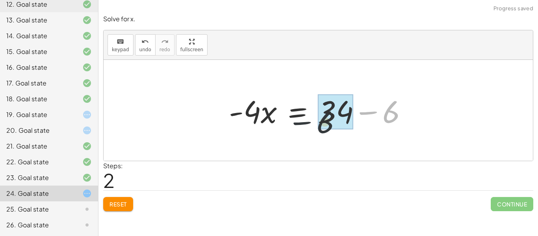
drag, startPoint x: 376, startPoint y: 116, endPoint x: 282, endPoint y: 126, distance: 94.7
click at [282, 126] on div at bounding box center [321, 110] width 193 height 41
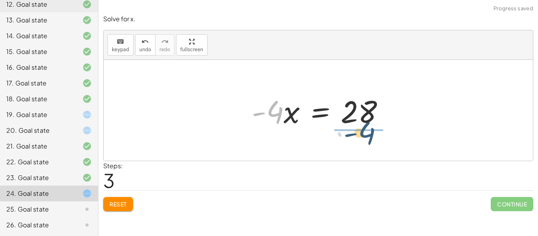
drag, startPoint x: 274, startPoint y: 116, endPoint x: 372, endPoint y: 134, distance: 99.3
click at [372, 134] on div "+ · 5 · x + 6 − · 9 · x = 34 + 6 − · 4 · x = 34 · - 4 · x = + 34 − 6 · - 4 · x …" at bounding box center [318, 110] width 429 height 101
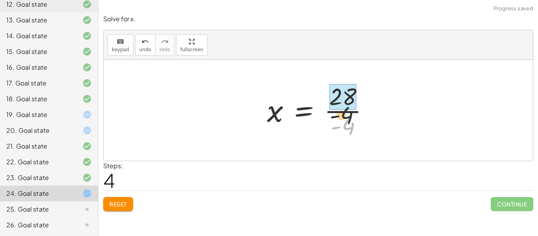
drag, startPoint x: 351, startPoint y: 128, endPoint x: 346, endPoint y: 98, distance: 31.0
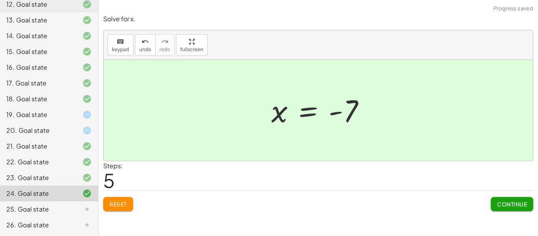
click at [504, 204] on span "Continue" at bounding box center [512, 203] width 30 height 7
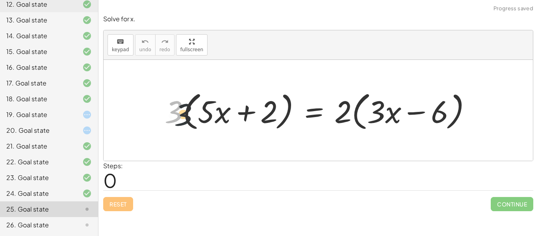
drag, startPoint x: 172, startPoint y: 112, endPoint x: 202, endPoint y: 117, distance: 30.3
click at [202, 117] on div at bounding box center [321, 110] width 321 height 45
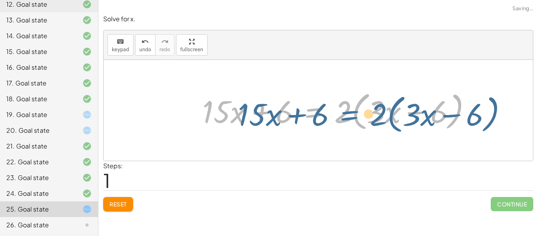
drag, startPoint x: 329, startPoint y: 118, endPoint x: 324, endPoint y: 110, distance: 9.3
click at [324, 110] on div at bounding box center [339, 110] width 283 height 45
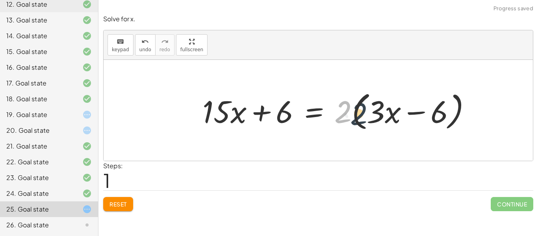
drag, startPoint x: 339, startPoint y: 115, endPoint x: 366, endPoint y: 117, distance: 26.4
click at [366, 117] on div at bounding box center [339, 110] width 283 height 45
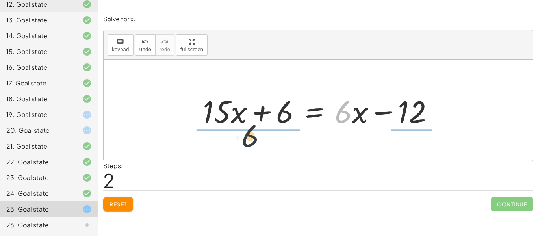
drag, startPoint x: 351, startPoint y: 118, endPoint x: 230, endPoint y: 139, distance: 122.3
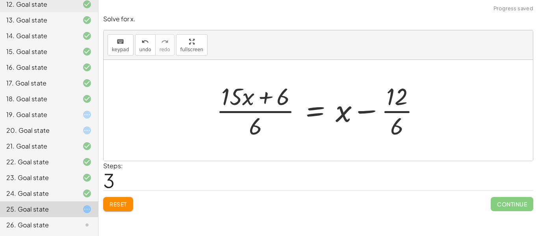
click at [126, 198] on button "Reset" at bounding box center [118, 204] width 30 height 14
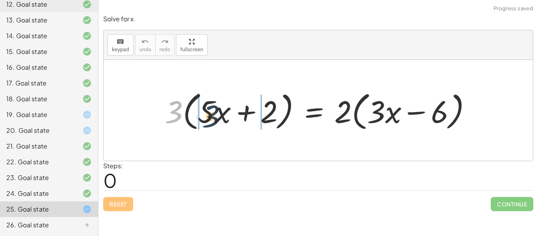
drag, startPoint x: 172, startPoint y: 117, endPoint x: 216, endPoint y: 121, distance: 44.3
click at [216, 121] on div at bounding box center [321, 110] width 321 height 45
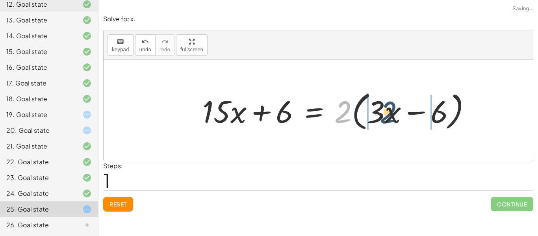
drag, startPoint x: 344, startPoint y: 122, endPoint x: 392, endPoint y: 122, distance: 47.2
click at [392, 122] on div at bounding box center [339, 110] width 283 height 45
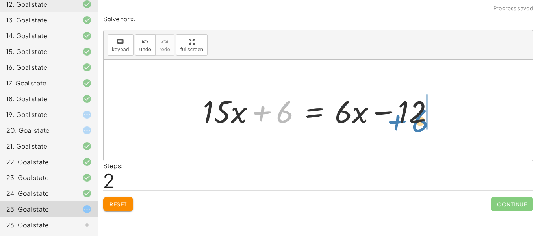
drag, startPoint x: 282, startPoint y: 111, endPoint x: 420, endPoint y: 110, distance: 138.2
click at [420, 110] on div at bounding box center [321, 110] width 245 height 41
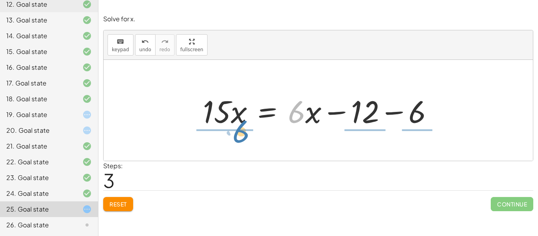
drag, startPoint x: 295, startPoint y: 115, endPoint x: 239, endPoint y: 134, distance: 59.5
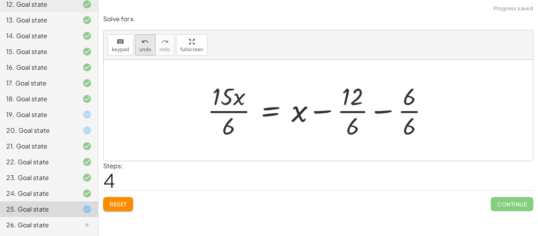
click at [140, 47] on span "undo" at bounding box center [145, 50] width 12 height 6
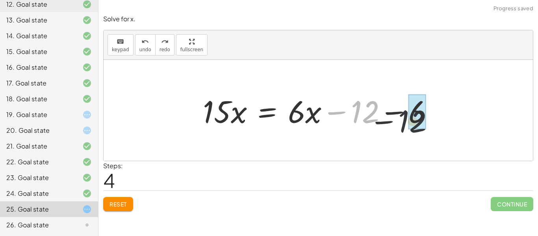
drag, startPoint x: 366, startPoint y: 108, endPoint x: 430, endPoint y: 119, distance: 64.3
click at [430, 119] on div at bounding box center [321, 110] width 245 height 41
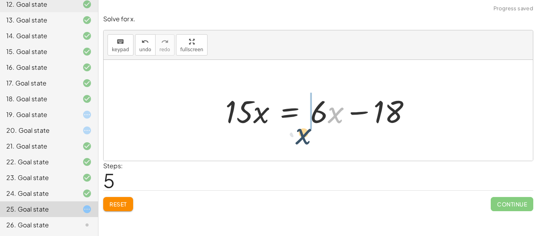
drag, startPoint x: 337, startPoint y: 113, endPoint x: 342, endPoint y: 118, distance: 7.3
click at [342, 118] on div at bounding box center [321, 110] width 200 height 41
drag, startPoint x: 324, startPoint y: 110, endPoint x: 321, endPoint y: 122, distance: 11.7
click at [321, 122] on div at bounding box center [321, 110] width 200 height 41
drag, startPoint x: 331, startPoint y: 116, endPoint x: 322, endPoint y: 122, distance: 10.6
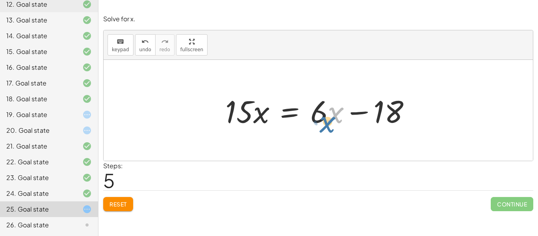
click at [322, 122] on div at bounding box center [321, 110] width 200 height 41
drag, startPoint x: 330, startPoint y: 115, endPoint x: 284, endPoint y: 119, distance: 46.3
click at [284, 119] on div at bounding box center [321, 110] width 200 height 41
drag, startPoint x: 317, startPoint y: 113, endPoint x: 233, endPoint y: 135, distance: 86.8
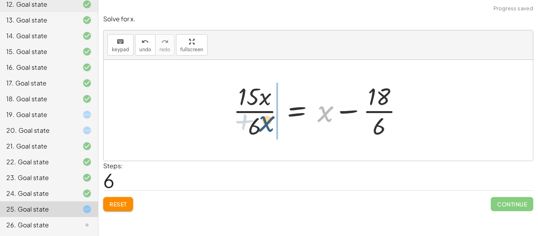
drag, startPoint x: 322, startPoint y: 113, endPoint x: 260, endPoint y: 122, distance: 63.3
click at [260, 122] on div at bounding box center [321, 110] width 184 height 61
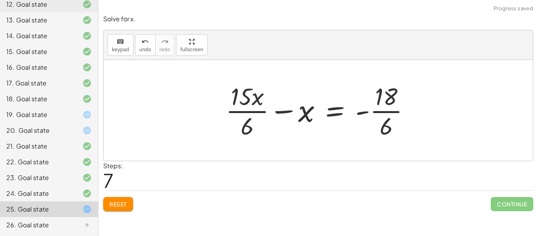
click at [122, 207] on span "Reset" at bounding box center [117, 203] width 17 height 7
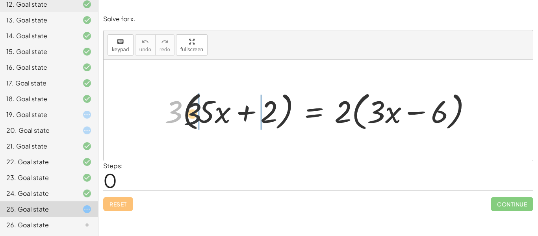
drag, startPoint x: 177, startPoint y: 119, endPoint x: 204, endPoint y: 121, distance: 27.3
click at [204, 121] on div at bounding box center [321, 110] width 321 height 45
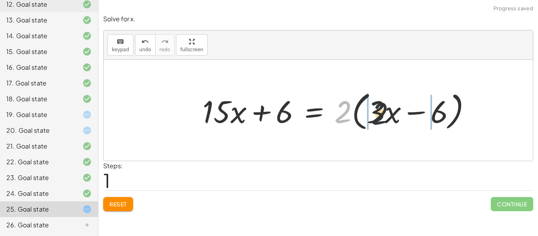
drag, startPoint x: 346, startPoint y: 107, endPoint x: 387, endPoint y: 109, distance: 40.6
click at [387, 109] on div at bounding box center [339, 110] width 283 height 45
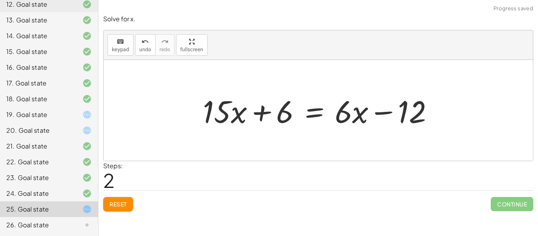
click at [298, 131] on div "· 3 · ( + · 5 · x + 2 ) = · 2 · ( + · 3 · x − 6 ) + · 3 · 5 · x + · 3 · 2 = · 2…" at bounding box center [318, 110] width 255 height 44
click at [313, 147] on div "· 3 · ( + · 5 · x + 2 ) = · 2 · ( + · 3 · x − 6 ) + · 3 · 5 · x + · 3 · 2 = · 2…" at bounding box center [318, 110] width 429 height 101
click at [372, 152] on div "· 3 · ( + · 5 · x + 2 ) = · 2 · ( + · 3 · x − 6 ) + · 3 · 5 · x + · 3 · 2 = · 2…" at bounding box center [318, 110] width 429 height 101
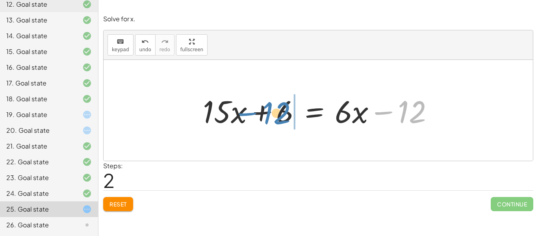
drag, startPoint x: 411, startPoint y: 119, endPoint x: 272, endPoint y: 118, distance: 138.5
click at [272, 118] on div at bounding box center [321, 110] width 245 height 41
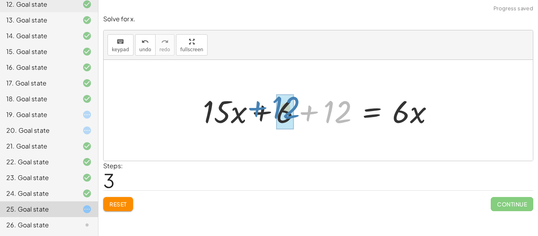
drag, startPoint x: 283, startPoint y: 115, endPoint x: 231, endPoint y: 111, distance: 52.2
click at [231, 111] on div at bounding box center [321, 110] width 245 height 41
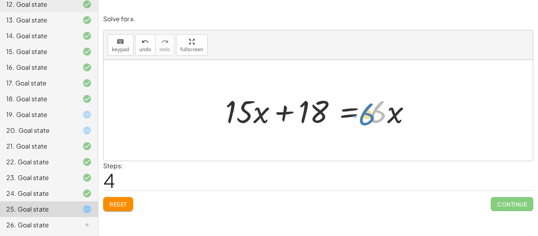
drag, startPoint x: 386, startPoint y: 120, endPoint x: 412, endPoint y: 125, distance: 27.2
click at [412, 125] on div at bounding box center [321, 110] width 200 height 41
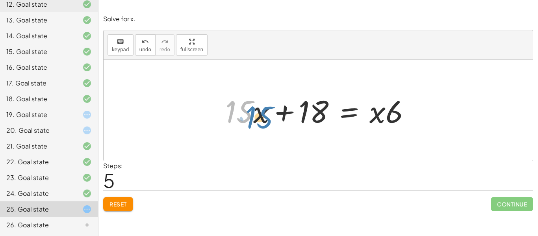
click at [240, 114] on div at bounding box center [321, 110] width 200 height 41
drag, startPoint x: 242, startPoint y: 115, endPoint x: 248, endPoint y: 119, distance: 7.1
click at [248, 119] on div at bounding box center [321, 110] width 200 height 41
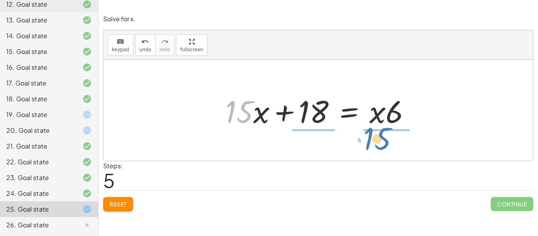
drag, startPoint x: 248, startPoint y: 119, endPoint x: 386, endPoint y: 146, distance: 140.3
click at [386, 146] on div "· 3 · ( + · 5 · x + 2 ) = · 2 · ( + · 3 · x − 6 ) + · 3 · 5 · x + · 3 · 2 = · 2…" at bounding box center [318, 110] width 429 height 101
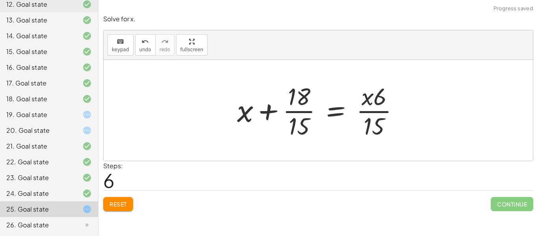
click at [110, 204] on span "Reset" at bounding box center [117, 203] width 17 height 7
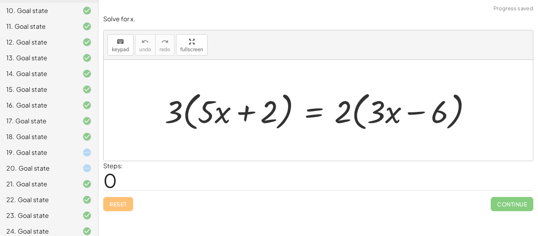
scroll to position [263, 0]
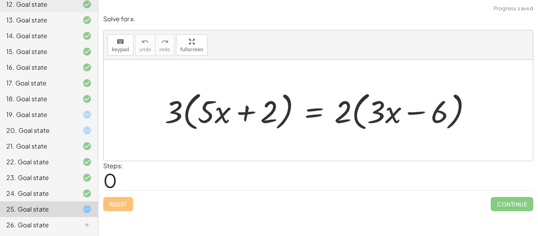
click at [67, 219] on div "26. Goal state" at bounding box center [49, 225] width 98 height 16
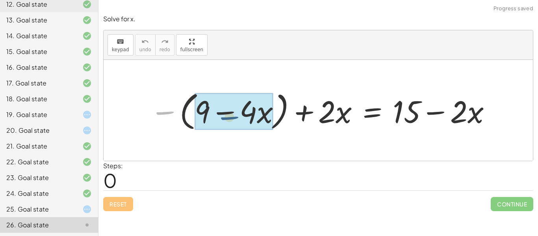
drag, startPoint x: 155, startPoint y: 124, endPoint x: 220, endPoint y: 128, distance: 65.1
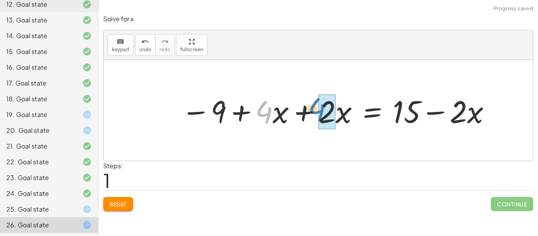
drag, startPoint x: 255, startPoint y: 116, endPoint x: 315, endPoint y: 113, distance: 59.5
click at [315, 113] on div at bounding box center [336, 110] width 318 height 41
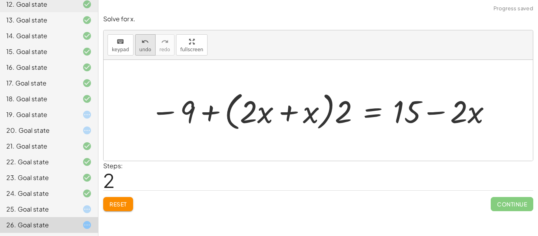
click at [135, 47] on button "undo undo" at bounding box center [145, 44] width 20 height 21
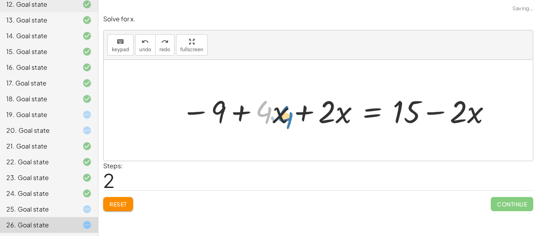
drag, startPoint x: 272, startPoint y: 110, endPoint x: 280, endPoint y: 115, distance: 9.0
click at [280, 115] on div at bounding box center [336, 110] width 318 height 41
drag, startPoint x: 338, startPoint y: 114, endPoint x: 330, endPoint y: 112, distance: 8.9
click at [330, 112] on div at bounding box center [336, 110] width 318 height 41
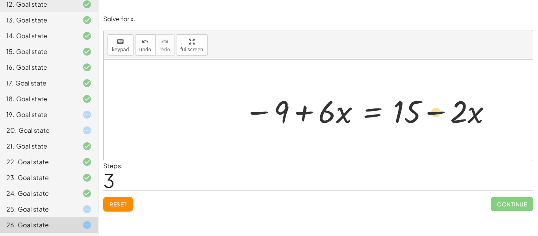
drag, startPoint x: 465, startPoint y: 107, endPoint x: 442, endPoint y: 108, distance: 22.8
click at [442, 108] on div at bounding box center [368, 110] width 256 height 41
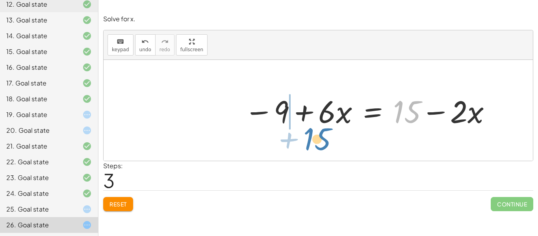
drag, startPoint x: 405, startPoint y: 115, endPoint x: 315, endPoint y: 142, distance: 94.1
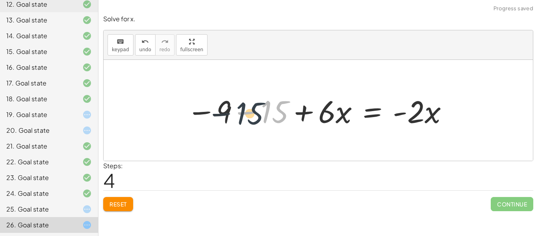
drag, startPoint x: 278, startPoint y: 116, endPoint x: 238, endPoint y: 115, distance: 40.2
click at [238, 115] on div at bounding box center [318, 110] width 270 height 41
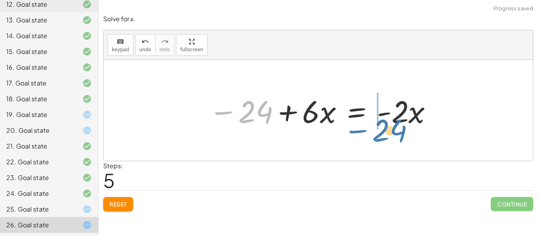
drag, startPoint x: 236, startPoint y: 115, endPoint x: 374, endPoint y: 134, distance: 138.7
click at [374, 134] on div "− ( + 9 − · 4 · x ) + · 2 · x = + 15 − · 2 · x − 9 + · 4 · x + · 2 · x = + 15 −…" at bounding box center [318, 110] width 429 height 101
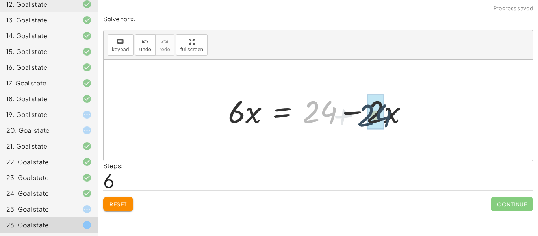
drag, startPoint x: 325, startPoint y: 115, endPoint x: 370, endPoint y: 117, distance: 44.9
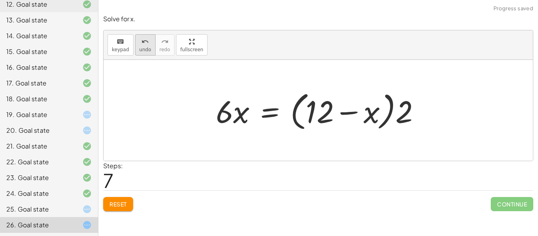
click at [141, 45] on icon "undo" at bounding box center [144, 41] width 7 height 9
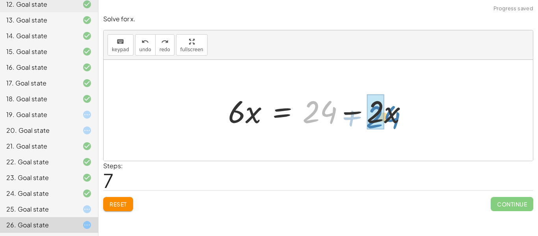
drag, startPoint x: 313, startPoint y: 113, endPoint x: 376, endPoint y: 118, distance: 63.6
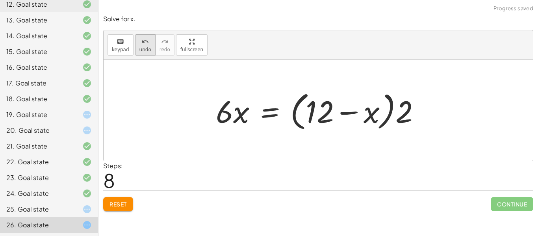
click at [137, 51] on button "undo undo" at bounding box center [145, 44] width 20 height 21
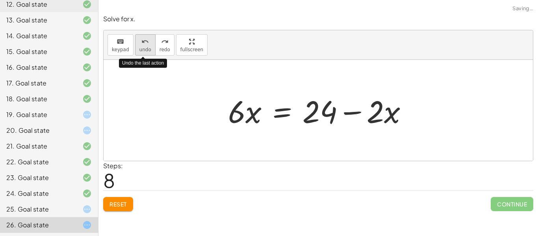
click at [137, 52] on button "undo undo" at bounding box center [145, 44] width 20 height 21
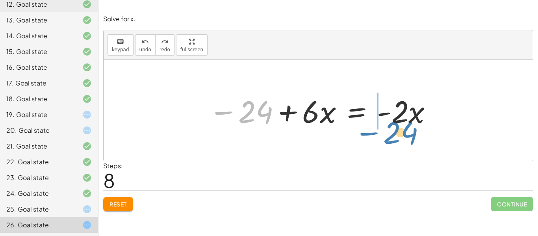
drag, startPoint x: 261, startPoint y: 106, endPoint x: 406, endPoint y: 126, distance: 147.1
click at [406, 126] on div at bounding box center [321, 110] width 232 height 41
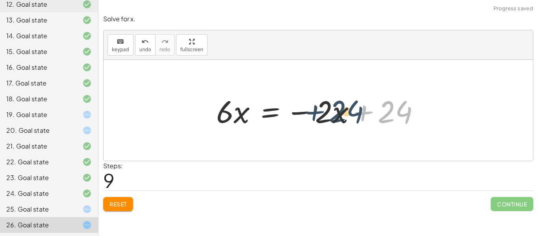
drag, startPoint x: 402, startPoint y: 115, endPoint x: 351, endPoint y: 113, distance: 51.2
click at [351, 113] on div at bounding box center [321, 110] width 218 height 41
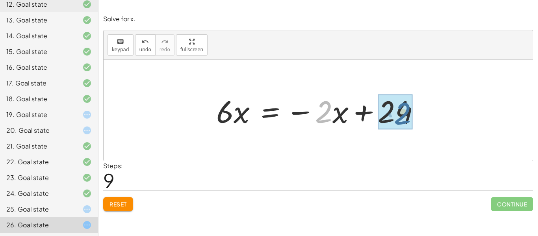
drag, startPoint x: 320, startPoint y: 112, endPoint x: 399, endPoint y: 115, distance: 78.8
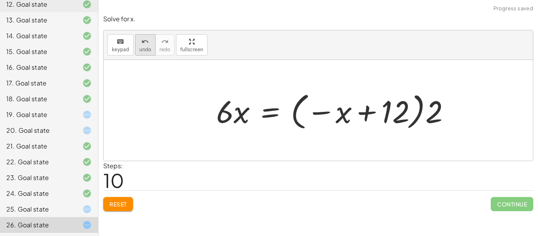
click at [139, 43] on div "undo" at bounding box center [145, 41] width 12 height 9
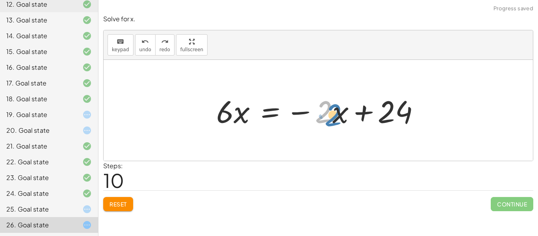
drag, startPoint x: 329, startPoint y: 111, endPoint x: 325, endPoint y: 108, distance: 5.1
click at [325, 108] on div at bounding box center [321, 110] width 218 height 41
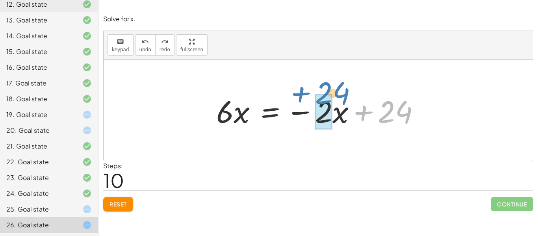
drag, startPoint x: 405, startPoint y: 112, endPoint x: 340, endPoint y: 100, distance: 65.2
click at [340, 100] on div at bounding box center [321, 110] width 218 height 41
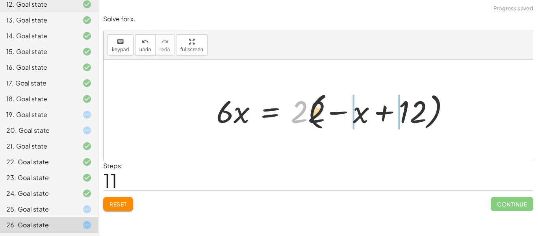
drag, startPoint x: 302, startPoint y: 110, endPoint x: 374, endPoint y: 108, distance: 72.5
click at [374, 108] on div at bounding box center [336, 111] width 248 height 44
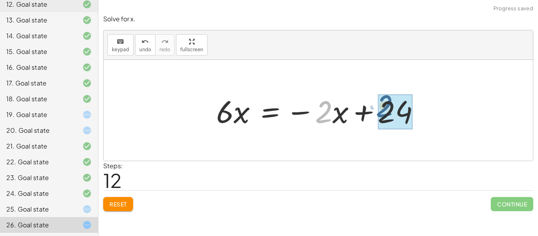
drag, startPoint x: 329, startPoint y: 117, endPoint x: 392, endPoint y: 112, distance: 63.2
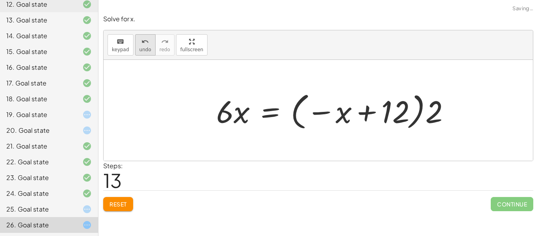
click at [150, 48] on button "undo undo" at bounding box center [145, 44] width 20 height 21
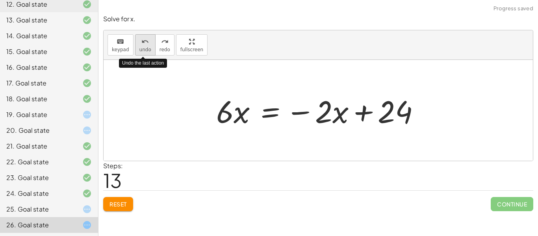
click at [150, 48] on button "undo undo" at bounding box center [145, 44] width 20 height 21
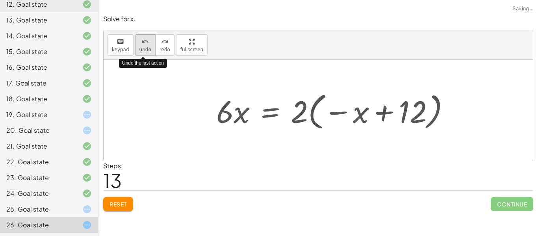
click at [150, 48] on button "undo undo" at bounding box center [145, 44] width 20 height 21
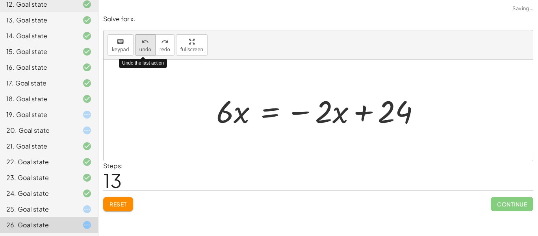
click at [150, 47] on button "undo undo" at bounding box center [145, 44] width 20 height 21
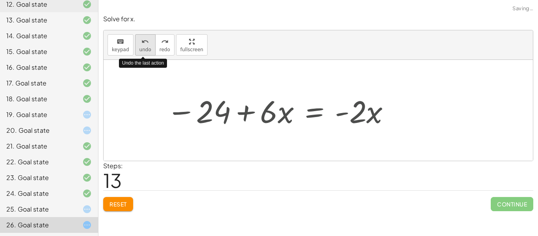
click at [150, 47] on button "undo undo" at bounding box center [145, 44] width 20 height 21
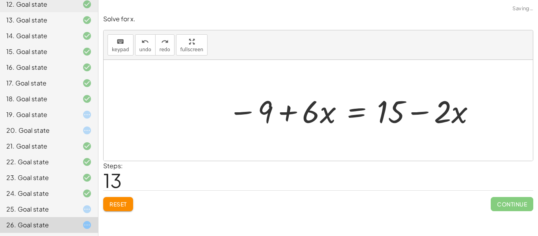
click at [127, 202] on button "Reset" at bounding box center [118, 204] width 30 height 14
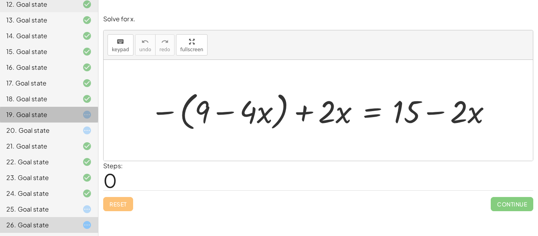
click at [86, 116] on icon at bounding box center [86, 114] width 9 height 9
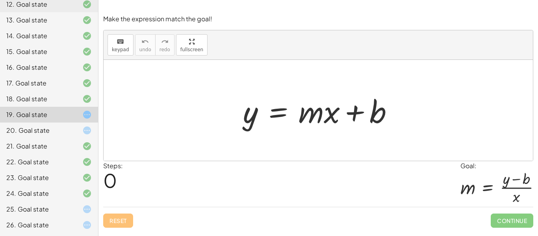
click at [91, 170] on div "21. Goal state" at bounding box center [49, 178] width 98 height 16
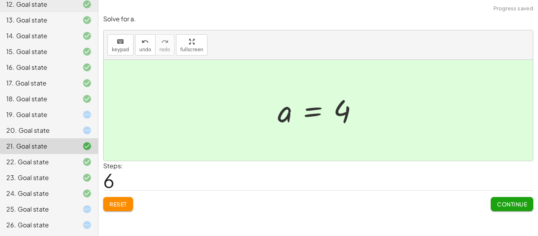
click at [88, 135] on icon at bounding box center [86, 130] width 9 height 9
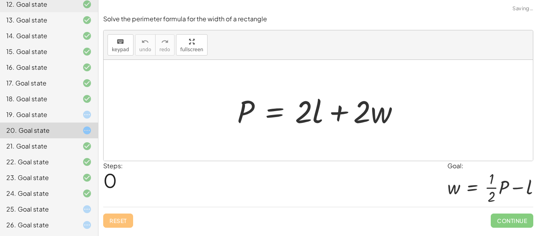
click at [77, 205] on div at bounding box center [81, 208] width 22 height 9
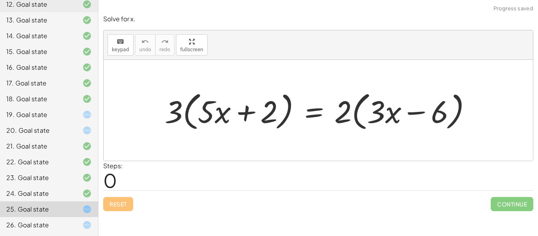
click at [92, 138] on div "19. Goal state" at bounding box center [49, 146] width 98 height 16
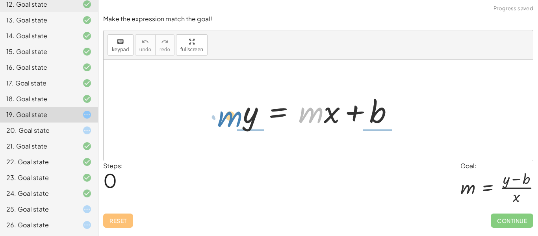
drag, startPoint x: 310, startPoint y: 110, endPoint x: 228, endPoint y: 114, distance: 81.6
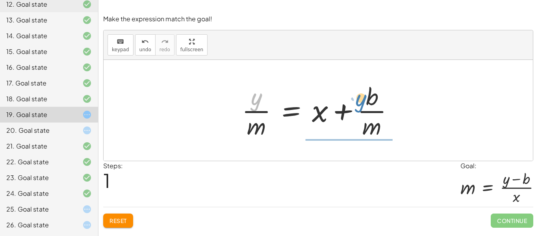
drag, startPoint x: 253, startPoint y: 101, endPoint x: 354, endPoint y: 100, distance: 101.2
click at [354, 100] on div at bounding box center [321, 110] width 166 height 61
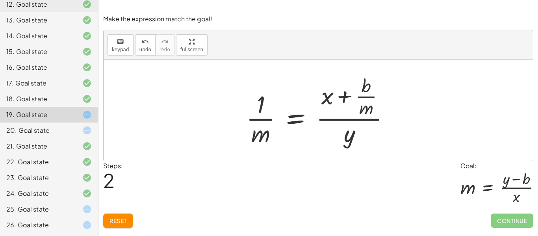
click at [107, 226] on button "Reset" at bounding box center [118, 220] width 30 height 14
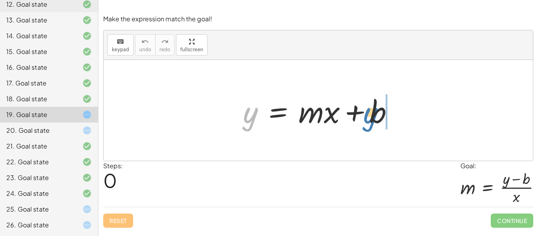
drag, startPoint x: 254, startPoint y: 118, endPoint x: 374, endPoint y: 118, distance: 119.7
click at [374, 118] on div at bounding box center [321, 110] width 165 height 41
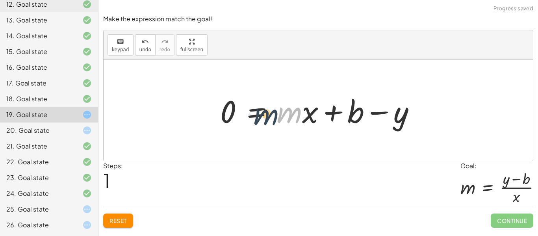
drag, startPoint x: 296, startPoint y: 115, endPoint x: 243, endPoint y: 113, distance: 52.8
click at [243, 113] on div at bounding box center [320, 110] width 209 height 41
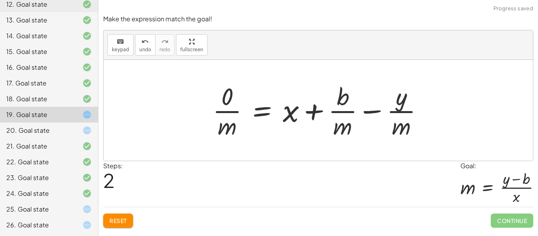
click at [127, 217] on span "Reset" at bounding box center [117, 220] width 17 height 7
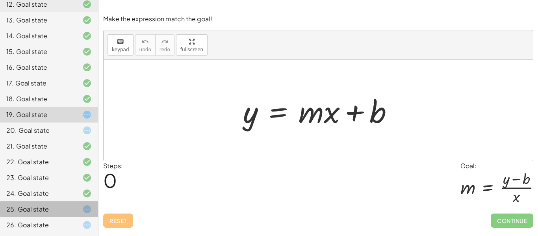
click at [82, 215] on div "25. Goal state" at bounding box center [49, 209] width 98 height 16
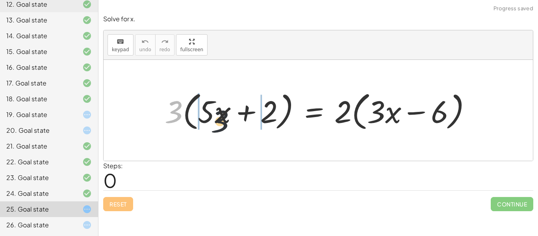
drag, startPoint x: 174, startPoint y: 105, endPoint x: 233, endPoint y: 117, distance: 60.6
click at [233, 117] on div at bounding box center [321, 110] width 321 height 45
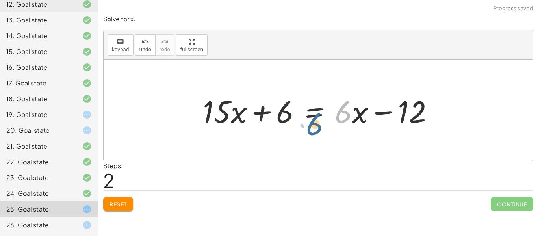
drag, startPoint x: 349, startPoint y: 121, endPoint x: 333, endPoint y: 130, distance: 18.4
click at [333, 130] on div at bounding box center [321, 110] width 245 height 41
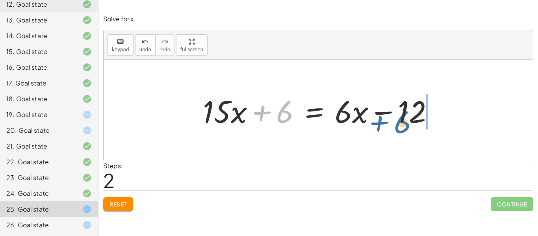
drag, startPoint x: 273, startPoint y: 111, endPoint x: 392, endPoint y: 122, distance: 119.7
click at [392, 122] on div at bounding box center [321, 110] width 245 height 41
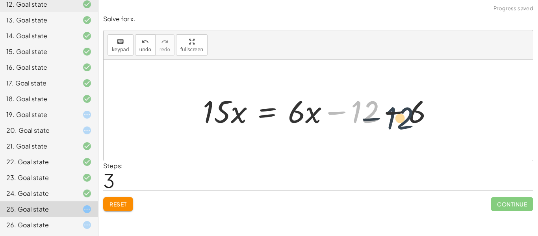
drag, startPoint x: 355, startPoint y: 116, endPoint x: 394, endPoint y: 122, distance: 39.5
click at [394, 122] on div at bounding box center [321, 110] width 245 height 41
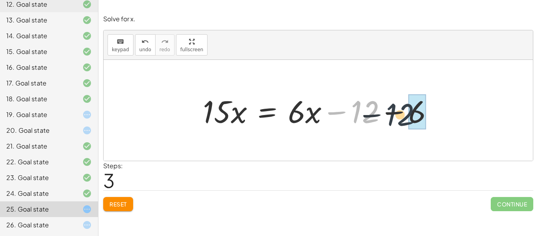
drag, startPoint x: 356, startPoint y: 114, endPoint x: 407, endPoint y: 119, distance: 51.4
click at [407, 119] on div at bounding box center [321, 110] width 245 height 41
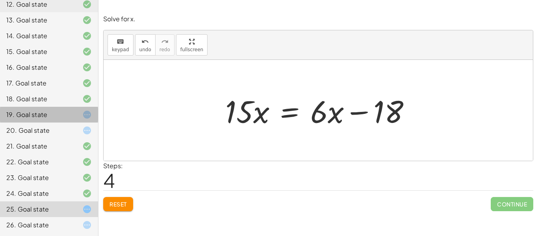
click at [70, 116] on div at bounding box center [81, 114] width 22 height 9
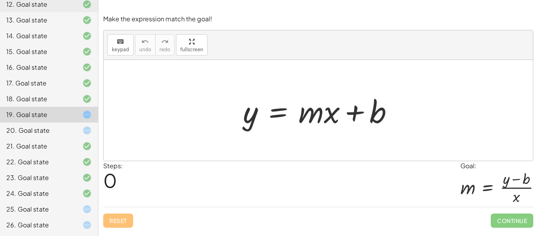
click at [291, 121] on div at bounding box center [321, 110] width 165 height 41
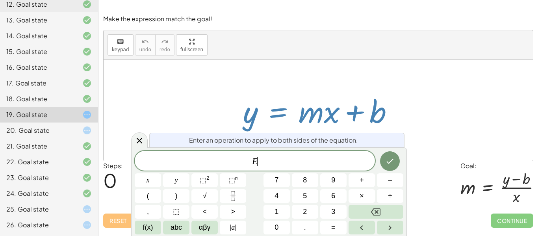
scroll to position [3, 0]
click at [372, 100] on div at bounding box center [321, 110] width 165 height 41
click at [367, 70] on div at bounding box center [318, 110] width 429 height 101
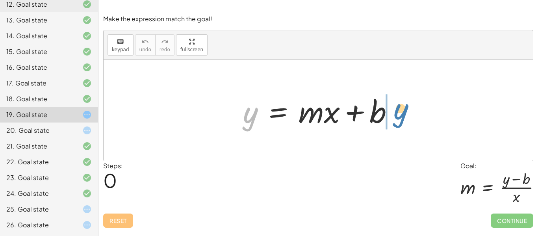
drag, startPoint x: 253, startPoint y: 117, endPoint x: 403, endPoint y: 113, distance: 150.4
click at [403, 113] on div "y y = + · m · x + b" at bounding box center [318, 110] width 174 height 44
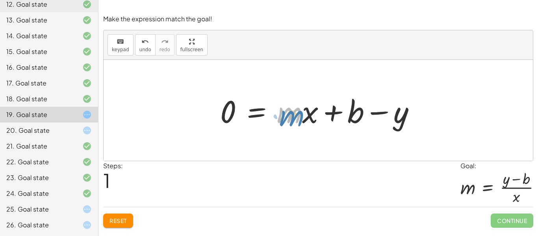
click at [287, 116] on div at bounding box center [320, 110] width 209 height 41
drag, startPoint x: 305, startPoint y: 111, endPoint x: 298, endPoint y: 117, distance: 8.9
click at [298, 117] on div at bounding box center [320, 110] width 209 height 41
drag, startPoint x: 290, startPoint y: 111, endPoint x: 301, endPoint y: 117, distance: 12.0
click at [301, 117] on div at bounding box center [320, 110] width 209 height 41
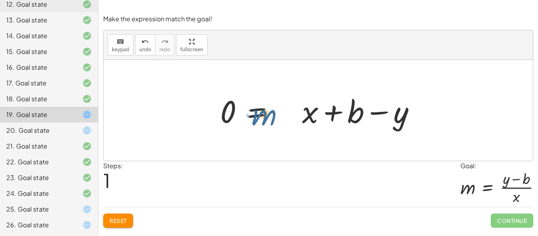
drag, startPoint x: 301, startPoint y: 112, endPoint x: 315, endPoint y: 118, distance: 15.3
click at [315, 118] on div at bounding box center [320, 110] width 209 height 41
drag, startPoint x: 288, startPoint y: 113, endPoint x: 315, endPoint y: 120, distance: 28.7
click at [315, 120] on div at bounding box center [320, 110] width 209 height 41
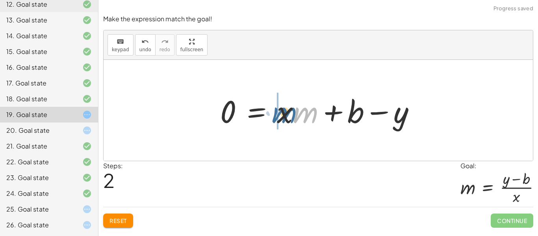
drag, startPoint x: 300, startPoint y: 112, endPoint x: 275, endPoint y: 108, distance: 25.6
click at [275, 108] on div at bounding box center [320, 110] width 209 height 41
drag, startPoint x: 298, startPoint y: 110, endPoint x: 294, endPoint y: 120, distance: 10.2
click at [294, 120] on div at bounding box center [320, 110] width 209 height 41
drag, startPoint x: 304, startPoint y: 113, endPoint x: 307, endPoint y: 120, distance: 7.8
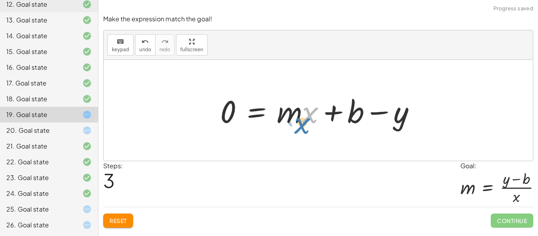
click at [307, 120] on div at bounding box center [320, 110] width 209 height 41
drag, startPoint x: 285, startPoint y: 114, endPoint x: 292, endPoint y: 116, distance: 8.1
click at [292, 116] on div at bounding box center [320, 110] width 209 height 41
drag, startPoint x: 300, startPoint y: 115, endPoint x: 314, endPoint y: 113, distance: 14.3
click at [314, 113] on div at bounding box center [320, 110] width 209 height 41
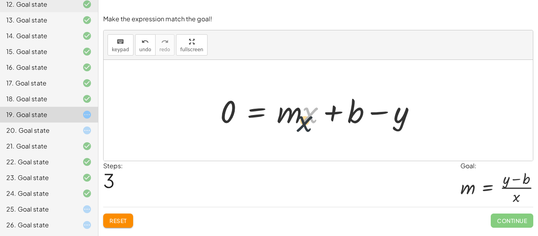
drag, startPoint x: 313, startPoint y: 110, endPoint x: 299, endPoint y: 129, distance: 22.8
click at [299, 129] on div at bounding box center [320, 110] width 209 height 41
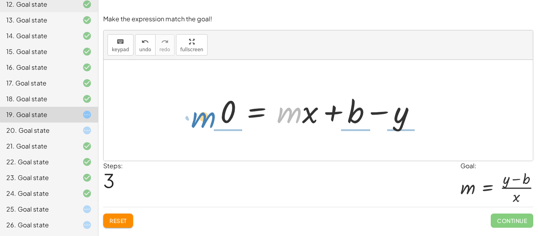
drag, startPoint x: 298, startPoint y: 113, endPoint x: 212, endPoint y: 117, distance: 86.7
click at [212, 117] on div "y = + · m · x + b 0 = + · m · x + b − y 0 = + · x · m + b − y · m y = + · m · x…" at bounding box center [317, 110] width 219 height 44
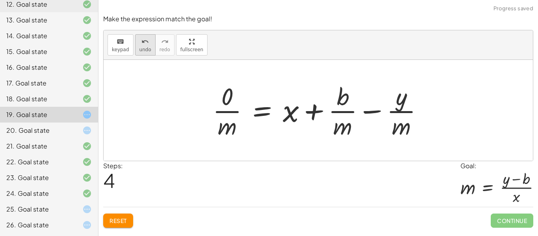
click at [143, 41] on icon "undo" at bounding box center [144, 41] width 7 height 9
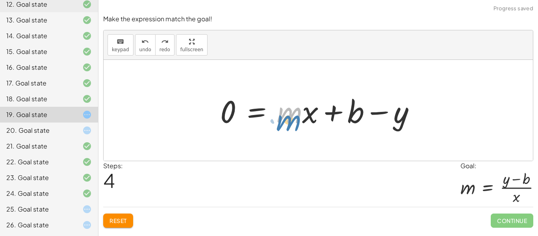
drag, startPoint x: 295, startPoint y: 106, endPoint x: 317, endPoint y: 111, distance: 22.6
click at [317, 111] on div at bounding box center [320, 110] width 209 height 41
drag, startPoint x: 293, startPoint y: 116, endPoint x: 264, endPoint y: 114, distance: 29.6
click at [264, 114] on div at bounding box center [320, 110] width 209 height 41
drag, startPoint x: 296, startPoint y: 107, endPoint x: 288, endPoint y: 105, distance: 8.1
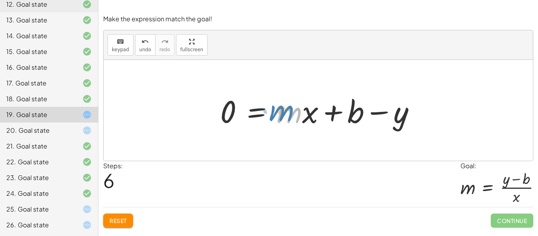
click at [288, 105] on div at bounding box center [320, 110] width 209 height 41
click at [279, 115] on div at bounding box center [320, 110] width 209 height 41
drag, startPoint x: 306, startPoint y: 115, endPoint x: 294, endPoint y: 115, distance: 11.8
click at [294, 115] on div at bounding box center [320, 110] width 209 height 41
drag, startPoint x: 299, startPoint y: 113, endPoint x: 305, endPoint y: 113, distance: 6.7
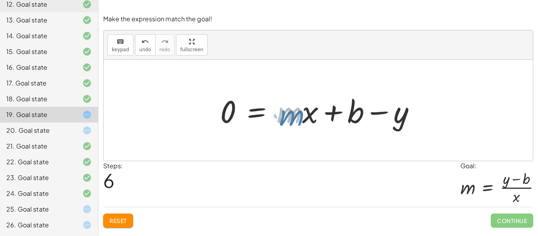
click at [305, 113] on div at bounding box center [320, 110] width 209 height 41
click at [304, 112] on div at bounding box center [320, 110] width 209 height 41
click at [297, 104] on div at bounding box center [320, 110] width 209 height 41
drag, startPoint x: 301, startPoint y: 105, endPoint x: 304, endPoint y: 108, distance: 4.7
click at [304, 108] on div at bounding box center [320, 110] width 209 height 41
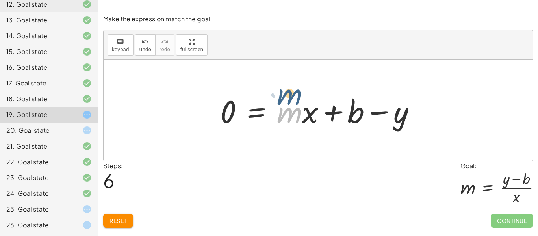
drag, startPoint x: 300, startPoint y: 104, endPoint x: 303, endPoint y: 106, distance: 4.6
click at [303, 106] on div at bounding box center [320, 110] width 209 height 41
drag, startPoint x: 314, startPoint y: 111, endPoint x: 304, endPoint y: 111, distance: 9.8
click at [304, 111] on div at bounding box center [320, 110] width 209 height 41
drag, startPoint x: 301, startPoint y: 111, endPoint x: 297, endPoint y: 112, distance: 4.4
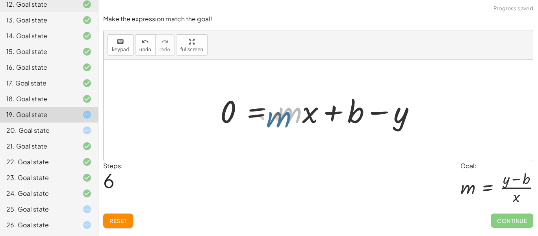
click at [297, 112] on div at bounding box center [320, 110] width 209 height 41
click at [57, 128] on div "20. Goal state" at bounding box center [37, 130] width 63 height 9
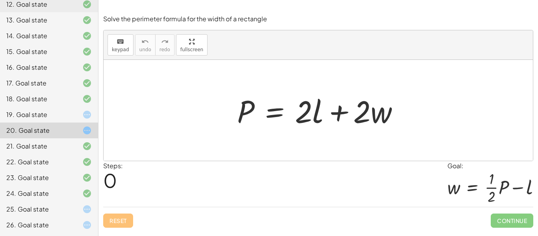
click at [77, 113] on div at bounding box center [81, 114] width 22 height 9
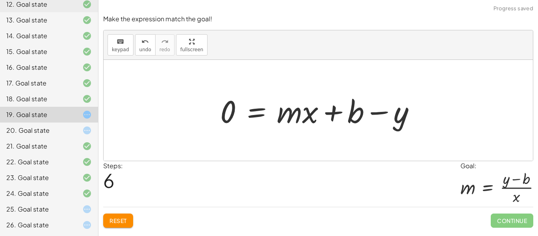
click at [70, 84] on div at bounding box center [81, 82] width 22 height 9
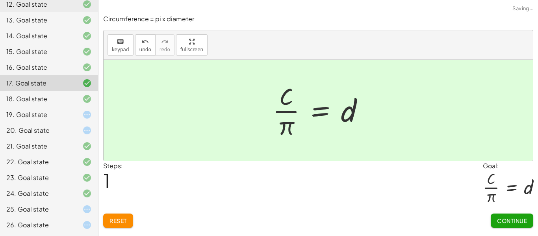
click at [70, 98] on div at bounding box center [81, 98] width 22 height 9
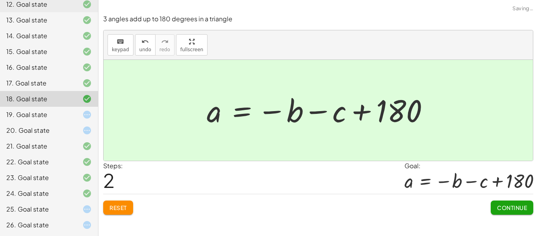
click at [45, 114] on div "19. Goal state" at bounding box center [37, 114] width 63 height 9
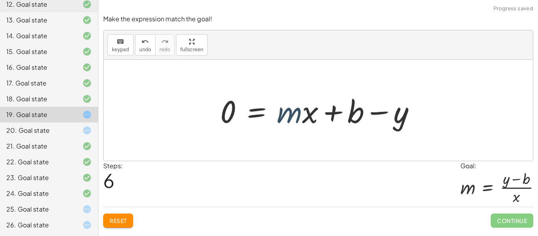
drag, startPoint x: 294, startPoint y: 117, endPoint x: 298, endPoint y: 115, distance: 4.2
click at [298, 115] on div at bounding box center [320, 110] width 209 height 41
drag, startPoint x: 301, startPoint y: 112, endPoint x: 314, endPoint y: 110, distance: 12.7
click at [314, 110] on div at bounding box center [320, 110] width 209 height 41
drag, startPoint x: 309, startPoint y: 104, endPoint x: 306, endPoint y: 115, distance: 12.1
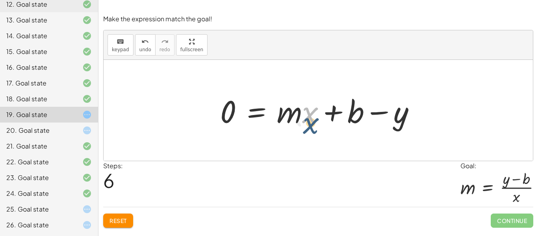
click at [306, 115] on div at bounding box center [320, 110] width 209 height 41
drag, startPoint x: 301, startPoint y: 109, endPoint x: 303, endPoint y: 115, distance: 6.6
click at [303, 115] on div at bounding box center [320, 110] width 209 height 41
click at [84, 129] on icon at bounding box center [86, 130] width 9 height 9
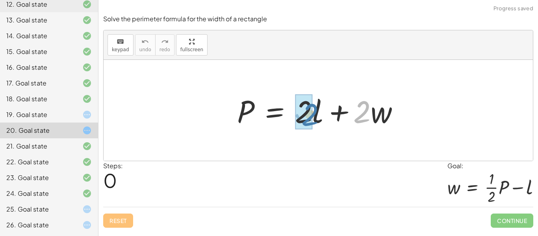
drag, startPoint x: 366, startPoint y: 107, endPoint x: 314, endPoint y: 109, distance: 52.0
click at [314, 109] on div at bounding box center [321, 110] width 176 height 41
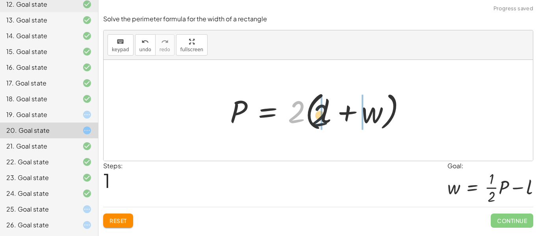
drag, startPoint x: 301, startPoint y: 108, endPoint x: 336, endPoint y: 112, distance: 35.2
click at [336, 112] on div at bounding box center [321, 110] width 190 height 45
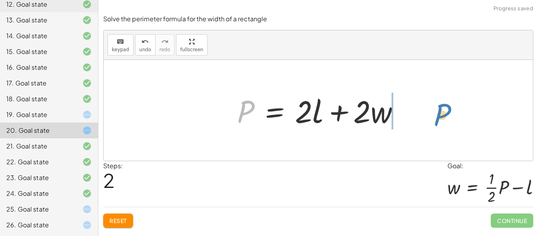
drag, startPoint x: 242, startPoint y: 110, endPoint x: 434, endPoint y: 117, distance: 192.2
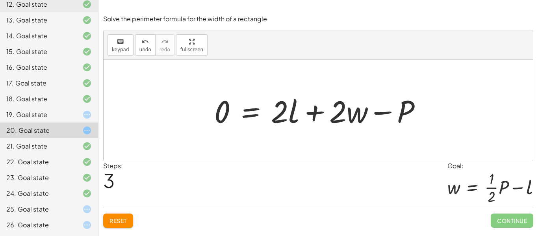
click at [91, 113] on icon at bounding box center [86, 114] width 9 height 9
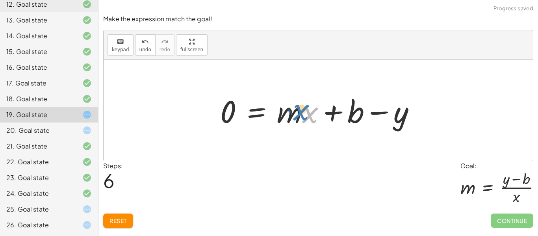
drag, startPoint x: 308, startPoint y: 111, endPoint x: 301, endPoint y: 106, distance: 8.6
click at [301, 106] on div at bounding box center [320, 110] width 209 height 41
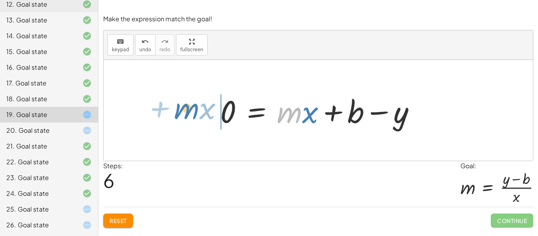
drag, startPoint x: 297, startPoint y: 108, endPoint x: 194, endPoint y: 104, distance: 102.8
click at [194, 104] on div "y = + · m · x + b 0 = + · m · x + b − y 0 = + · x · m + b − y 0 = + · m · x + b…" at bounding box center [318, 110] width 429 height 101
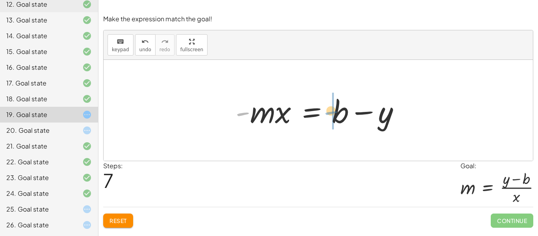
drag, startPoint x: 239, startPoint y: 113, endPoint x: 327, endPoint y: 111, distance: 87.8
click at [327, 111] on div at bounding box center [320, 110] width 179 height 41
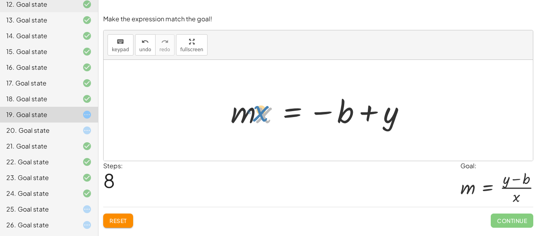
drag, startPoint x: 261, startPoint y: 118, endPoint x: 256, endPoint y: 116, distance: 5.5
click at [256, 116] on div at bounding box center [321, 110] width 189 height 41
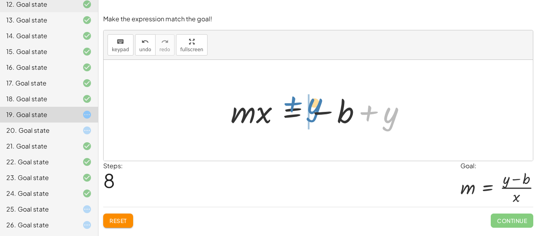
drag, startPoint x: 387, startPoint y: 111, endPoint x: 315, endPoint y: 103, distance: 72.9
click at [315, 103] on div at bounding box center [321, 110] width 189 height 41
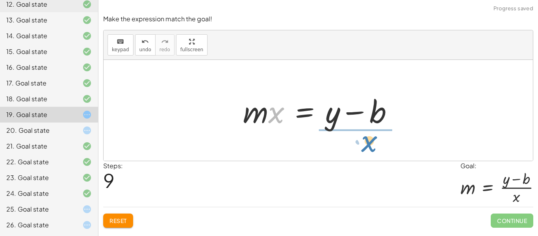
drag, startPoint x: 279, startPoint y: 114, endPoint x: 372, endPoint y: 143, distance: 97.2
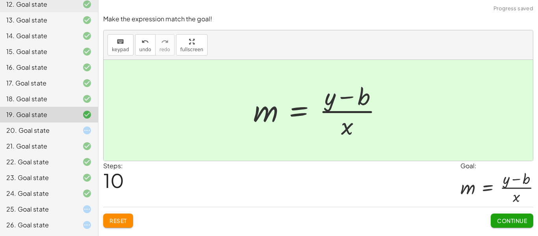
click at [81, 134] on div at bounding box center [81, 130] width 22 height 9
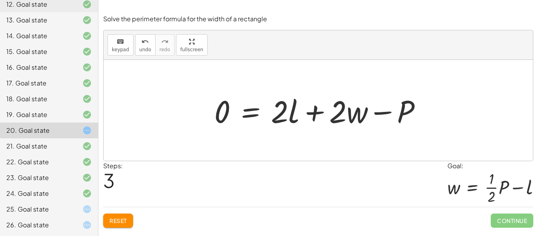
click at [114, 224] on span "Reset" at bounding box center [117, 220] width 17 height 7
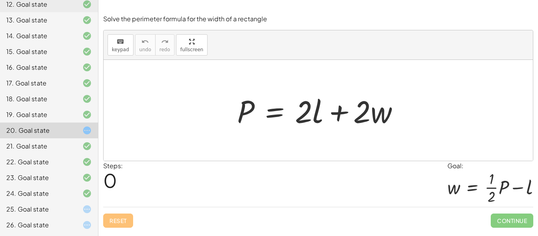
click at [55, 213] on div "25. Goal state" at bounding box center [37, 208] width 63 height 9
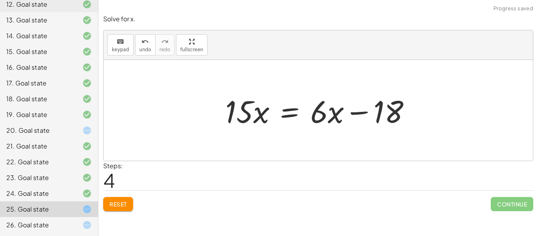
click at [53, 222] on div "26. Goal state" at bounding box center [37, 224] width 63 height 9
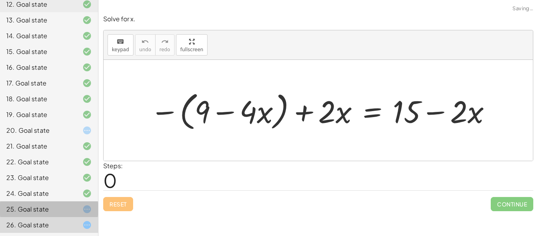
click at [57, 207] on div "25. Goal state" at bounding box center [37, 208] width 63 height 9
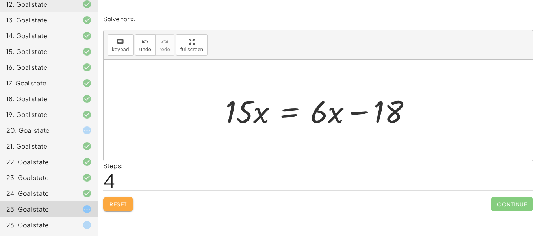
click at [121, 207] on span "Reset" at bounding box center [117, 203] width 17 height 7
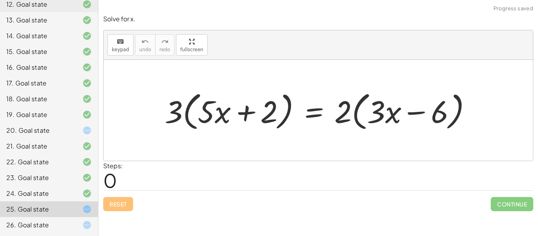
click at [64, 129] on div "20. Goal state" at bounding box center [37, 130] width 63 height 9
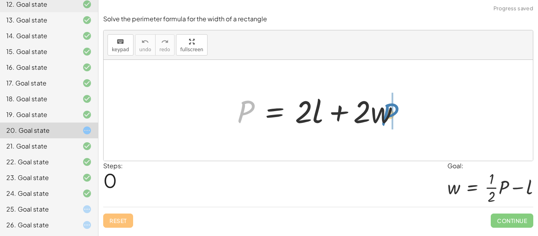
drag, startPoint x: 236, startPoint y: 110, endPoint x: 379, endPoint y: 113, distance: 143.7
click at [379, 113] on div at bounding box center [321, 110] width 176 height 41
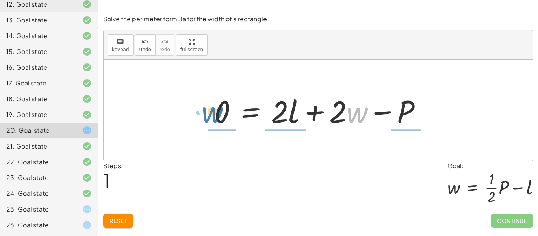
drag, startPoint x: 359, startPoint y: 111, endPoint x: 212, endPoint y: 110, distance: 146.4
click at [212, 110] on div at bounding box center [320, 110] width 221 height 41
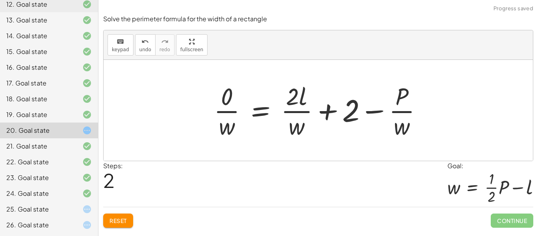
click at [121, 220] on span "Reset" at bounding box center [117, 220] width 17 height 7
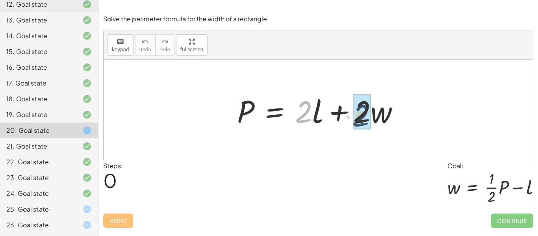
drag, startPoint x: 306, startPoint y: 114, endPoint x: 364, endPoint y: 118, distance: 58.8
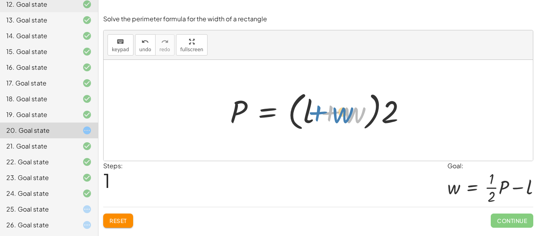
drag, startPoint x: 350, startPoint y: 114, endPoint x: 354, endPoint y: 112, distance: 4.6
click at [354, 112] on div at bounding box center [321, 110] width 190 height 45
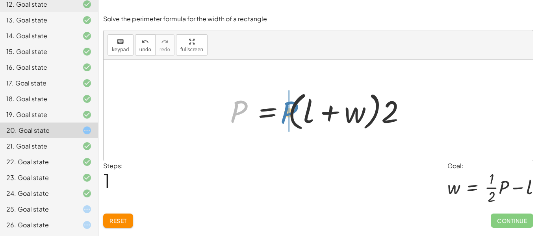
drag, startPoint x: 238, startPoint y: 108, endPoint x: 287, endPoint y: 107, distance: 48.4
click at [287, 107] on div at bounding box center [321, 110] width 190 height 45
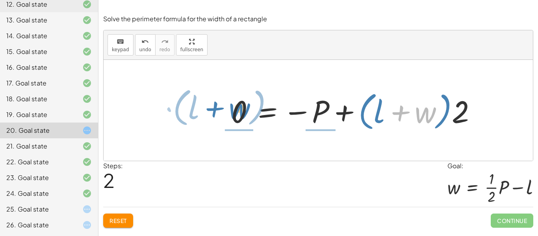
drag, startPoint x: 425, startPoint y: 117, endPoint x: 240, endPoint y: 110, distance: 185.1
click at [240, 110] on div at bounding box center [356, 110] width 259 height 45
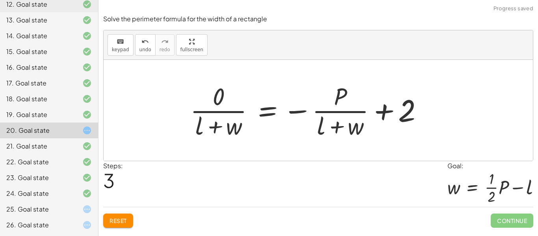
click at [121, 220] on span "Reset" at bounding box center [117, 220] width 17 height 7
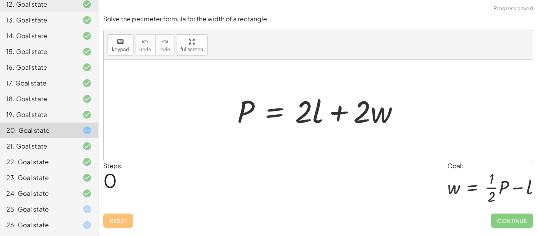
click at [394, 111] on div at bounding box center [321, 110] width 176 height 41
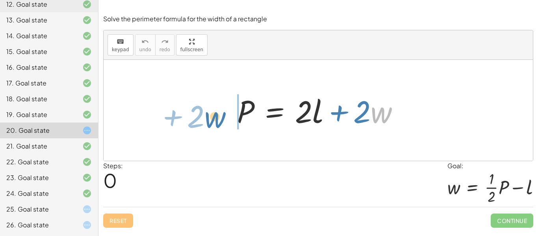
drag, startPoint x: 380, startPoint y: 110, endPoint x: 218, endPoint y: 115, distance: 162.2
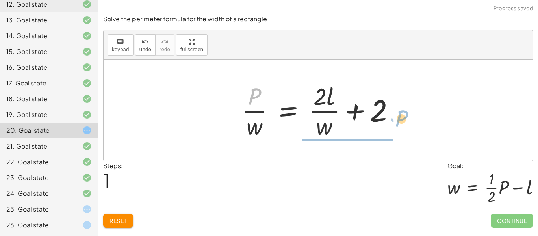
drag, startPoint x: 253, startPoint y: 95, endPoint x: 400, endPoint y: 117, distance: 149.1
click at [400, 117] on div at bounding box center [320, 110] width 167 height 61
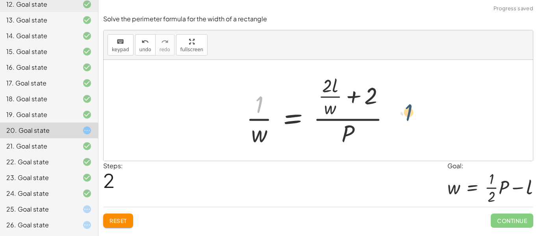
drag, startPoint x: 257, startPoint y: 111, endPoint x: 411, endPoint y: 120, distance: 153.8
click at [411, 120] on div "P = + · 2 · l + · 2 · w · P · w = + · 2 · l · w + 2 · 1 P = + · 2 · l + 2 · · w…" at bounding box center [318, 110] width 429 height 101
click at [260, 110] on div at bounding box center [321, 110] width 158 height 76
drag, startPoint x: 257, startPoint y: 133, endPoint x: 257, endPoint y: 108, distance: 25.2
click at [257, 108] on div at bounding box center [321, 110] width 158 height 76
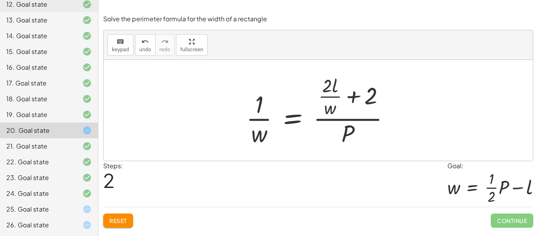
click at [107, 219] on button "Reset" at bounding box center [118, 220] width 30 height 14
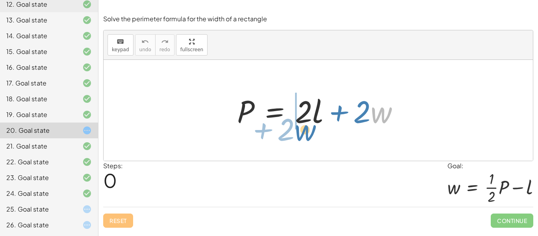
drag, startPoint x: 378, startPoint y: 116, endPoint x: 302, endPoint y: 132, distance: 78.1
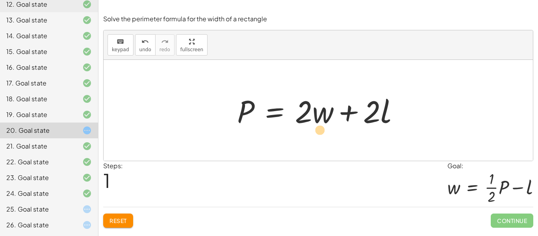
drag, startPoint x: 322, startPoint y: 111, endPoint x: 314, endPoint y: 124, distance: 15.3
click at [314, 124] on div at bounding box center [321, 110] width 176 height 41
drag, startPoint x: 325, startPoint y: 115, endPoint x: 301, endPoint y: 118, distance: 24.3
click at [301, 118] on div at bounding box center [321, 110] width 176 height 41
